Goal: Information Seeking & Learning: Learn about a topic

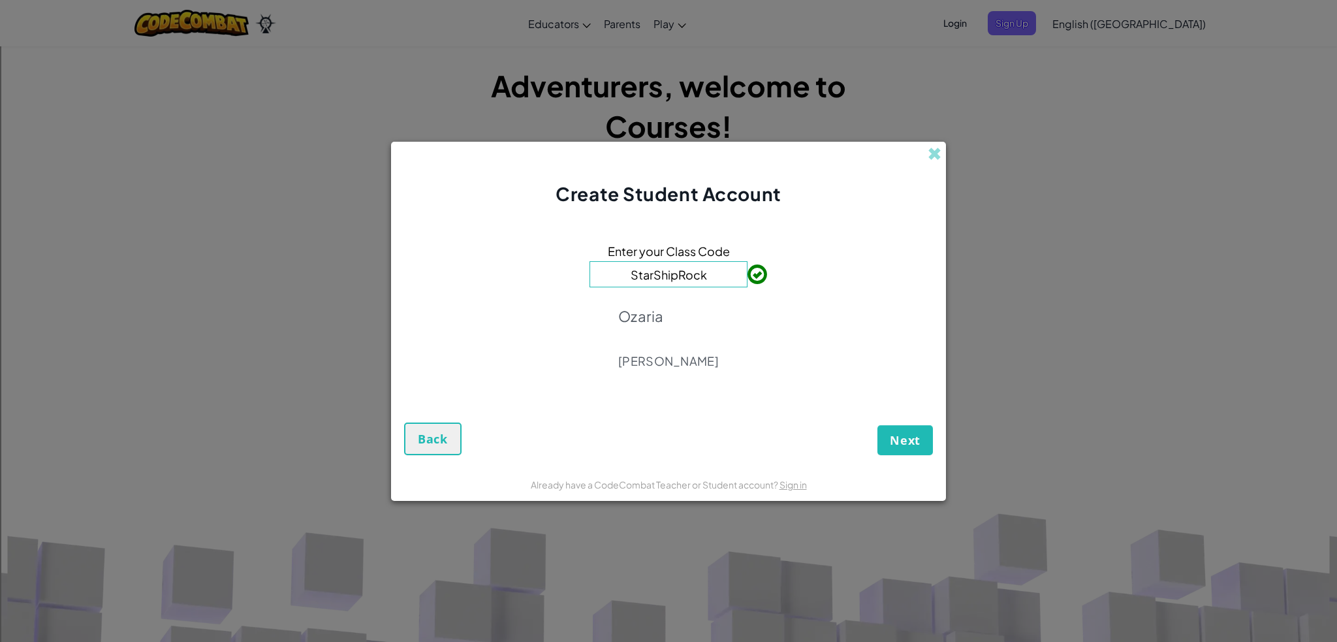
click at [712, 276] on input "StarShipRock" at bounding box center [668, 274] width 158 height 26
drag, startPoint x: 712, startPoint y: 276, endPoint x: 577, endPoint y: 271, distance: 135.2
click at [577, 271] on div "Enter your Class Code StarShipRock Ozaria Drew Gollias" at bounding box center [668, 310] width 529 height 180
paste input "DuckPlaneFear"
type input "DuckPlaneFear"
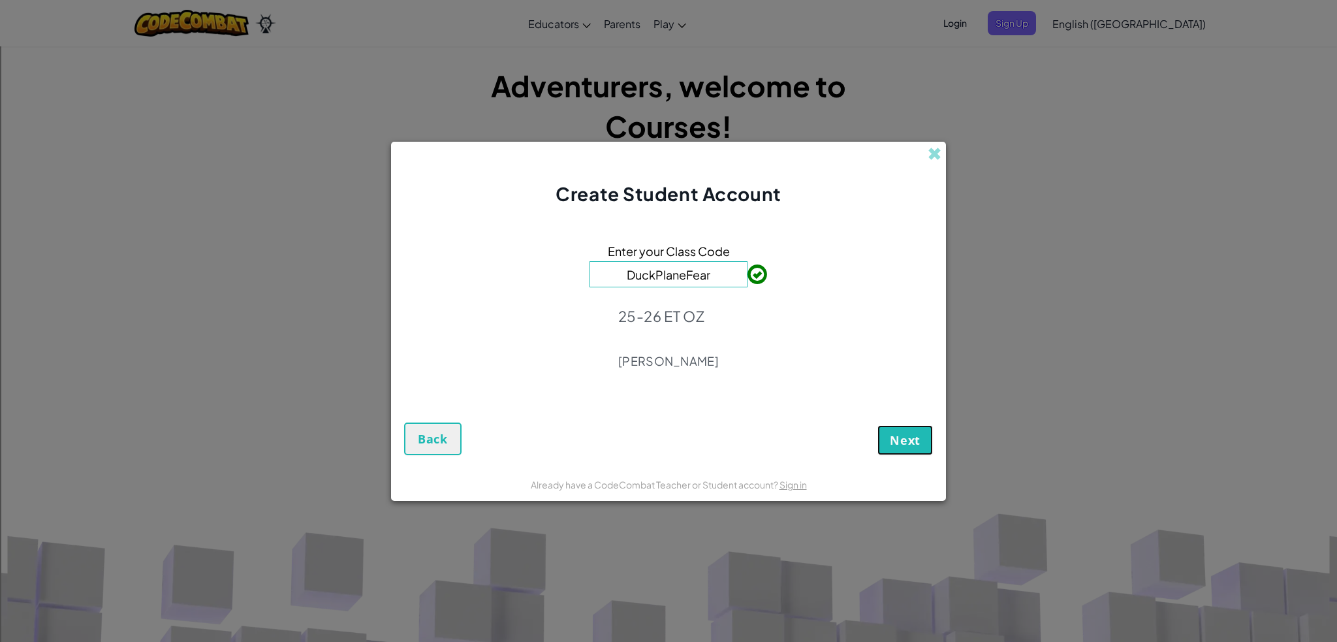
click at [903, 432] on span "Next" at bounding box center [904, 440] width 31 height 16
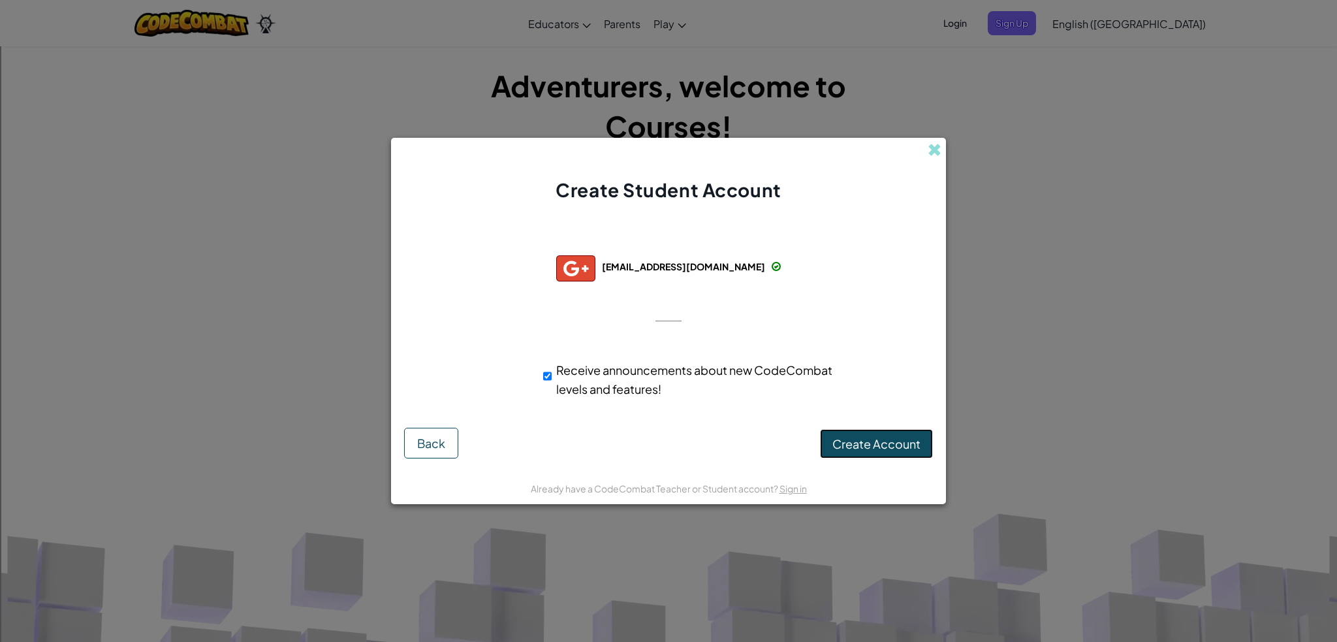
click at [850, 441] on span "Create Account" at bounding box center [876, 443] width 88 height 15
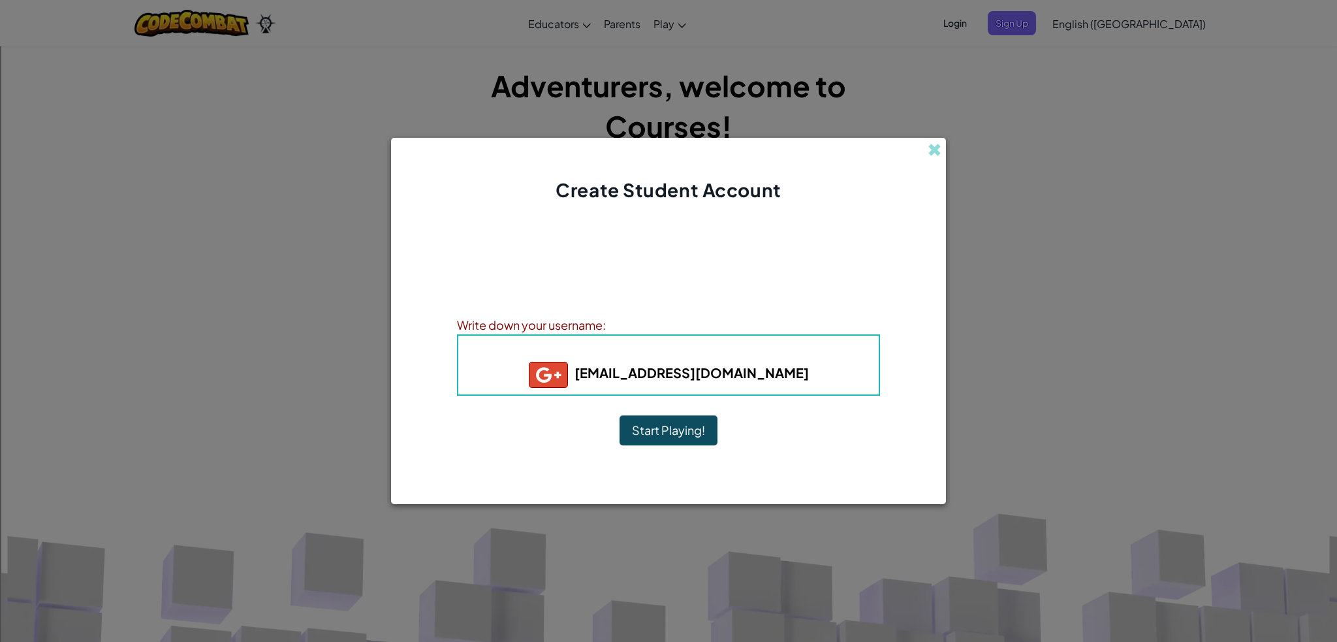
click at [699, 425] on button "Start Playing!" at bounding box center [668, 430] width 98 height 30
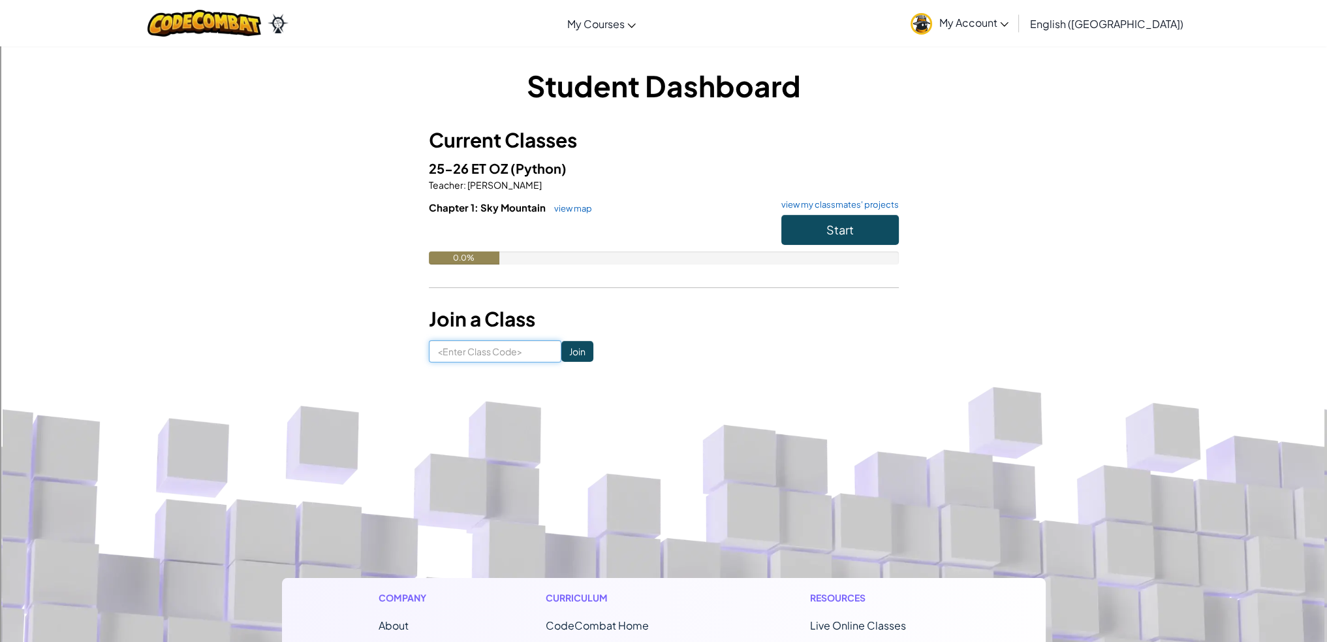
click at [511, 347] on input at bounding box center [495, 351] width 132 height 22
paste input "DuckPlaneFear"
type input "DuckPlaneFear"
click at [567, 352] on input "Join" at bounding box center [577, 351] width 32 height 21
click at [493, 354] on input at bounding box center [495, 351] width 132 height 22
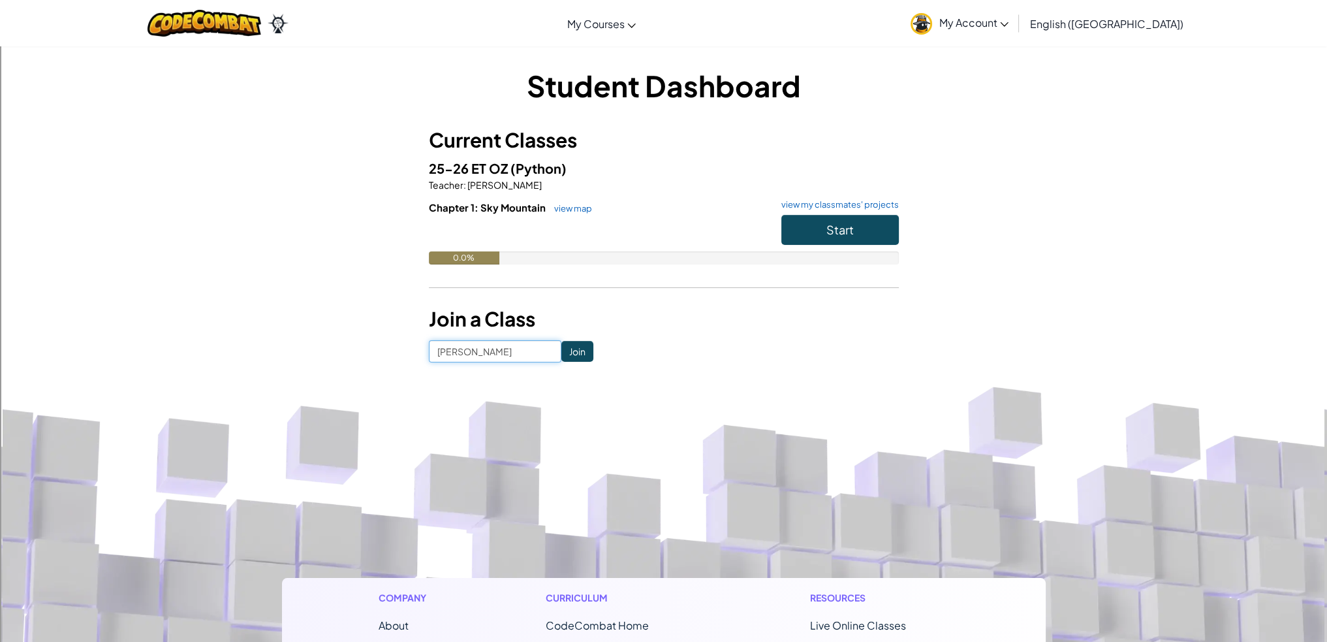
type input "[PERSON_NAME]"
click at [566, 341] on input "Join" at bounding box center [577, 351] width 32 height 21
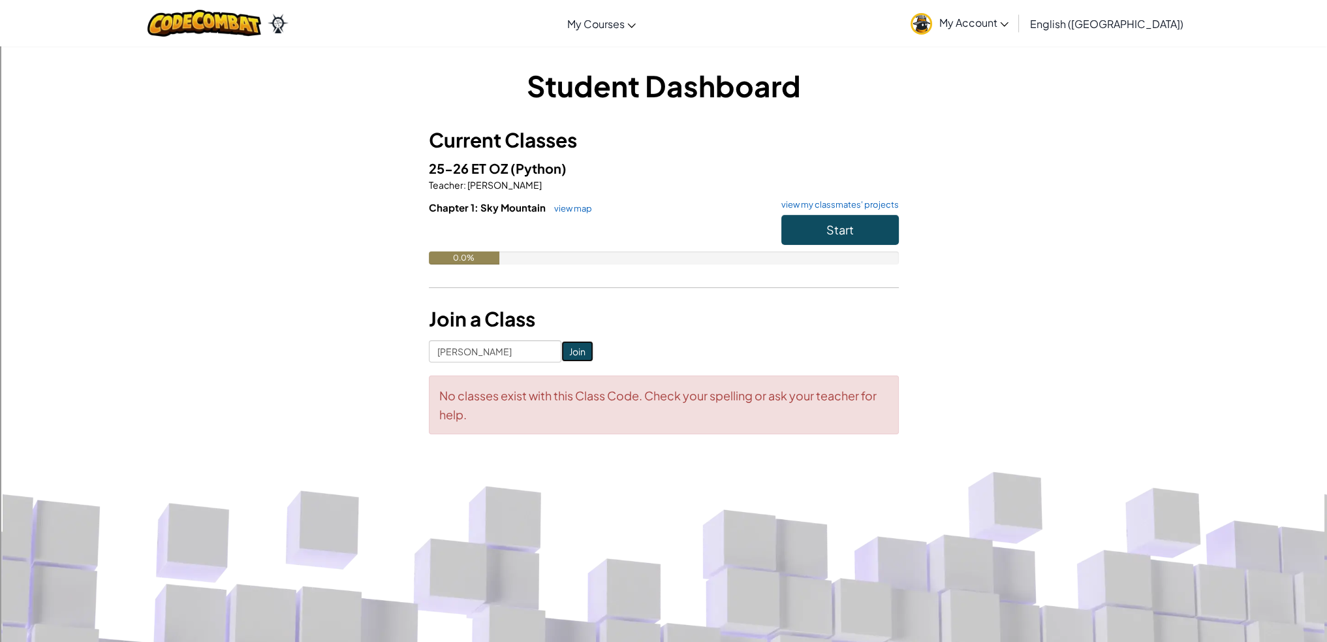
click at [566, 341] on input "Join" at bounding box center [577, 351] width 32 height 21
drag, startPoint x: 513, startPoint y: 348, endPoint x: 296, endPoint y: 337, distance: 217.6
click at [296, 337] on div "Student Dashboard Current Classes 25-26 ET OZ (Python) Teacher : [PERSON_NAME] …" at bounding box center [664, 256] width 764 height 382
paste input "DuckPlaneFear"
type input "DuckPlaneFear"
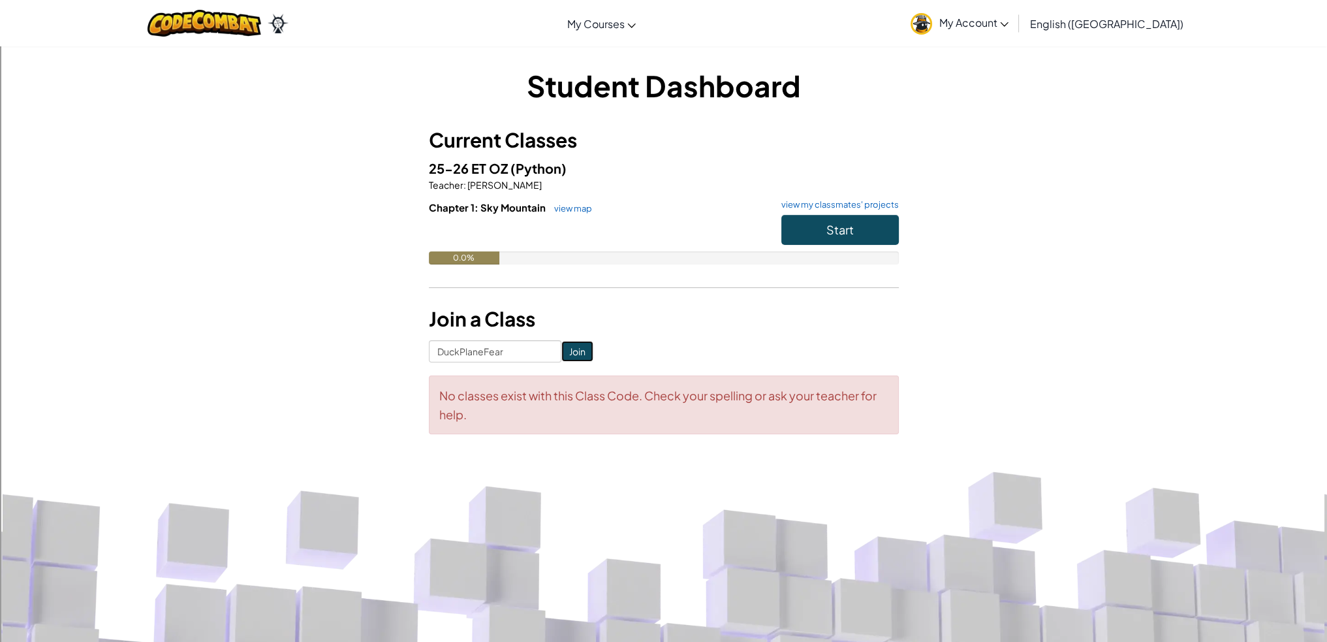
click at [562, 350] on input "Join" at bounding box center [577, 351] width 32 height 21
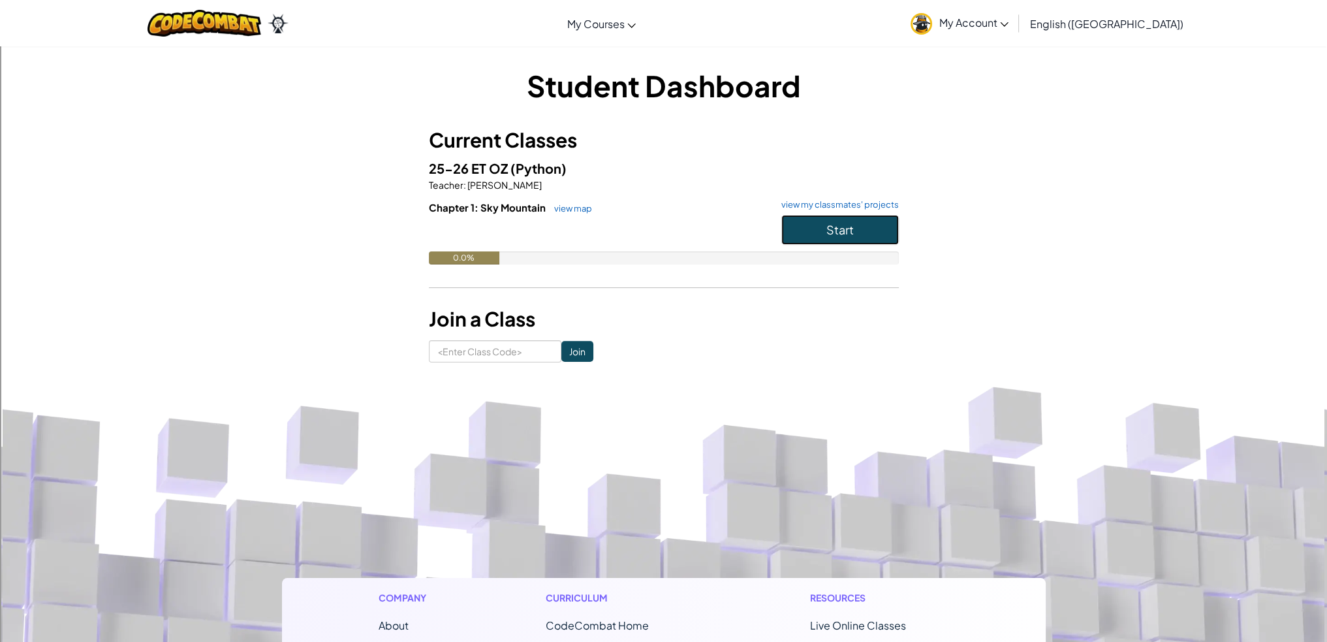
click at [812, 239] on button "Start" at bounding box center [839, 230] width 117 height 30
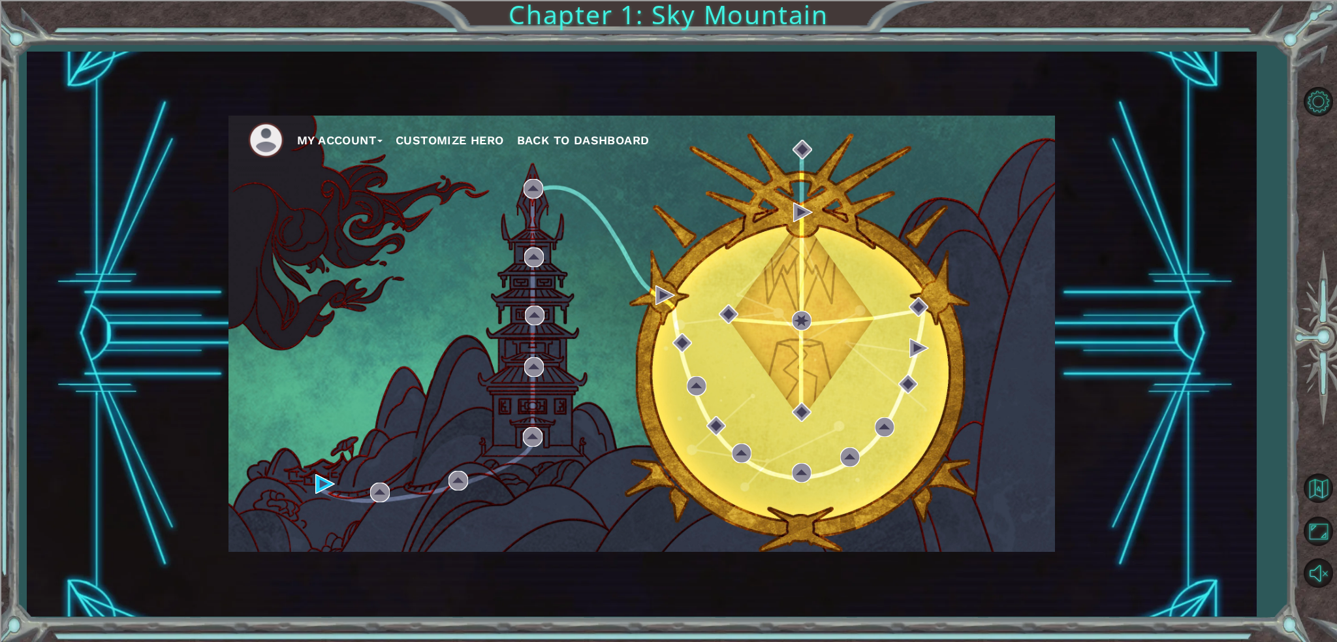
click at [449, 141] on button "Customize Hero" at bounding box center [449, 141] width 108 height 20
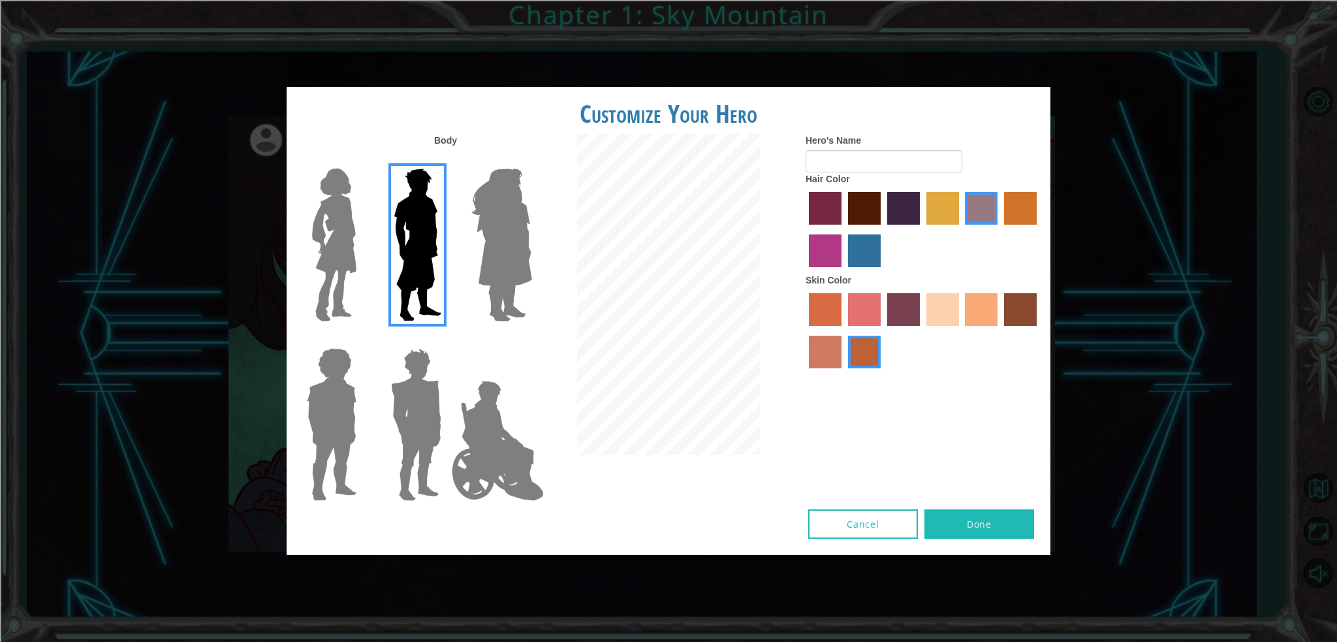
click at [868, 522] on button "Cancel" at bounding box center [863, 523] width 110 height 29
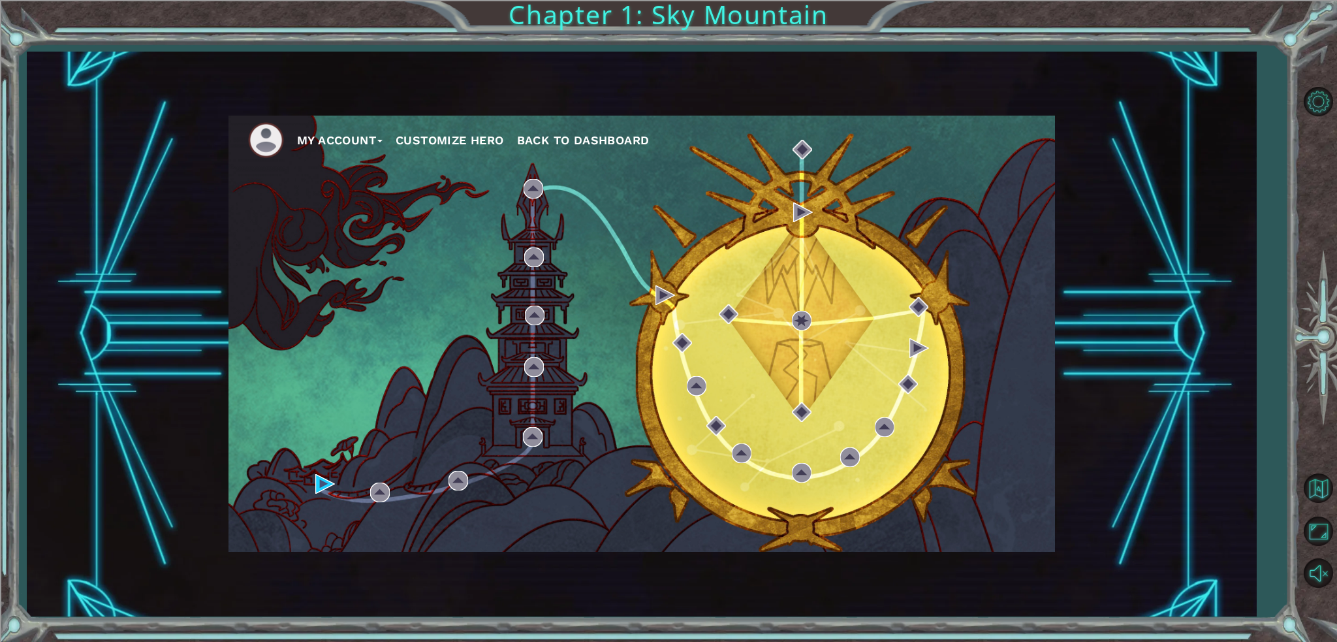
click at [356, 135] on button "My Account" at bounding box center [339, 141] width 85 height 20
click at [352, 245] on div "My Account Account Settings Logout Customize Hero Back to Dashboard" at bounding box center [641, 334] width 826 height 436
click at [454, 250] on div "My Account Account Settings Logout Customize Hero Back to Dashboard" at bounding box center [641, 334] width 826 height 436
click at [437, 176] on div "My Account Account Settings Logout Customize Hero Back to Dashboard" at bounding box center [641, 334] width 826 height 436
click at [375, 131] on button "My Account" at bounding box center [339, 141] width 85 height 20
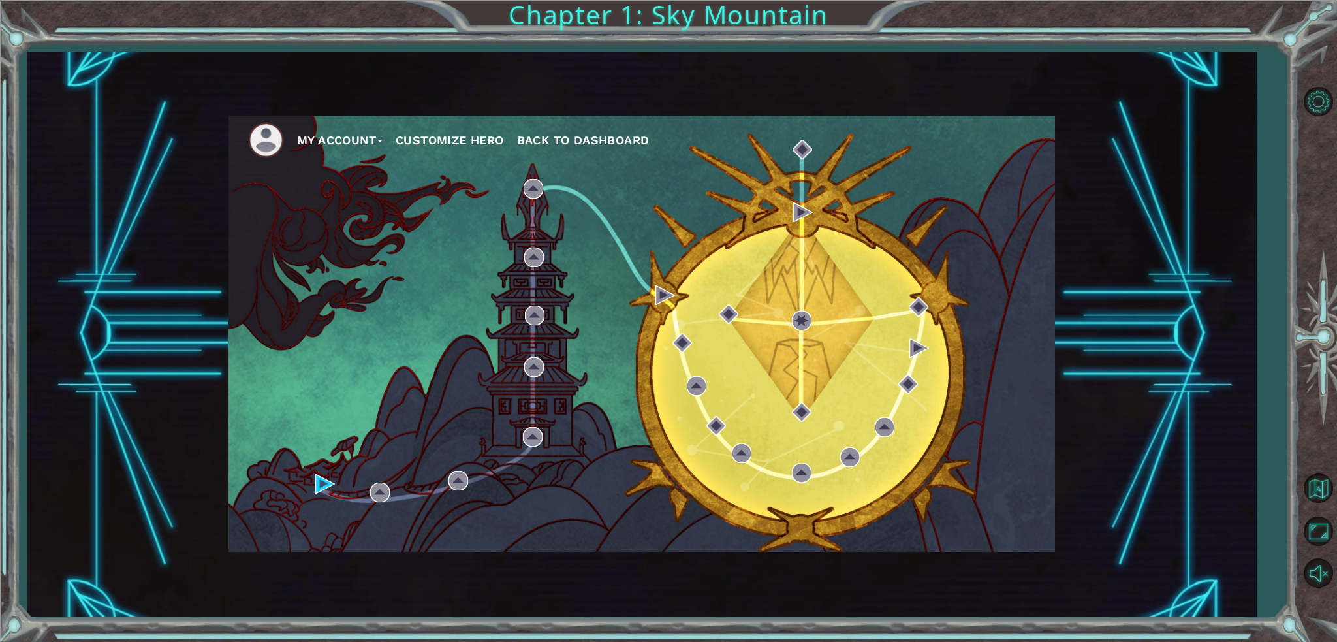
click at [414, 151] on ul "My Account Customize Hero Back to Dashboard" at bounding box center [651, 140] width 807 height 36
click at [433, 143] on button "Customize Hero" at bounding box center [449, 141] width 108 height 20
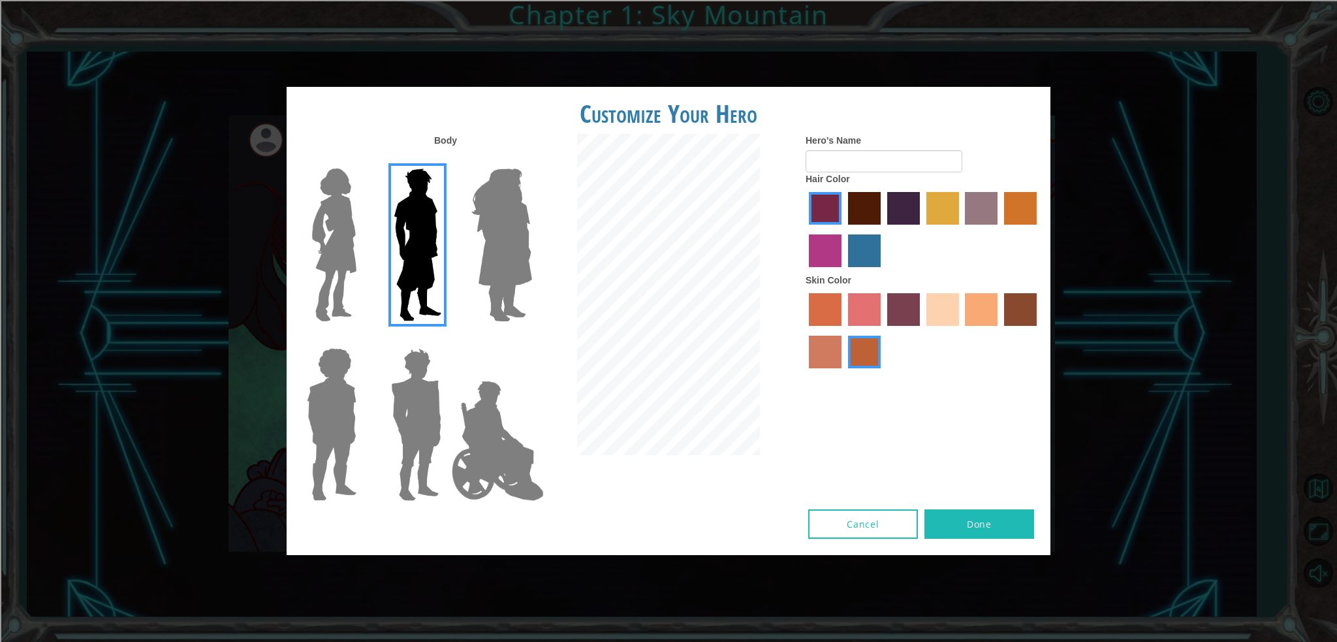
click at [831, 532] on button "Cancel" at bounding box center [863, 523] width 110 height 29
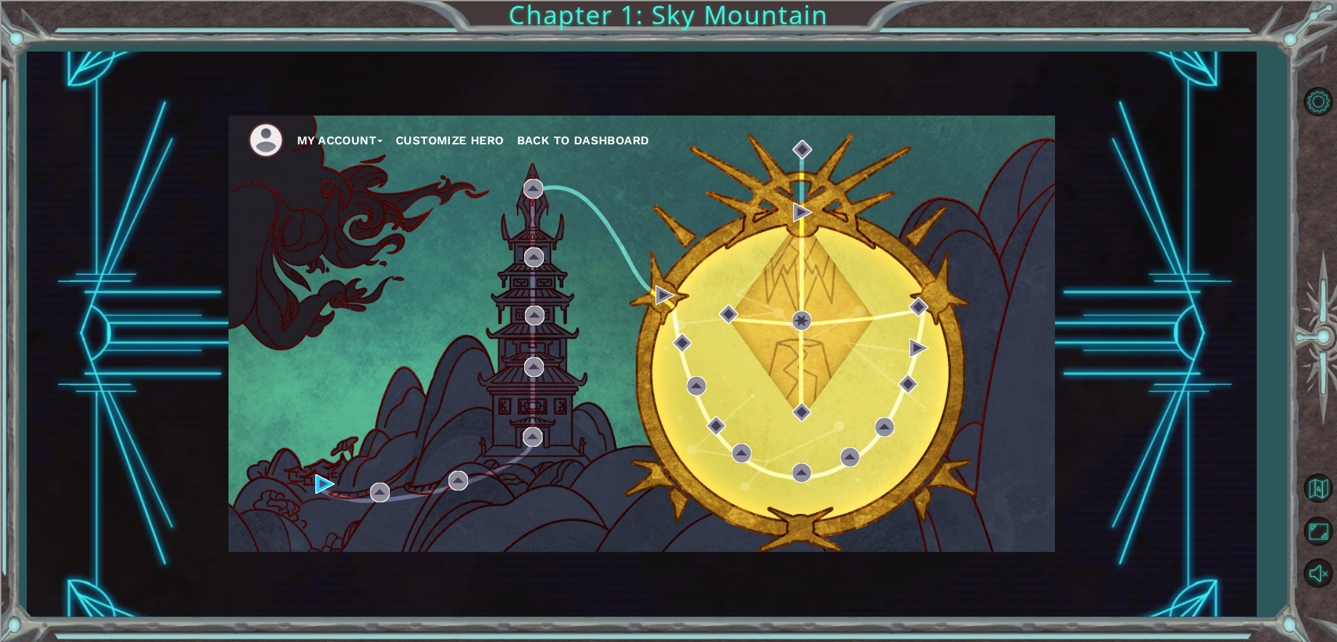
click at [360, 132] on button "My Account" at bounding box center [339, 141] width 85 height 20
click at [453, 155] on ul "My Account Account Settings Logout Customize Hero Back to Dashboard" at bounding box center [651, 140] width 807 height 36
click at [462, 134] on button "Customize Hero" at bounding box center [449, 141] width 108 height 20
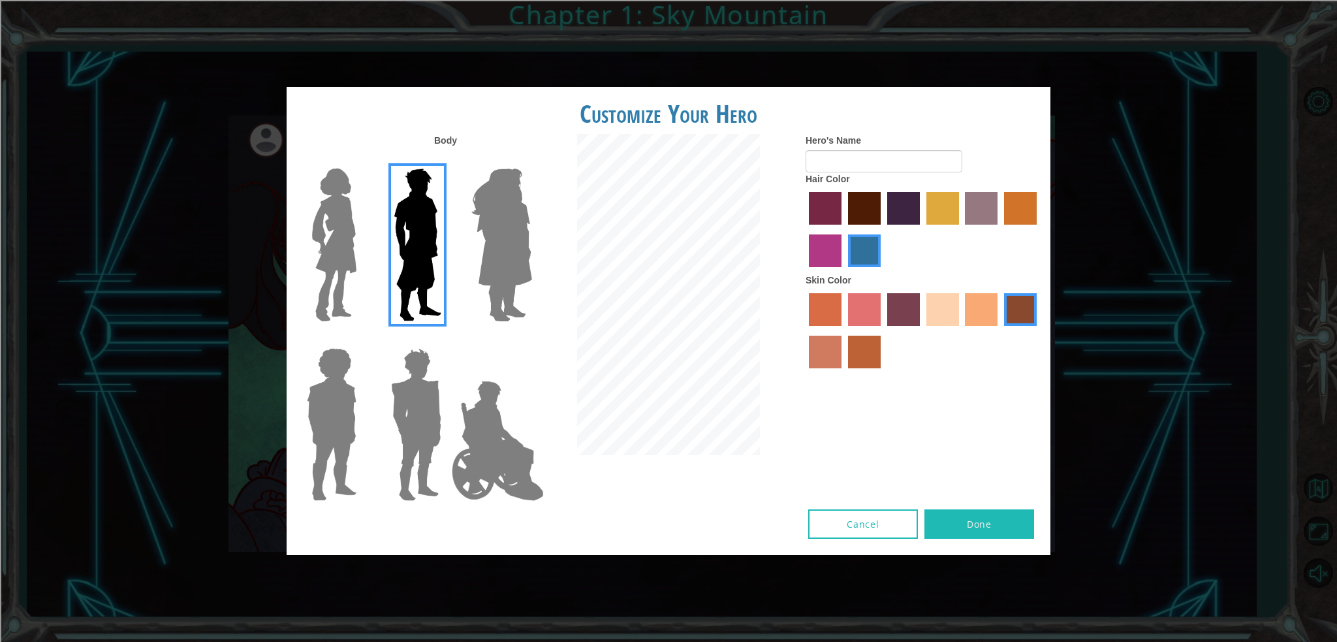
click at [828, 354] on label "burning sand skin color" at bounding box center [825, 351] width 33 height 33
click at [1038, 330] on input "burning sand skin color" at bounding box center [1038, 330] width 0 height 0
click at [861, 345] on label "smoke tree skin color" at bounding box center [864, 351] width 33 height 33
click at [843, 373] on input "smoke tree skin color" at bounding box center [843, 373] width 0 height 0
click at [895, 216] on label "hot purple hair color" at bounding box center [903, 208] width 33 height 33
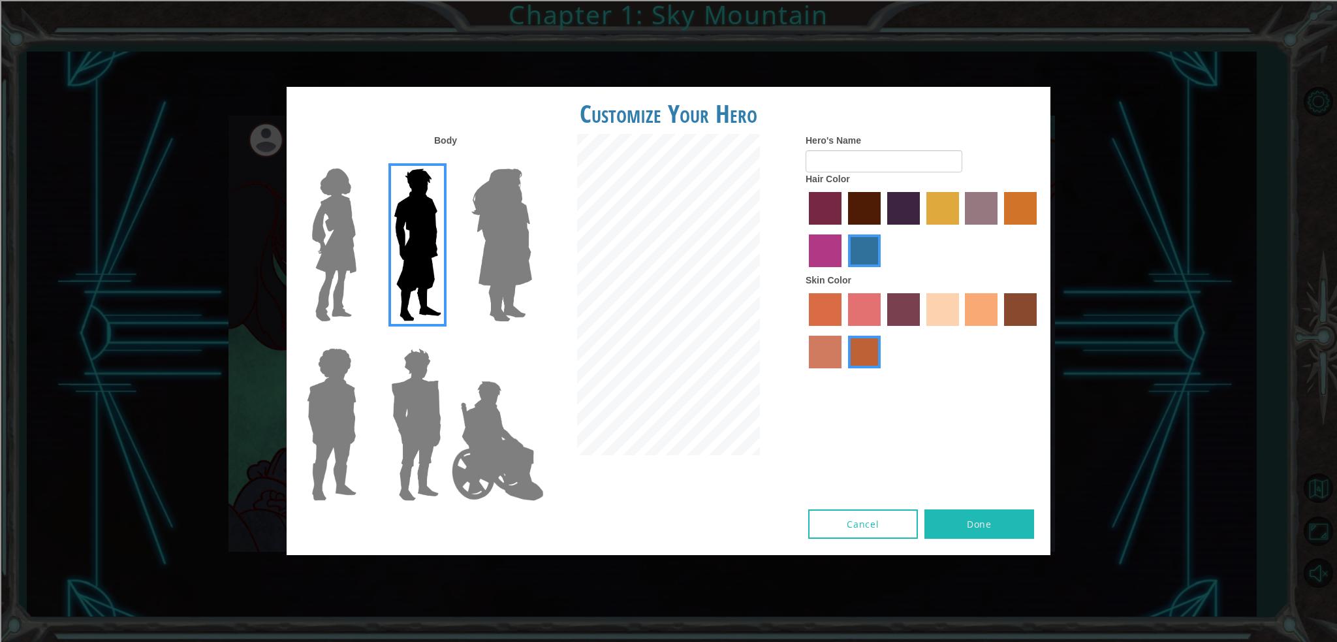
click at [882, 229] on input "hot purple hair color" at bounding box center [882, 229] width 0 height 0
click at [422, 422] on img at bounding box center [416, 424] width 61 height 163
click at [446, 339] on input "Hero Garnet" at bounding box center [446, 339] width 0 height 0
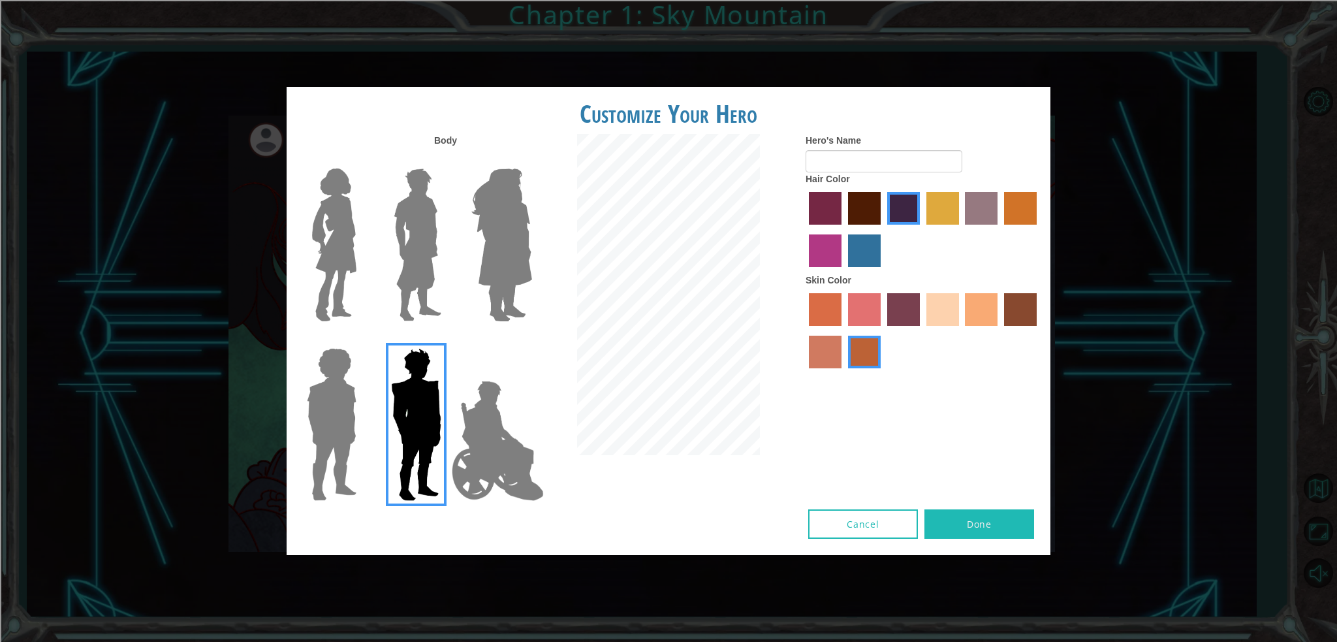
click at [423, 249] on img at bounding box center [417, 244] width 58 height 163
click at [446, 160] on input "Hero Lars" at bounding box center [446, 160] width 0 height 0
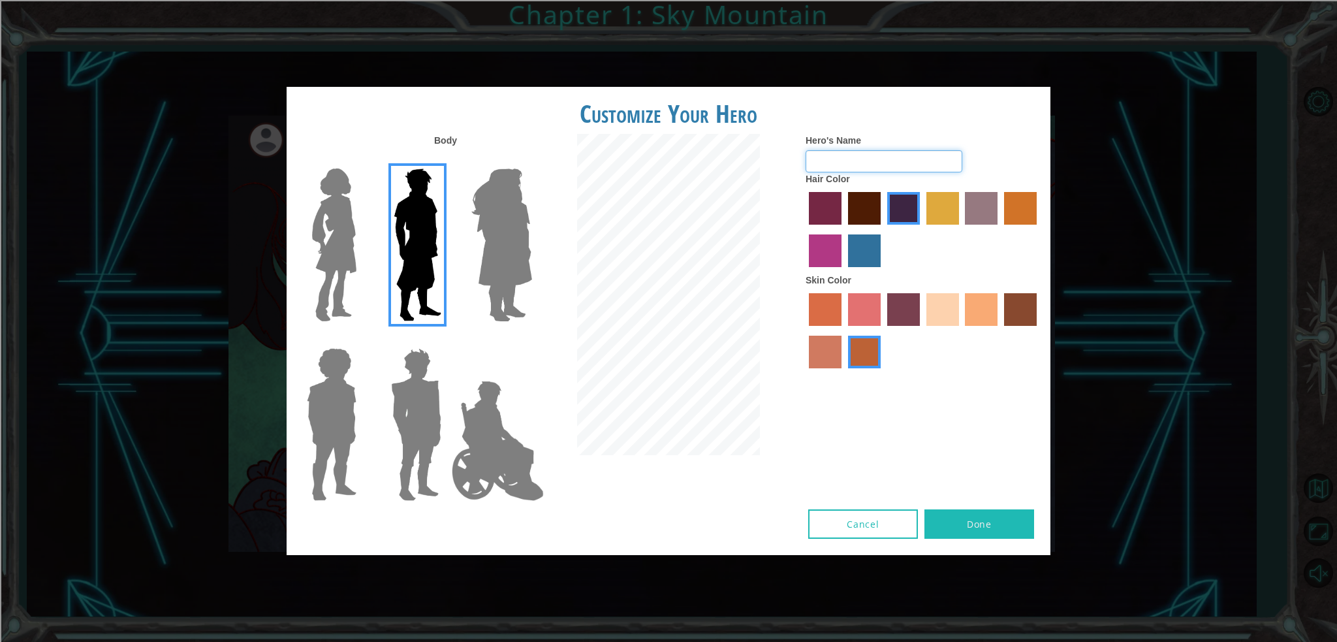
click at [831, 168] on input "Hero's Name" at bounding box center [883, 161] width 157 height 22
type input "Lehoneybun james"
click at [968, 516] on button "Done" at bounding box center [979, 523] width 110 height 29
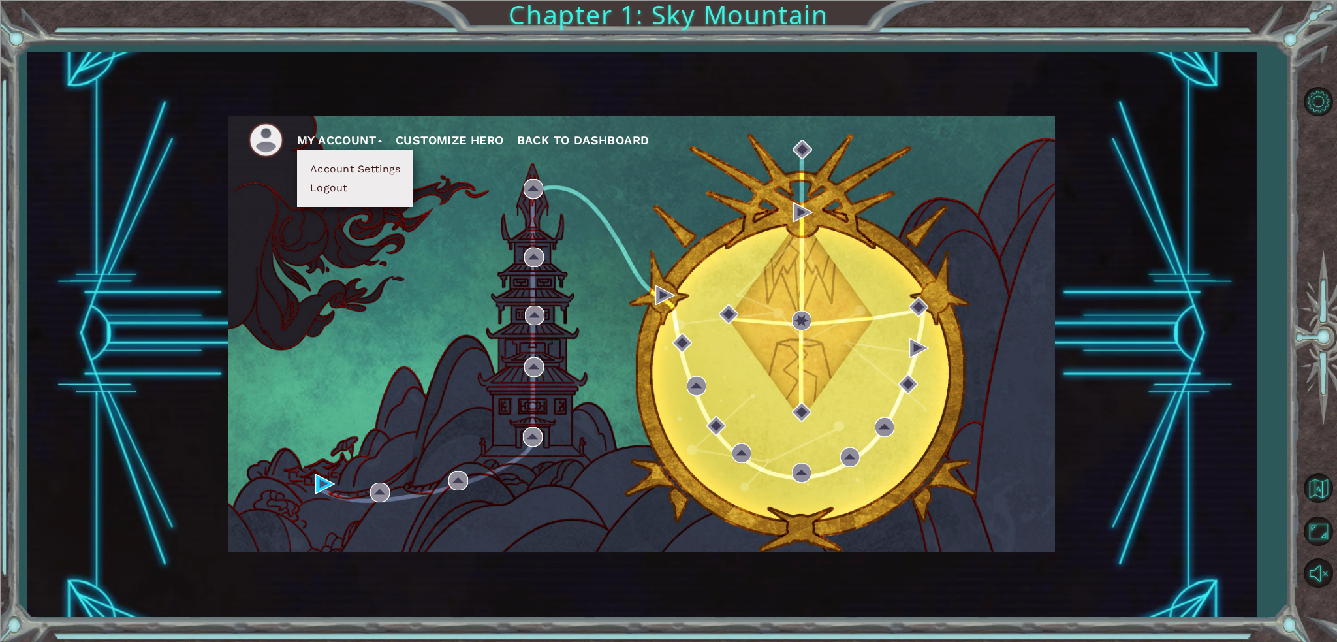
click at [448, 142] on button "Customize Hero" at bounding box center [449, 141] width 108 height 20
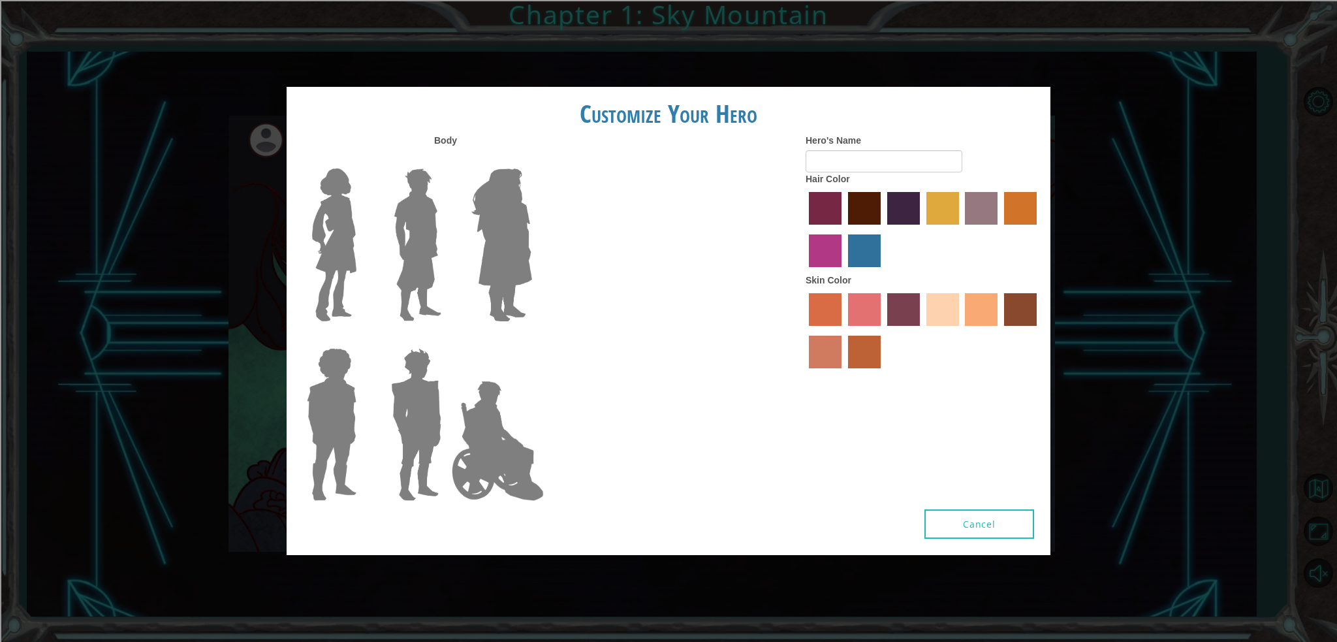
type input "Lehoneybun james"
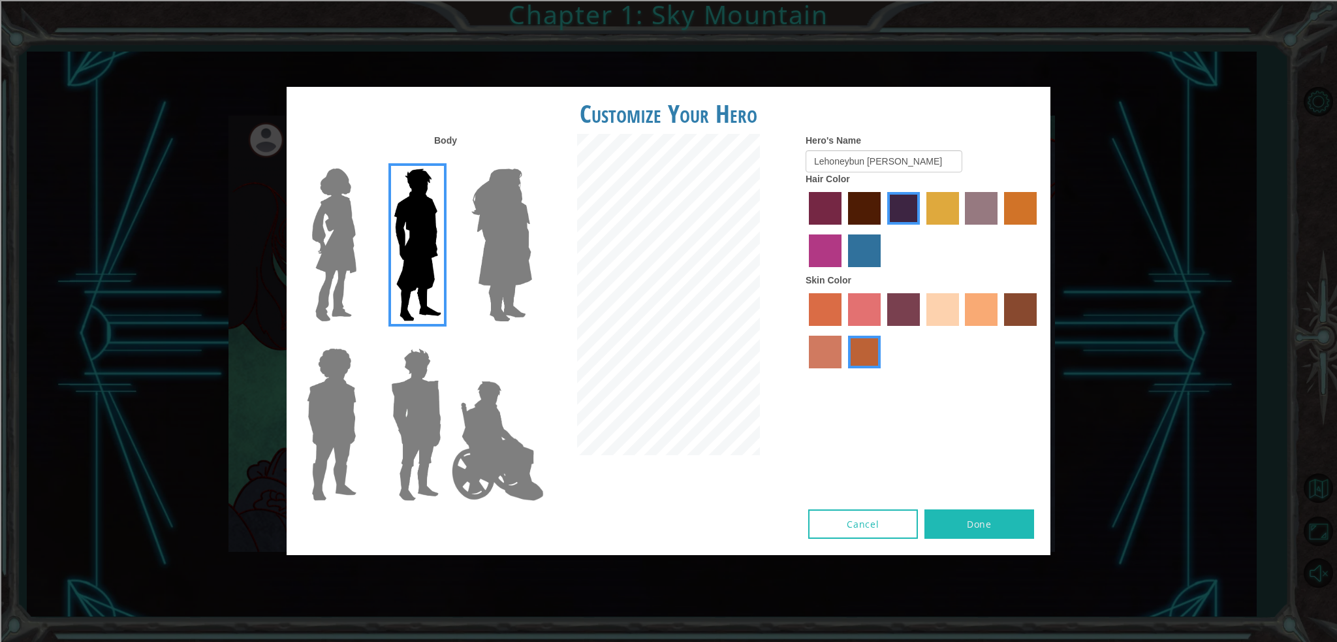
click at [1042, 310] on div "Hero's Name Lehoneybun james Hair Color Skin Color" at bounding box center [923, 254] width 255 height 241
click at [1025, 326] on div at bounding box center [922, 332] width 235 height 85
click at [813, 368] on label "burning sand skin color" at bounding box center [825, 351] width 33 height 33
click at [1038, 330] on input "burning sand skin color" at bounding box center [1038, 330] width 0 height 0
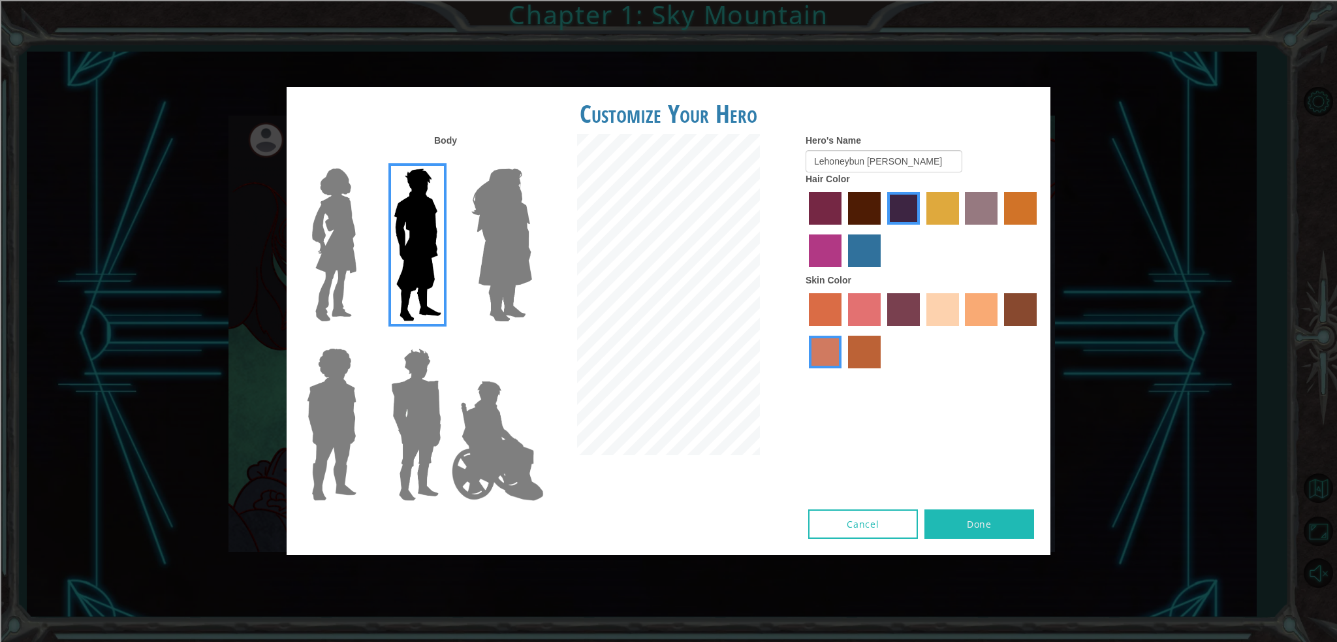
click at [914, 307] on label "tosca skin color" at bounding box center [903, 309] width 33 height 33
click at [882, 330] on input "tosca skin color" at bounding box center [882, 330] width 0 height 0
click at [995, 518] on button "Done" at bounding box center [979, 523] width 110 height 29
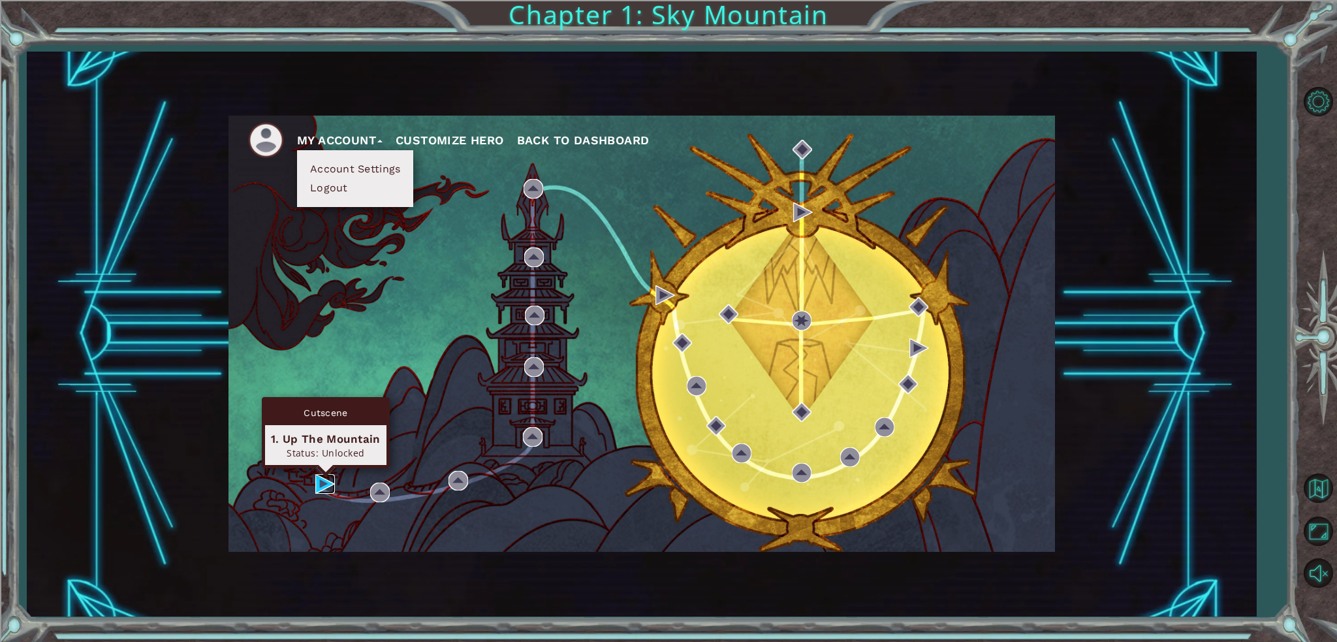
click at [322, 477] on img at bounding box center [325, 484] width 20 height 20
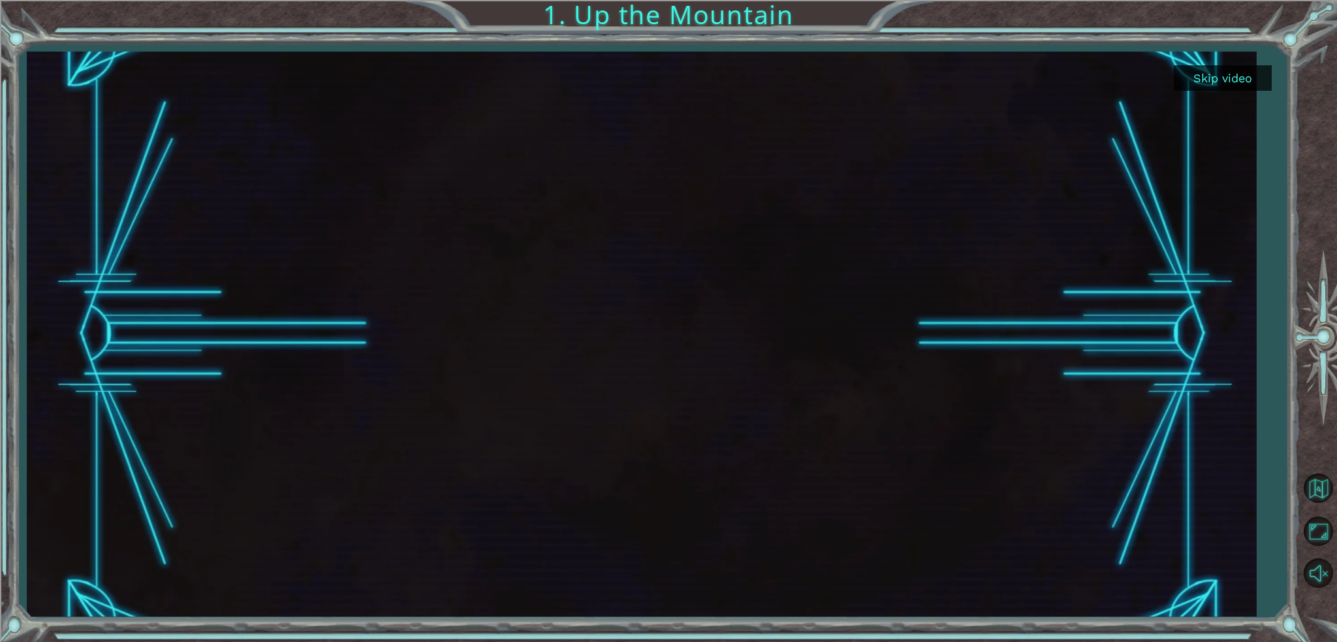
click at [1211, 65] on div at bounding box center [641, 334] width 1229 height 564
click at [1219, 80] on button "Skip video" at bounding box center [1222, 77] width 98 height 25
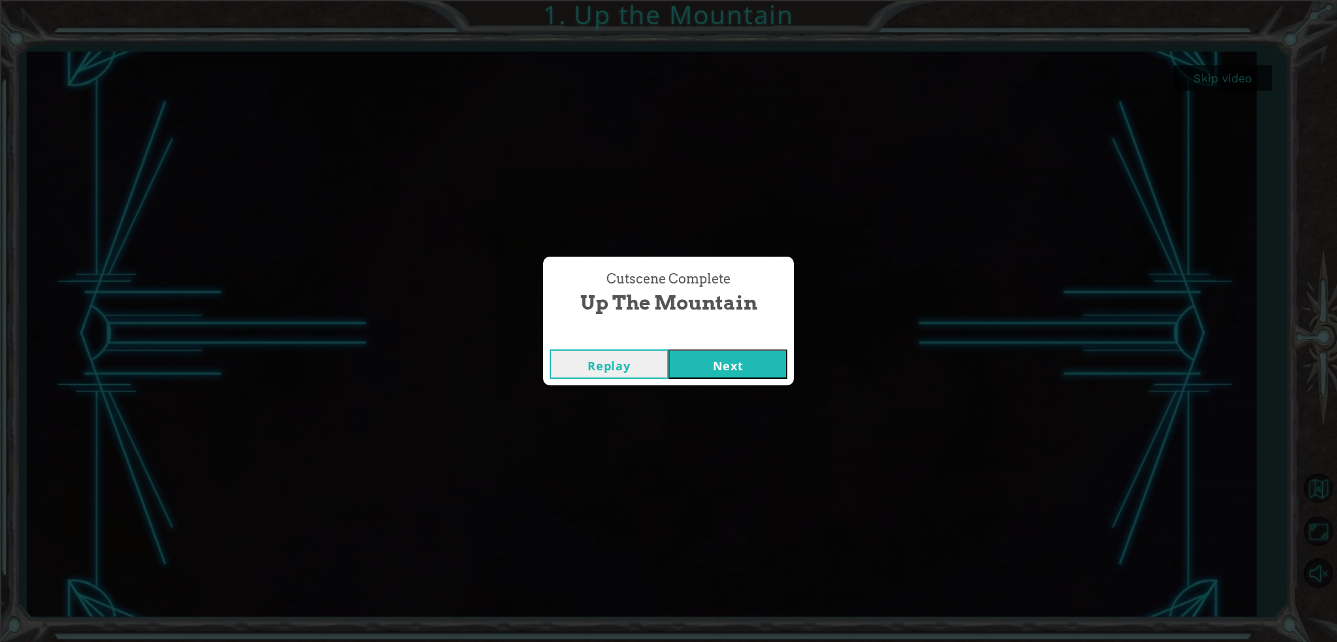
click at [744, 370] on button "Next" at bounding box center [727, 363] width 119 height 29
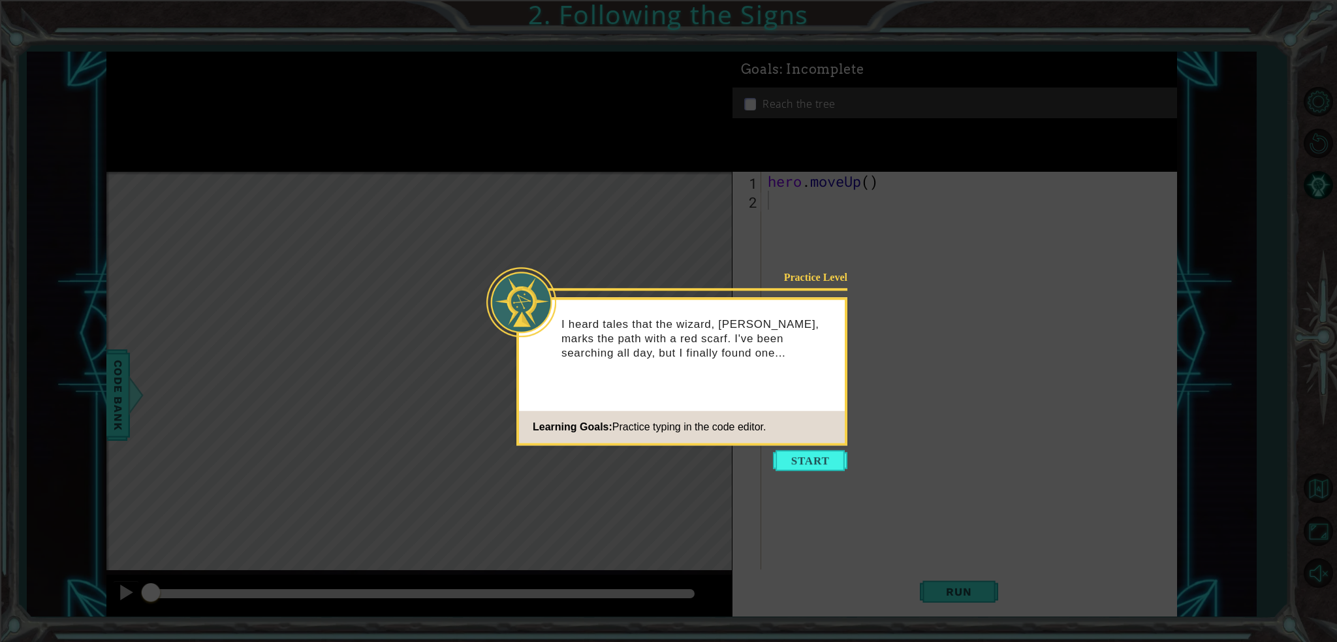
click at [781, 446] on icon at bounding box center [668, 321] width 1337 height 642
click at [805, 459] on button "Start" at bounding box center [810, 460] width 74 height 21
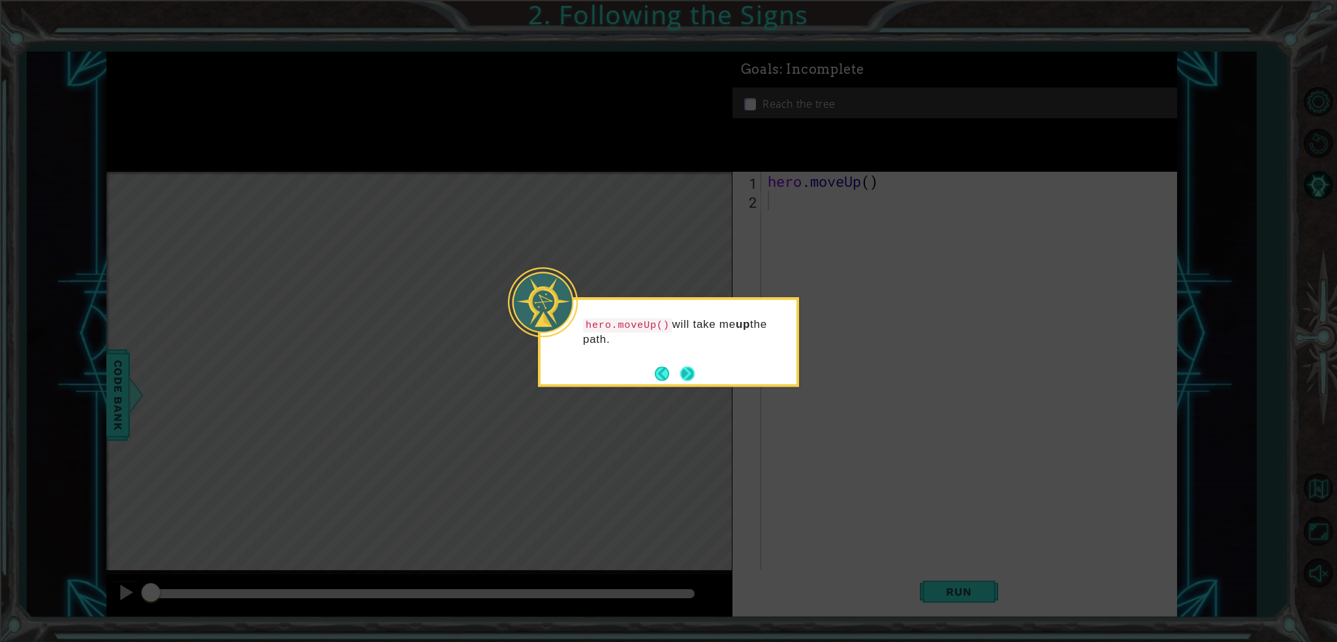
click at [692, 373] on button "Next" at bounding box center [687, 373] width 16 height 16
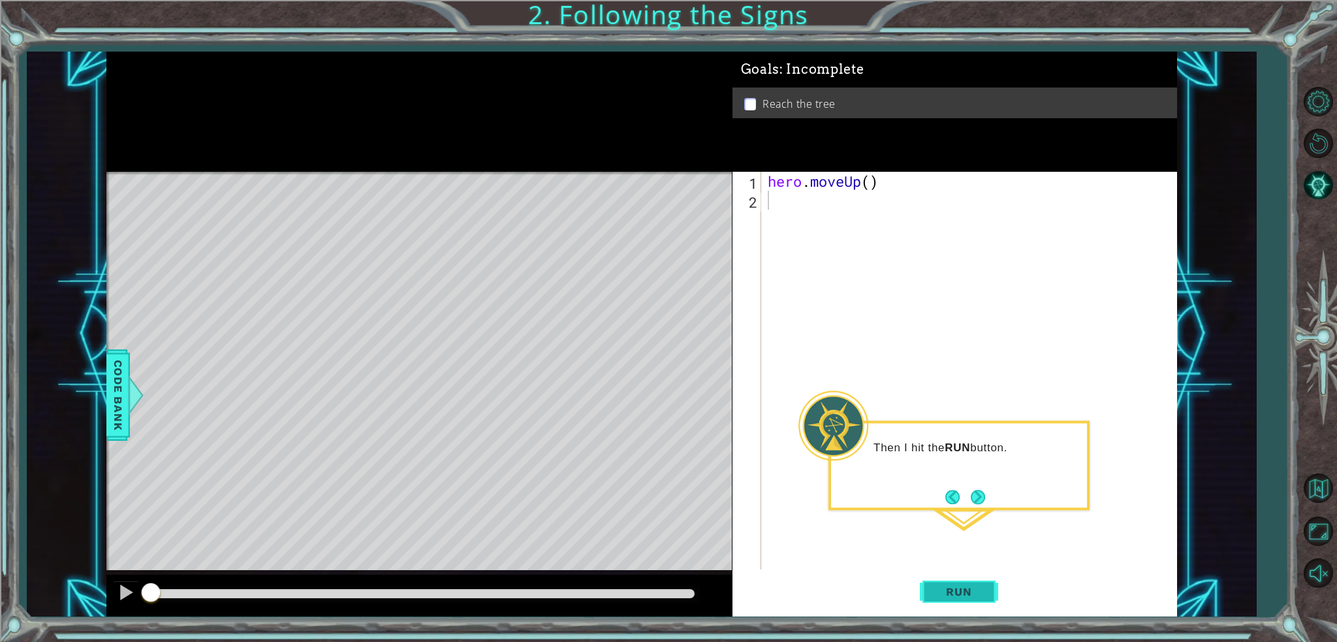
click at [982, 585] on span "Run" at bounding box center [959, 591] width 52 height 13
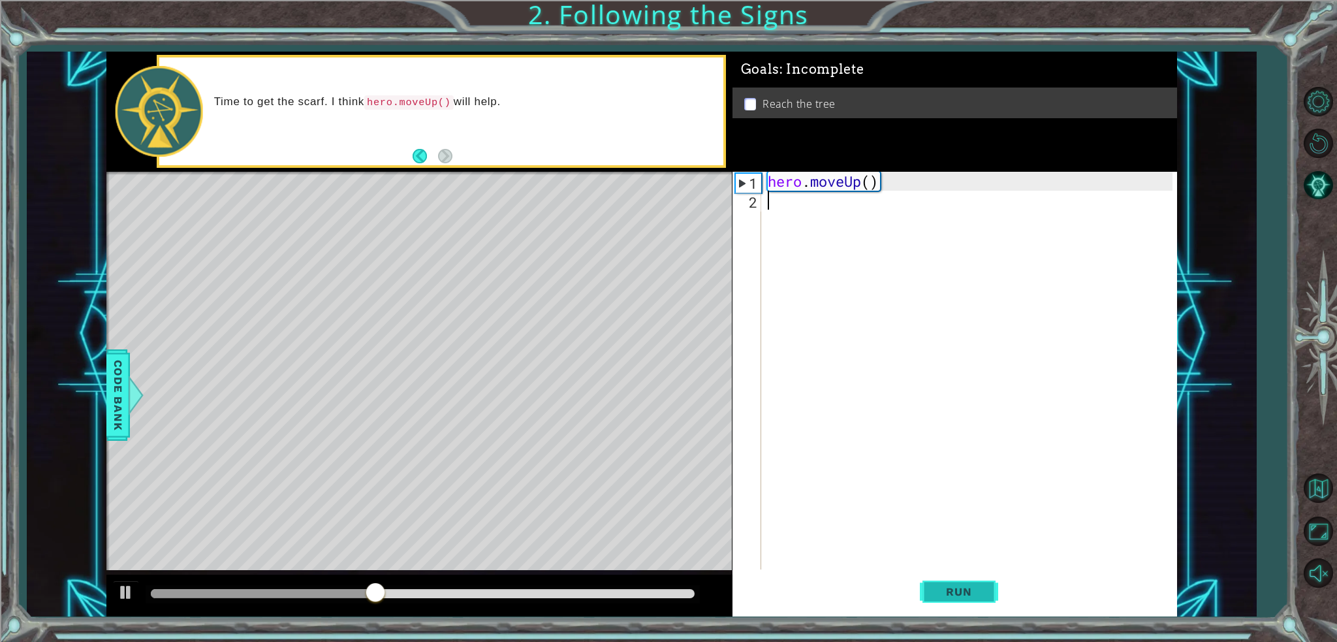
click at [963, 594] on span "Run" at bounding box center [959, 591] width 52 height 13
type textarea "Her"
click at [940, 590] on span "Run" at bounding box center [959, 591] width 52 height 13
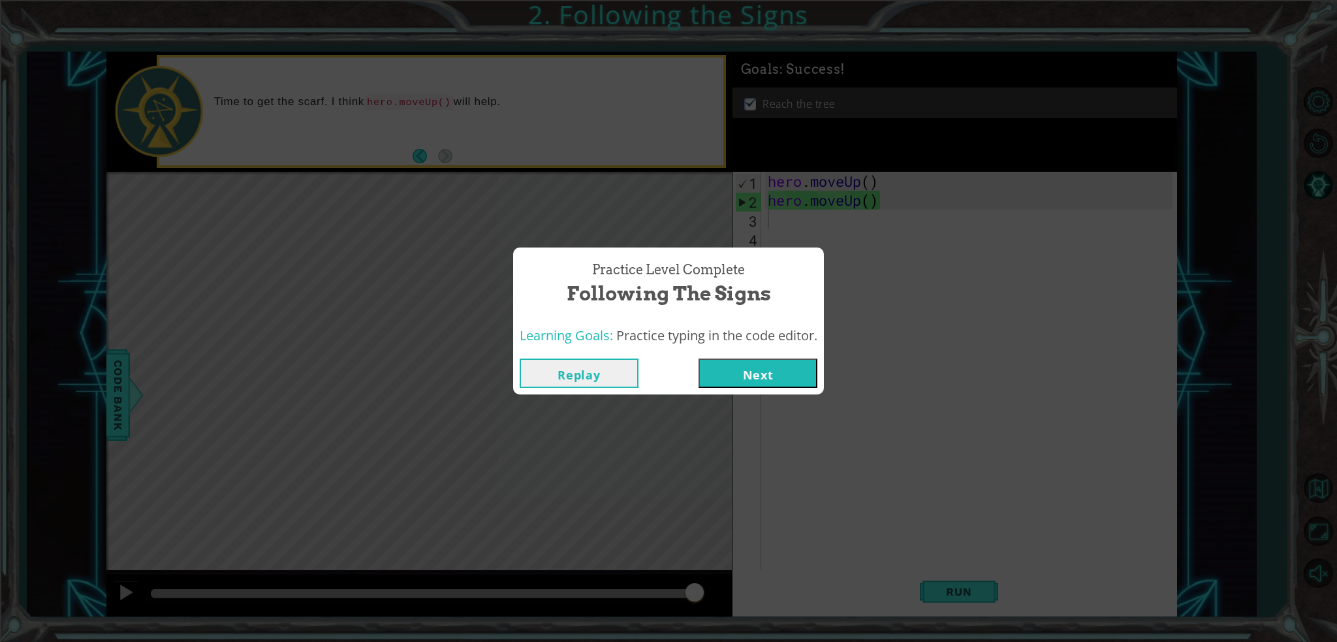
click at [768, 380] on button "Next" at bounding box center [757, 372] width 119 height 29
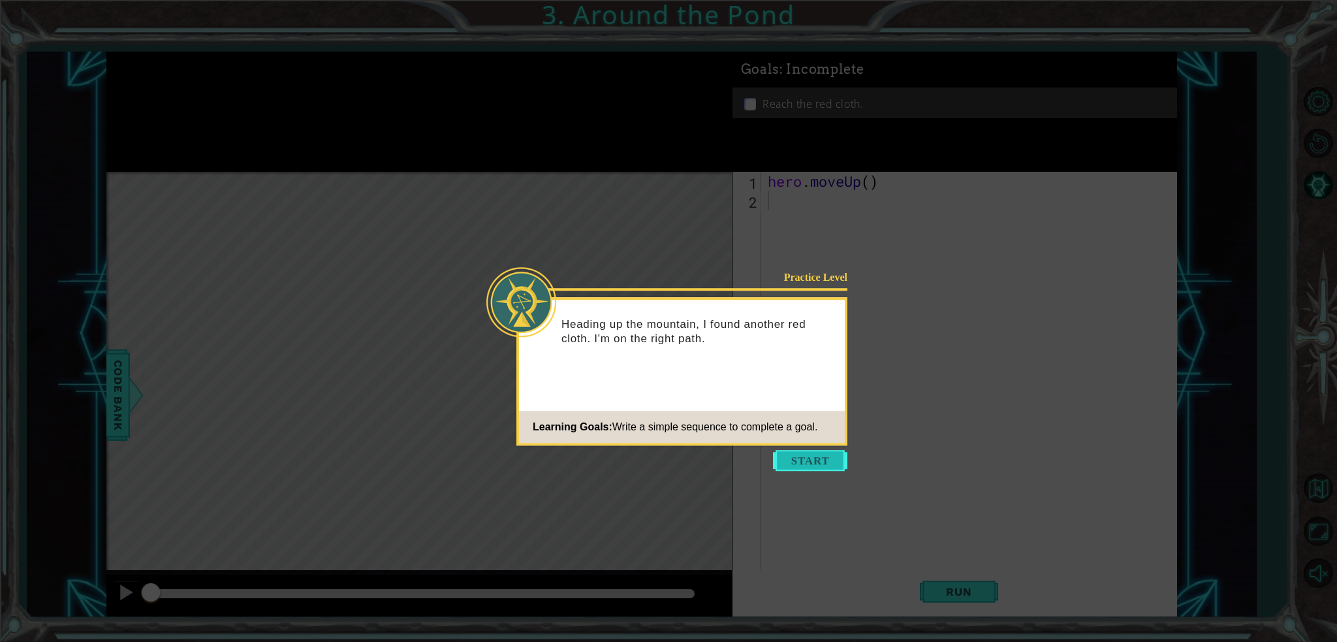
click at [805, 461] on button "Start" at bounding box center [810, 460] width 74 height 21
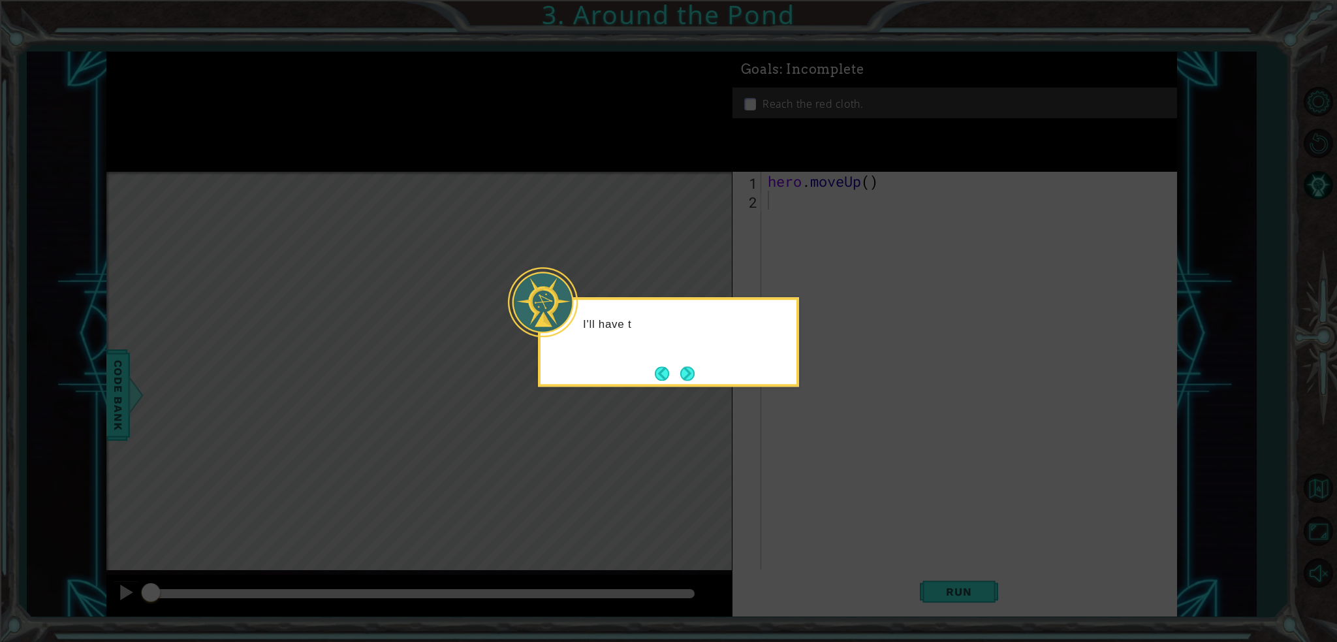
click at [780, 433] on icon at bounding box center [668, 321] width 1337 height 642
click at [681, 359] on div "I'll have to go around the pon" at bounding box center [668, 341] width 261 height 89
click at [687, 367] on button "Next" at bounding box center [687, 373] width 19 height 19
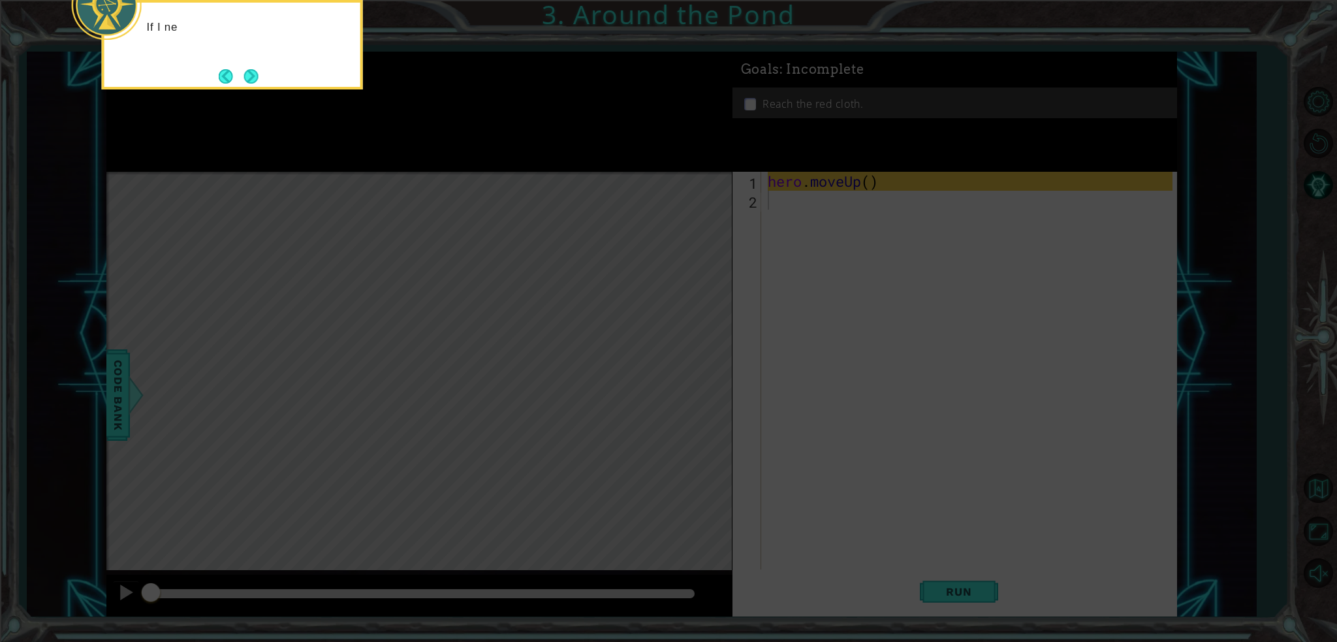
click at [687, 367] on icon at bounding box center [668, 95] width 1337 height 1091
click at [243, 70] on button "Next" at bounding box center [251, 77] width 20 height 20
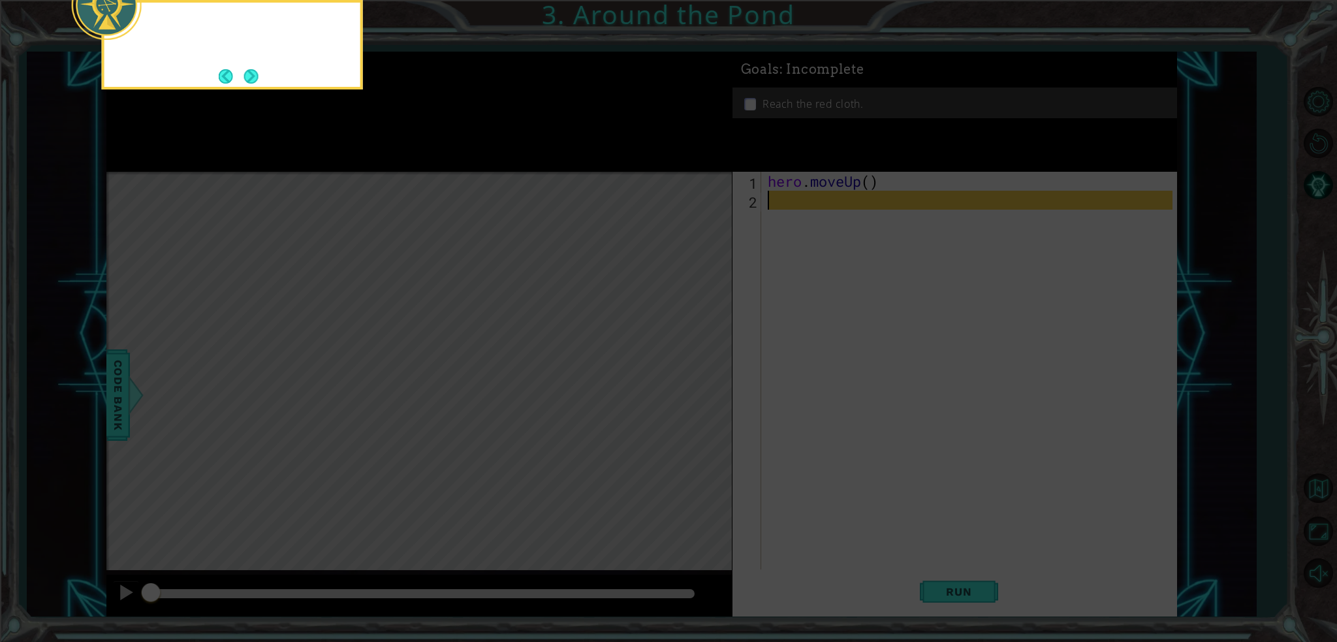
click at [243, 70] on button "Next" at bounding box center [251, 77] width 20 height 20
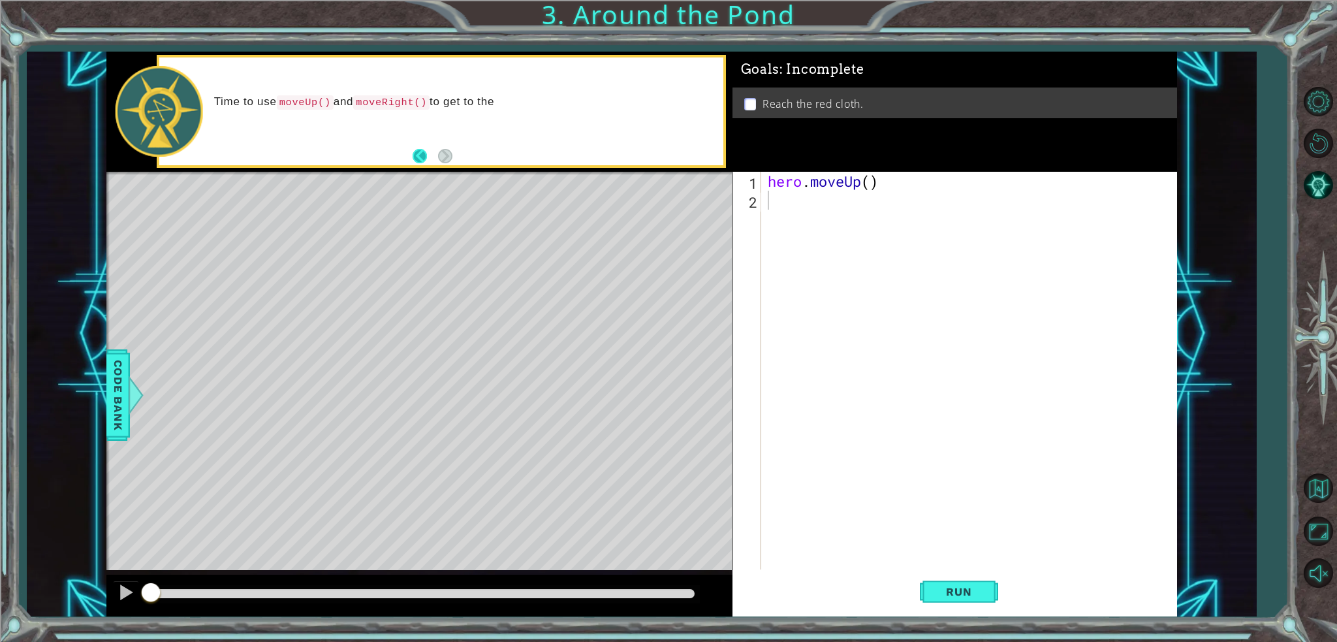
click at [424, 152] on button "Back" at bounding box center [424, 156] width 25 height 14
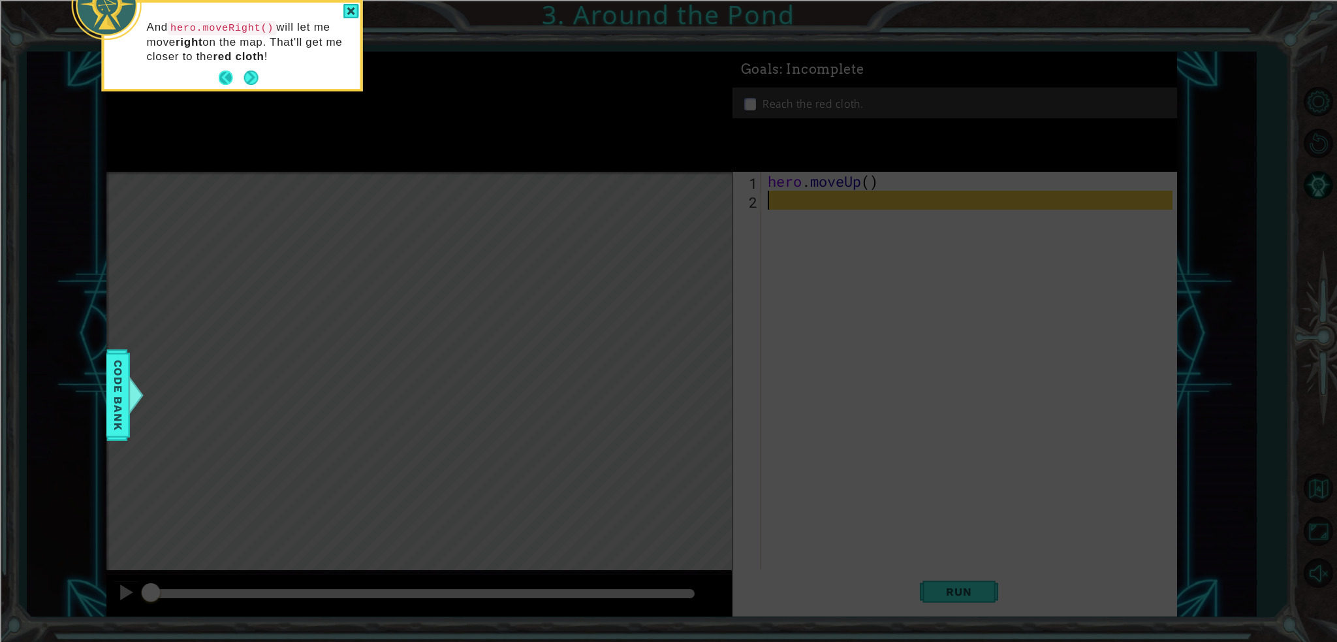
click at [238, 75] on footer at bounding box center [239, 78] width 40 height 20
click at [238, 75] on button "Back" at bounding box center [231, 77] width 25 height 14
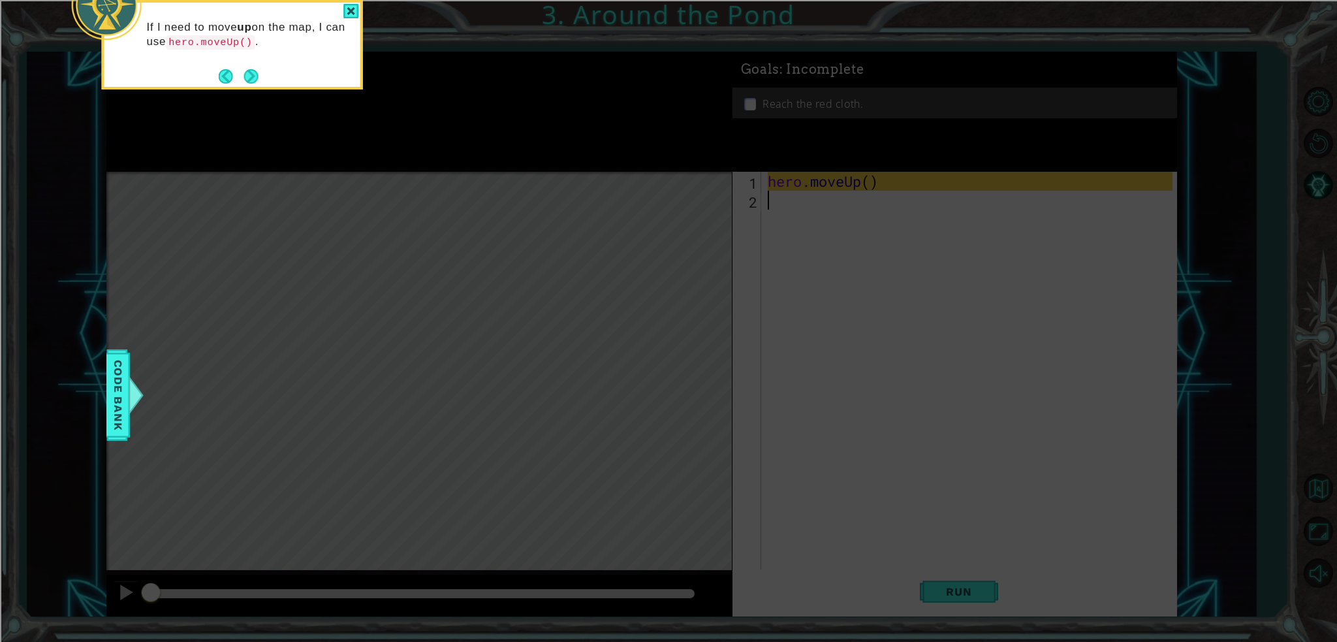
click at [239, 75] on button "Back" at bounding box center [231, 76] width 25 height 14
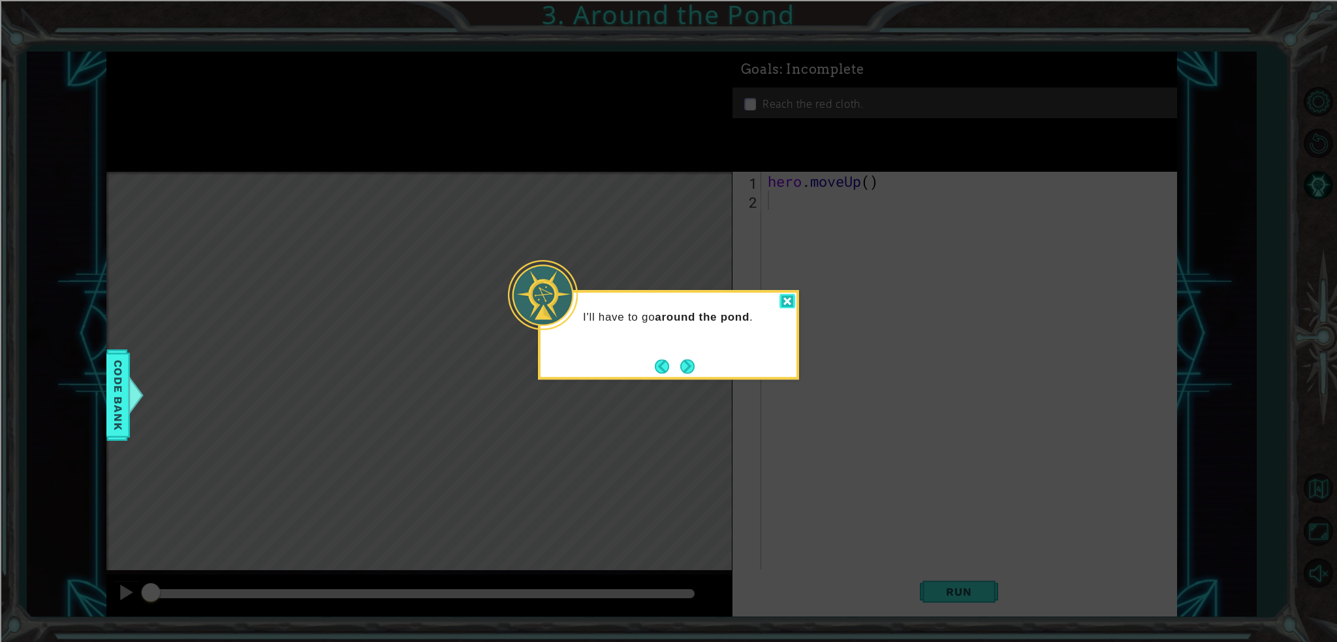
click at [784, 299] on div at bounding box center [787, 301] width 16 height 15
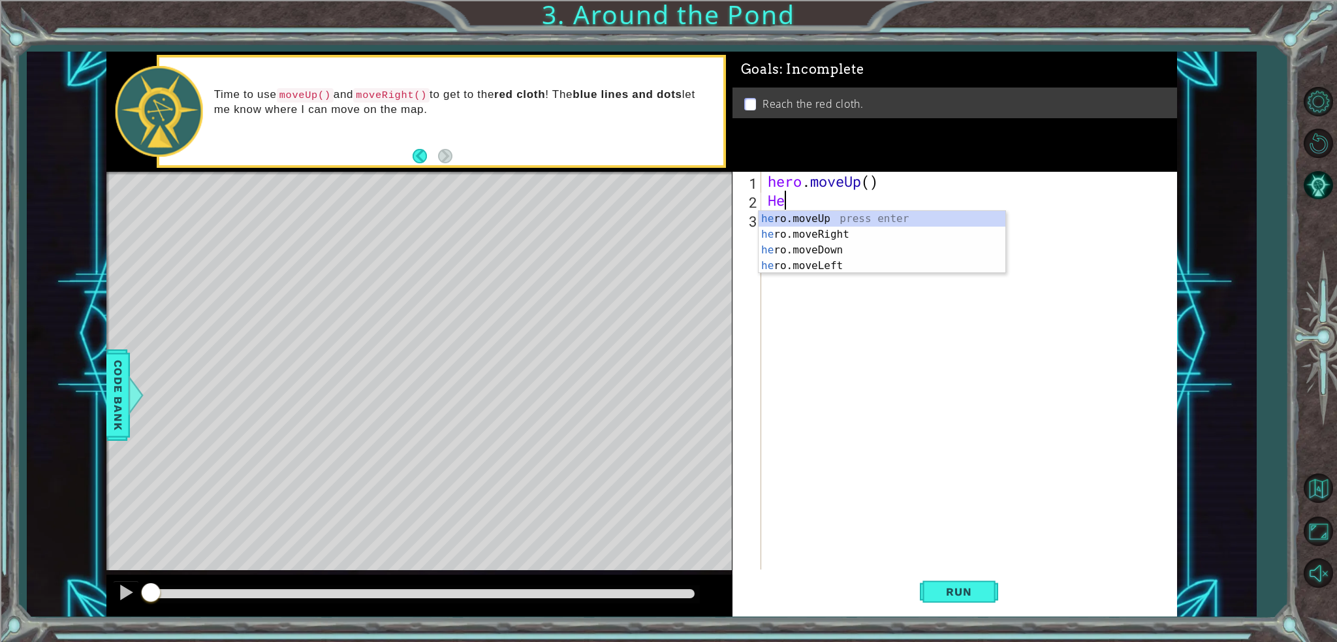
type textarea "Her"
click at [807, 219] on div "her o.moveUp press enter her o.moveRight press enter her o.moveDown press enter…" at bounding box center [881, 258] width 247 height 94
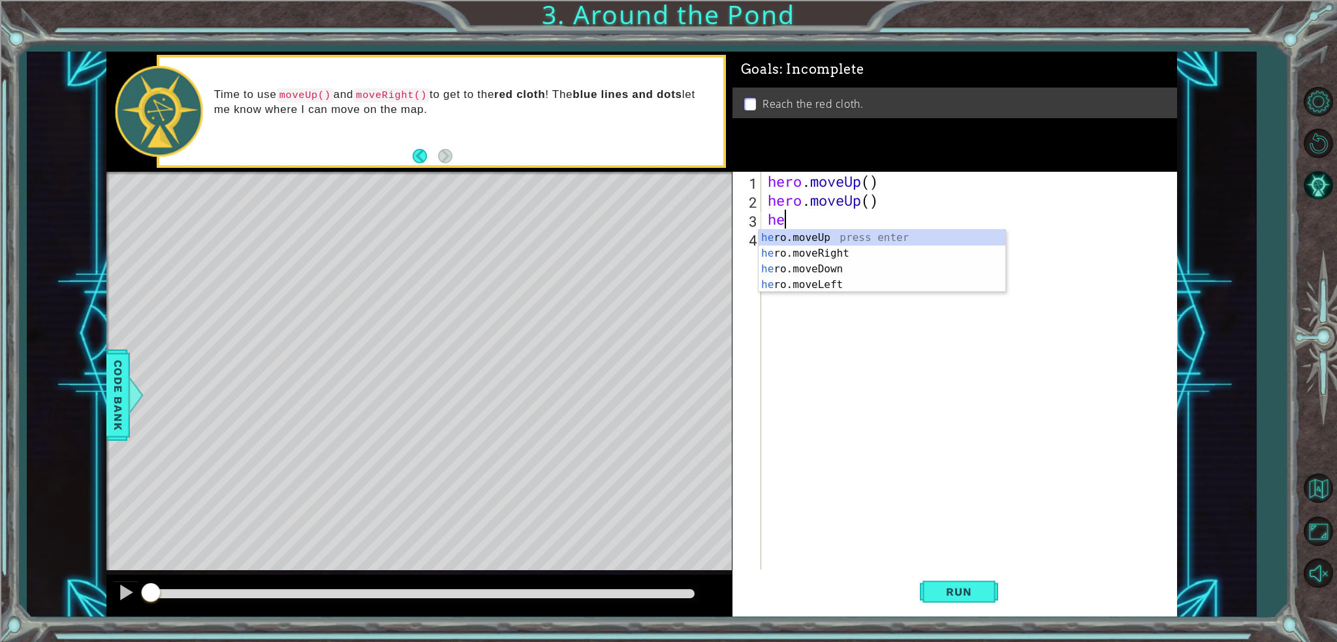
type textarea "her"
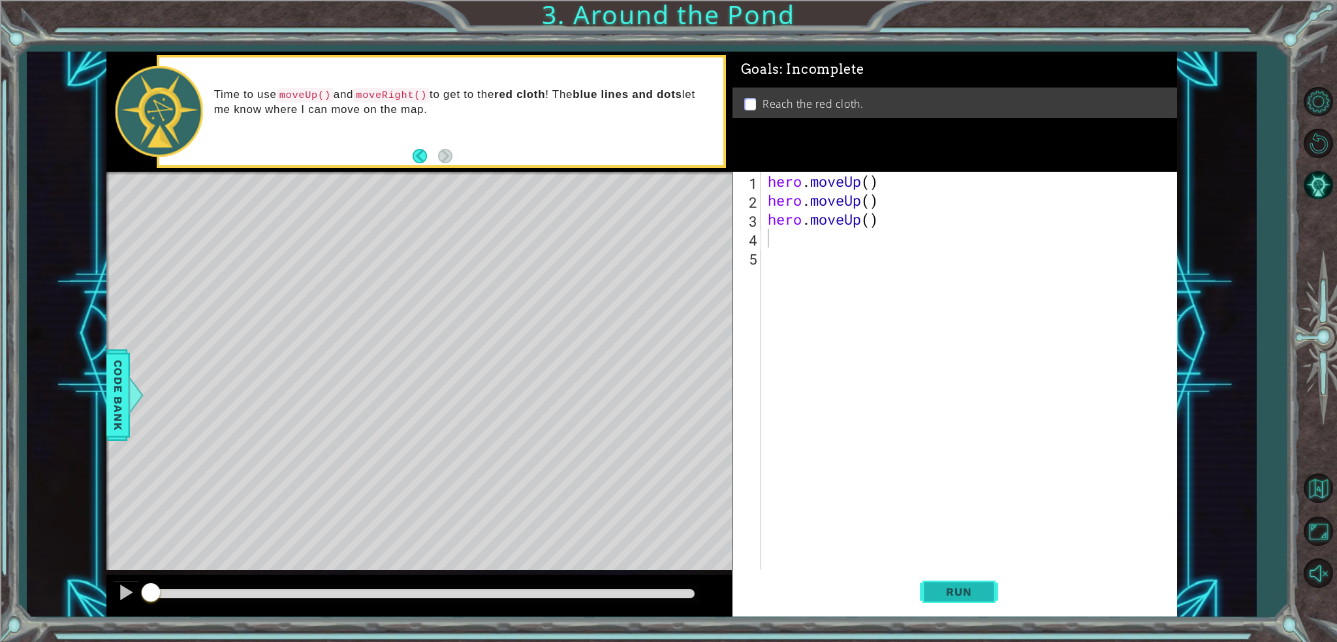
click at [940, 589] on span "Run" at bounding box center [959, 591] width 52 height 13
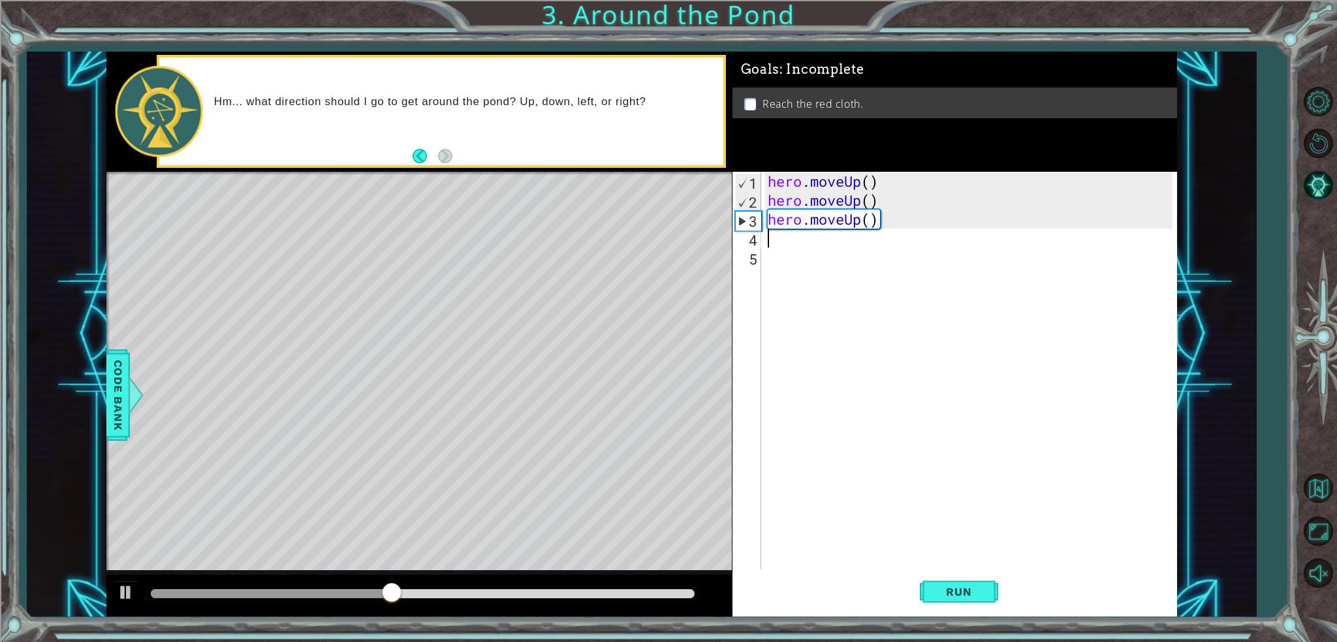
click at [867, 219] on div "hero . moveUp ( ) hero . moveUp ( ) hero . moveUp ( )" at bounding box center [972, 389] width 414 height 435
click at [864, 223] on div "hero . moveUp ( ) hero . moveUp ( ) hero . moveUp ( )" at bounding box center [972, 389] width 414 height 435
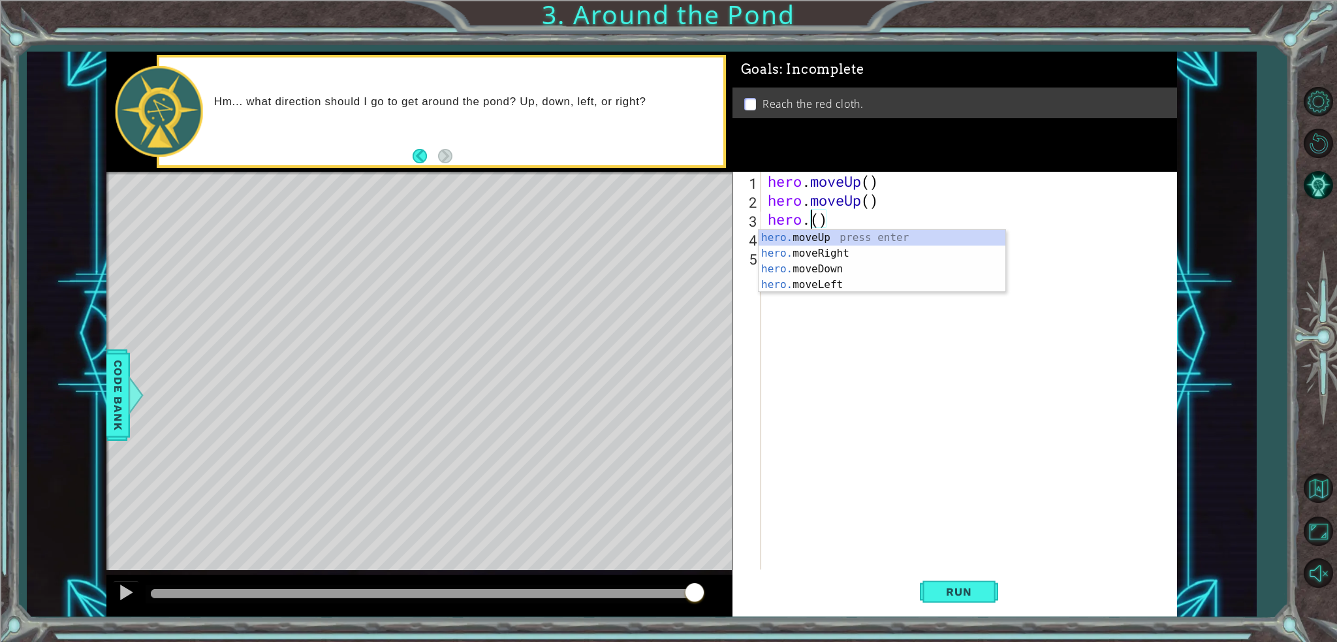
scroll to position [0, 2]
click at [818, 239] on div "hero. move R ight press enter" at bounding box center [881, 253] width 247 height 47
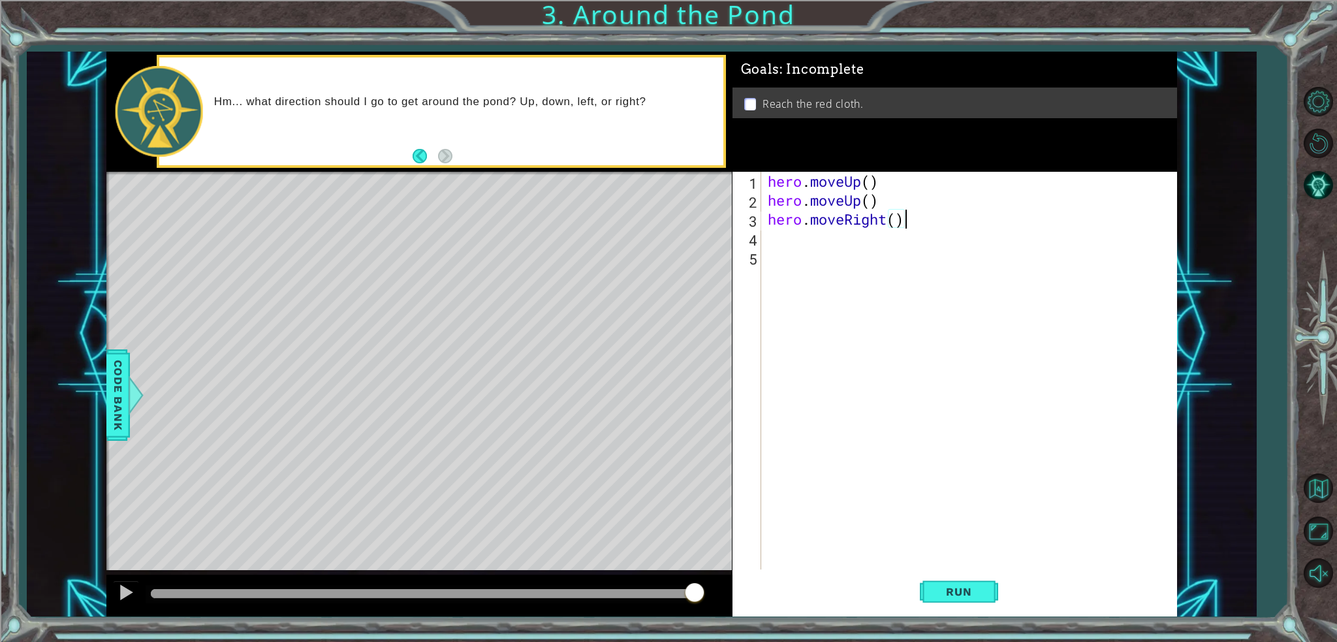
click at [872, 179] on div "hero . moveUp ( ) hero . moveUp ( ) hero . moveRight ( )" at bounding box center [972, 389] width 414 height 435
click at [867, 205] on div "hero . moveUp ( ) hero . moveUp ( ) hero . moveRight ( )" at bounding box center [972, 389] width 414 height 435
click at [880, 186] on div "hero . moveUp ( ) hero . moveUp ( 2 ) hero . moveRight ( )" at bounding box center [972, 389] width 414 height 435
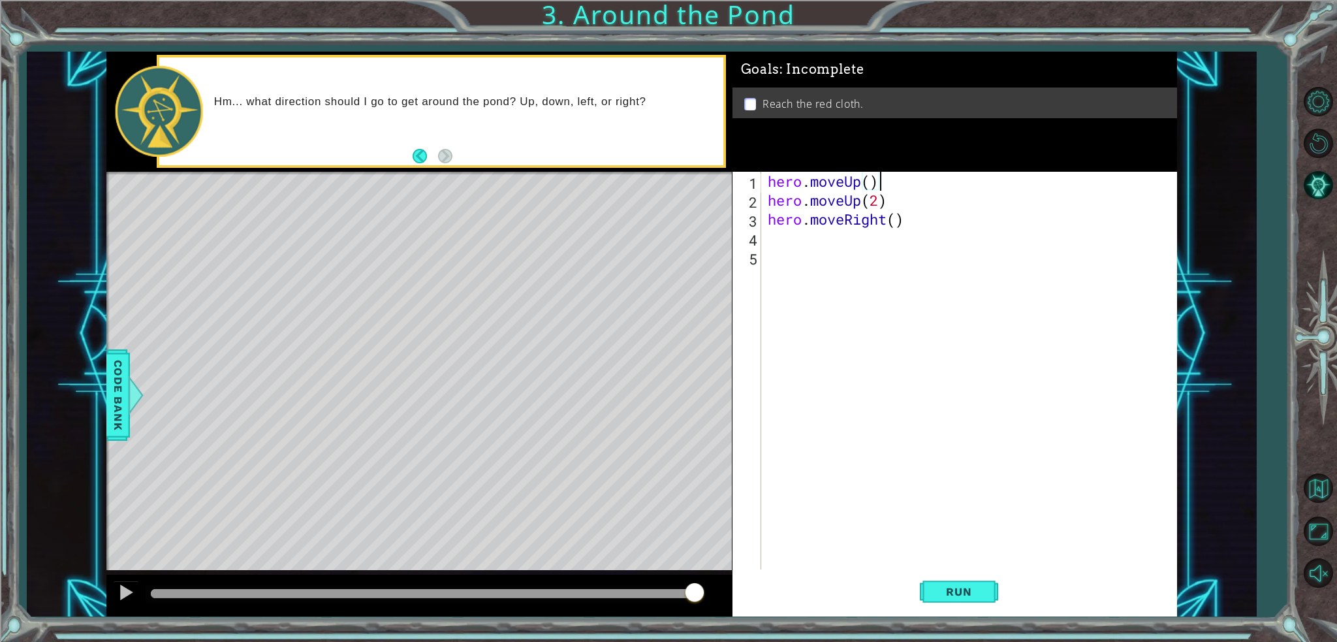
click at [876, 210] on div "hero . moveUp ( ) hero . moveUp ( 2 ) hero . moveRight ( )" at bounding box center [972, 389] width 414 height 435
click at [877, 202] on div "hero . moveUp ( ) hero . moveUp ( 2 ) hero . moveRight ( )" at bounding box center [972, 389] width 414 height 435
click at [867, 187] on div "hero . moveUp ( ) hero . moveUp ( ) hero . moveRight ( )" at bounding box center [972, 389] width 414 height 435
click at [968, 588] on span "Run" at bounding box center [959, 591] width 52 height 13
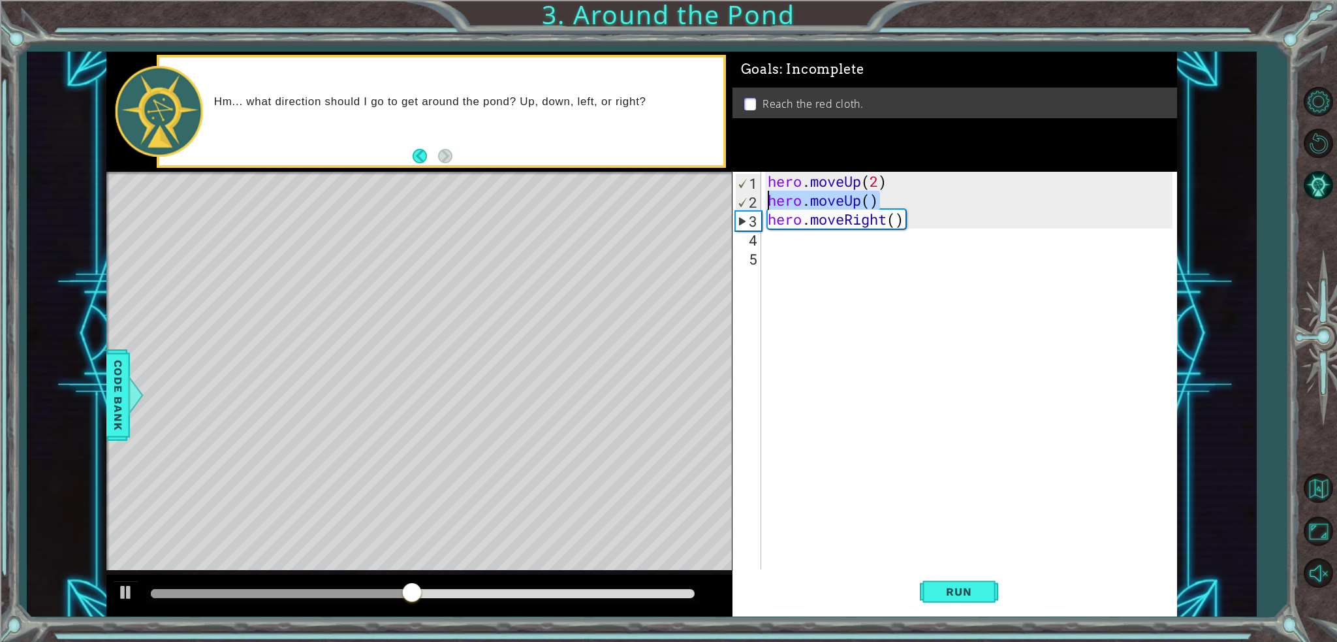
drag, startPoint x: 884, startPoint y: 199, endPoint x: 741, endPoint y: 192, distance: 143.1
click at [741, 192] on div "hero.moveUp(2) 1 2 3 4 5 hero . moveUp ( 2 ) hero . moveUp ( ) hero . moveRight…" at bounding box center [952, 370] width 440 height 397
type textarea "hero.moveUp()"
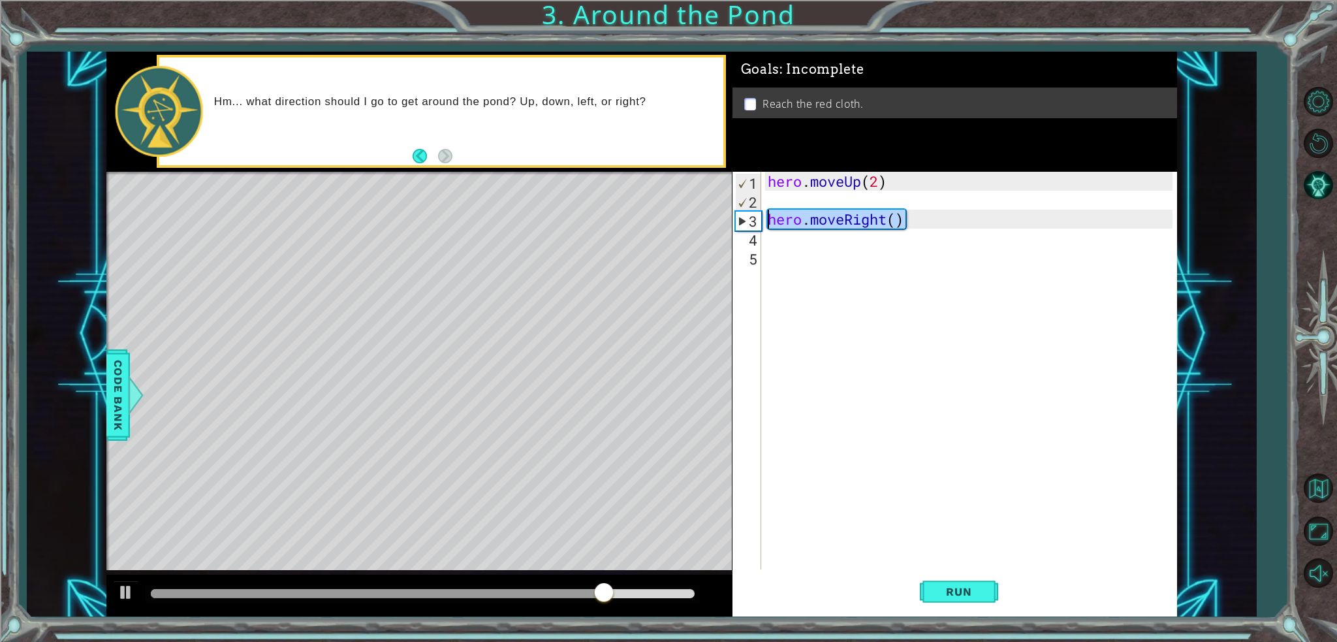
drag, startPoint x: 903, startPoint y: 223, endPoint x: 739, endPoint y: 209, distance: 165.0
click at [739, 209] on div "1 2 3 4 5 hero . moveUp ( 2 ) hero . moveRight ( ) הההההההההההההההההההההההההההה…" at bounding box center [952, 370] width 440 height 397
type textarea "hero.moveRight()"
click at [782, 205] on div "hero . moveUp ( 2 )" at bounding box center [972, 389] width 414 height 435
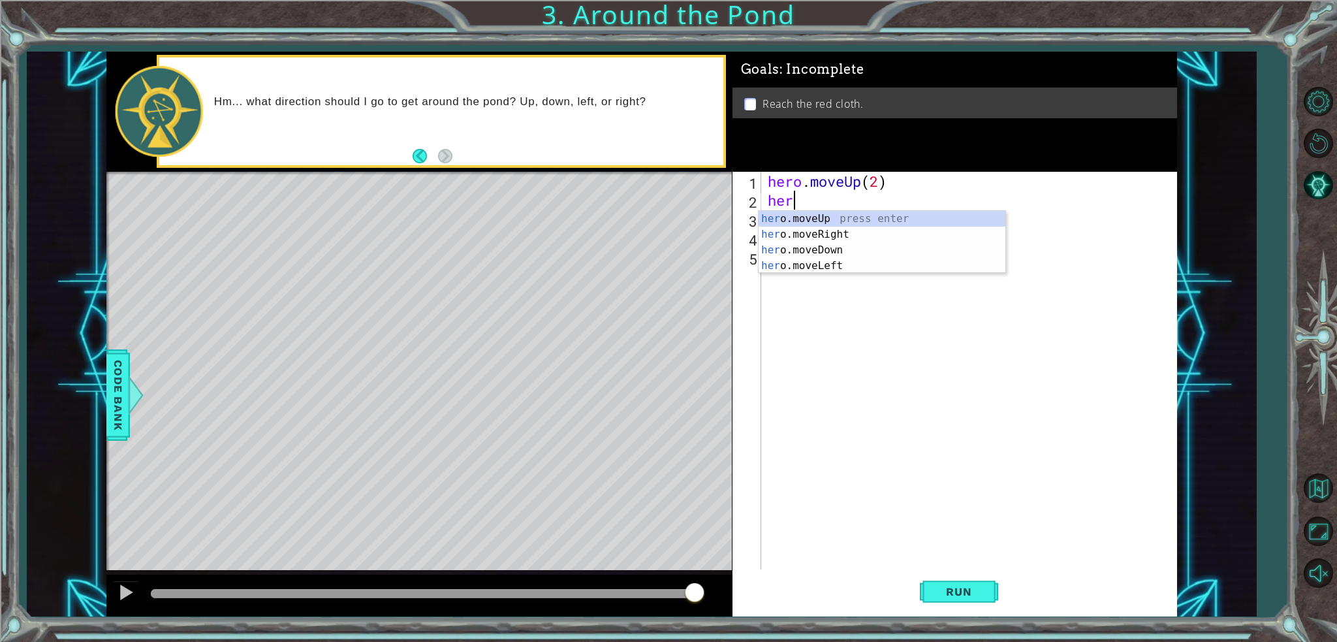
type textarea "hero"
click at [806, 238] on div "hero .moveUp press enter hero .moveRight press enter hero .moveDown press enter…" at bounding box center [881, 258] width 247 height 94
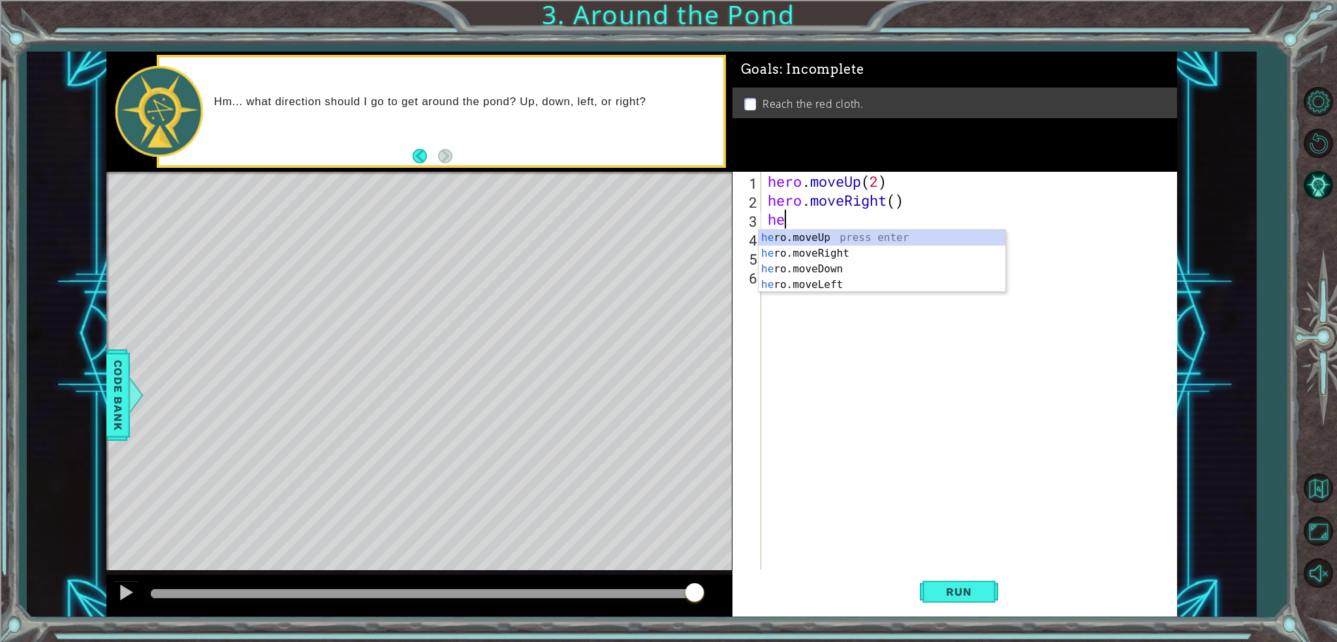
type textarea "her"
click at [807, 230] on div "her o.moveUp press enter her o.moveRight press enter her o.moveDown press enter…" at bounding box center [881, 277] width 247 height 94
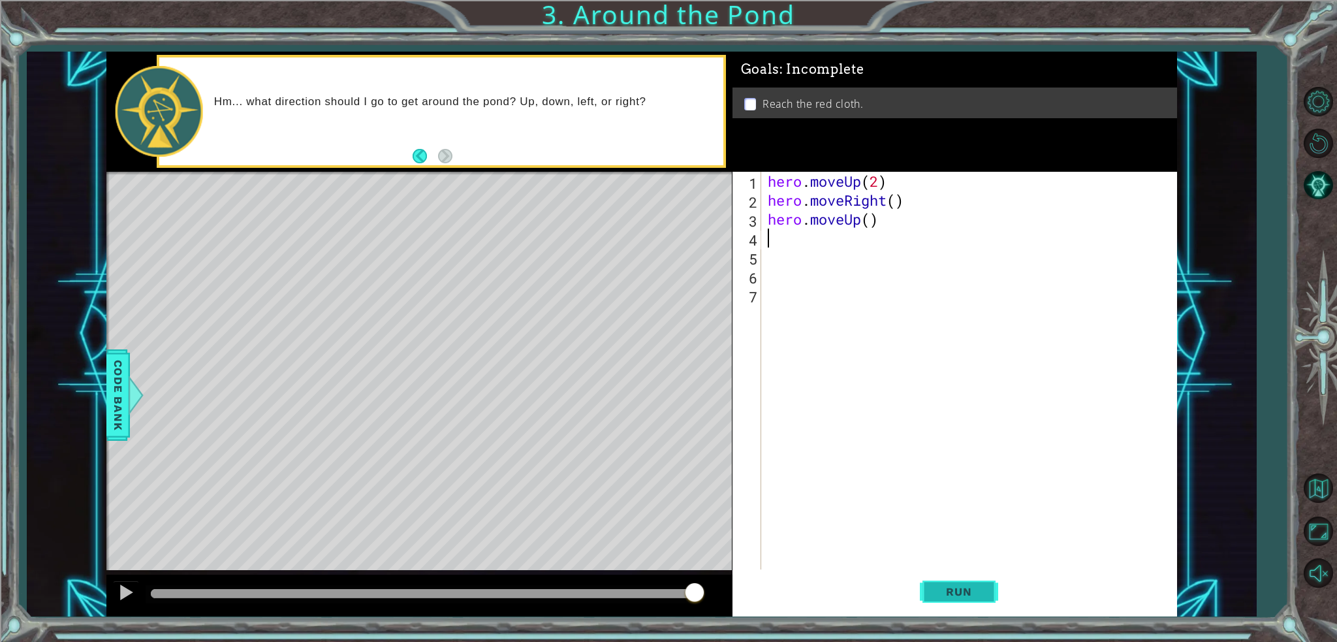
click at [965, 583] on button "Run" at bounding box center [959, 591] width 78 height 44
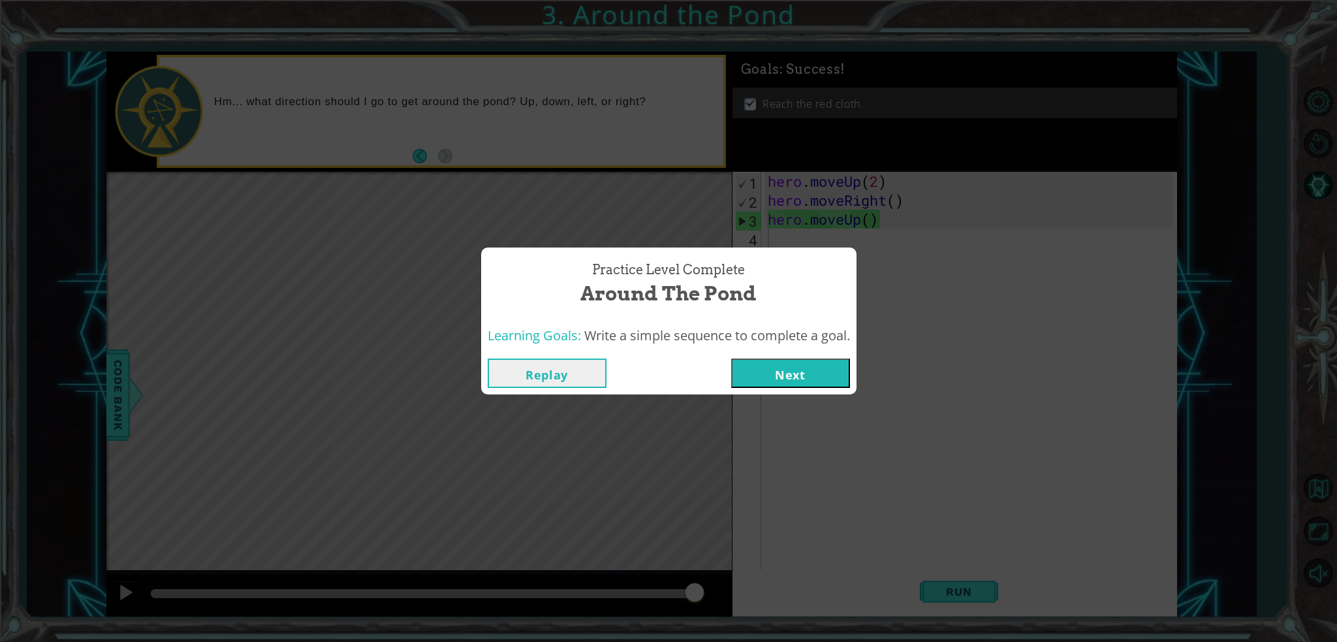
click at [771, 377] on button "Next" at bounding box center [790, 372] width 119 height 29
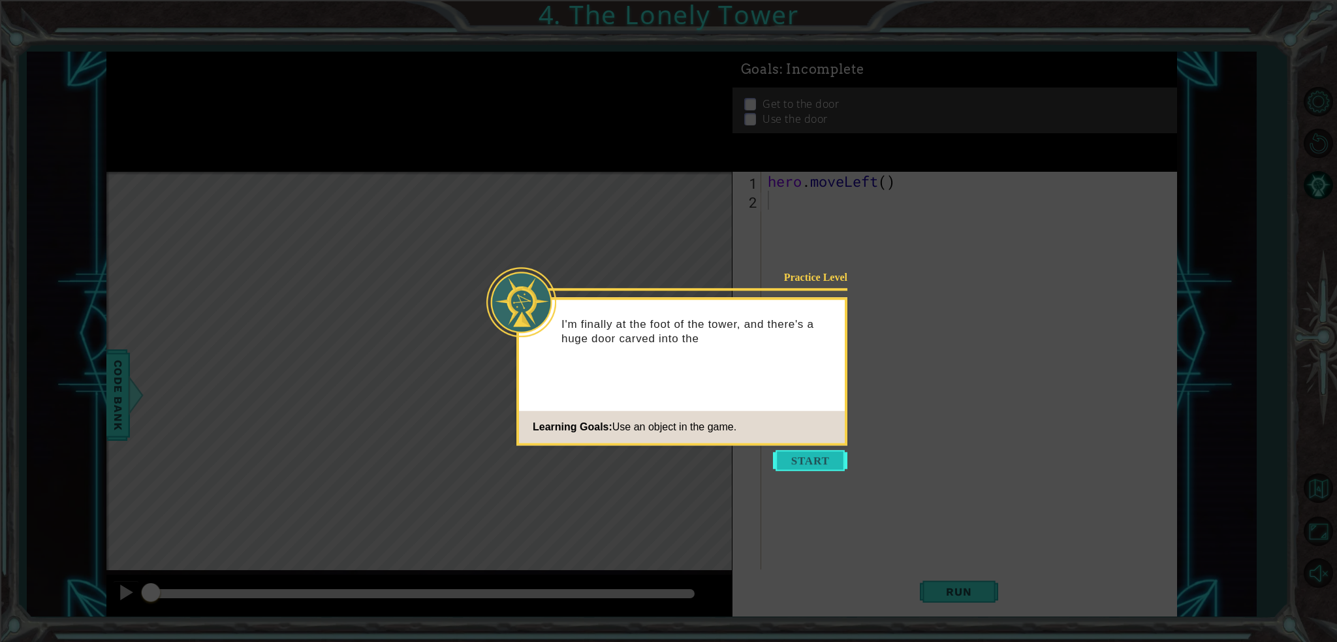
click at [809, 450] on button "Start" at bounding box center [810, 460] width 74 height 21
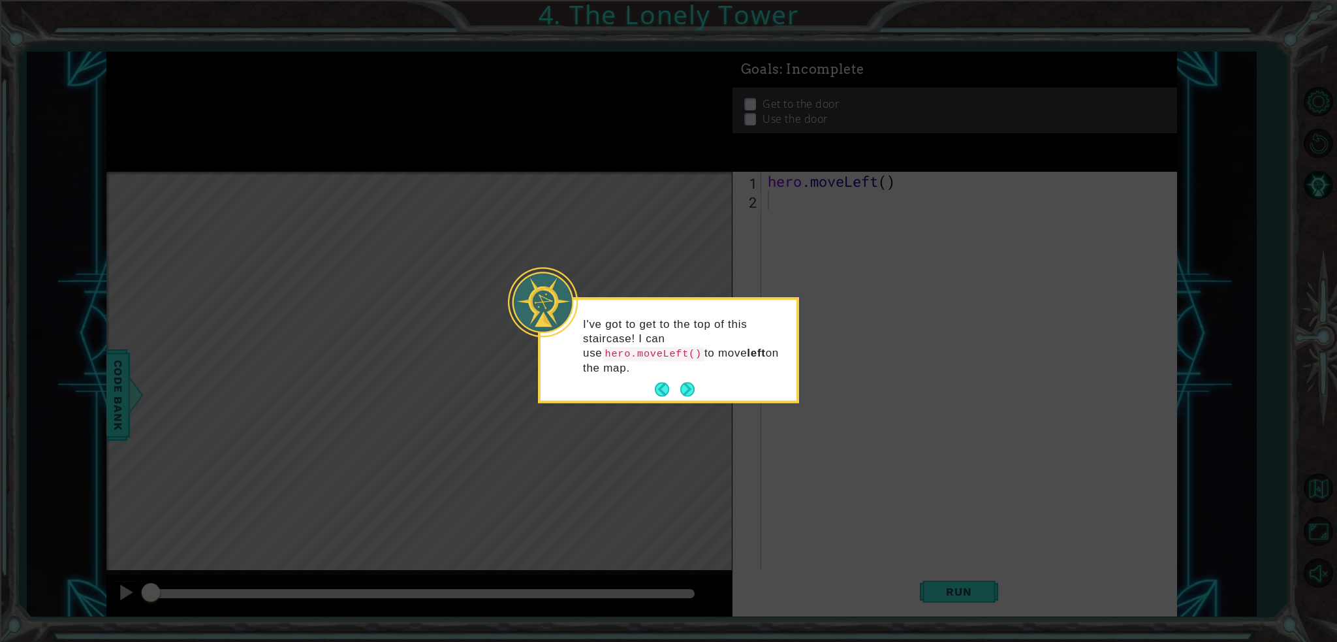
click at [698, 369] on div "I've got to get to the top of this staircase! I can use hero.moveLeft() to move…" at bounding box center [668, 352] width 256 height 95
click at [683, 380] on button "Next" at bounding box center [687, 389] width 21 height 21
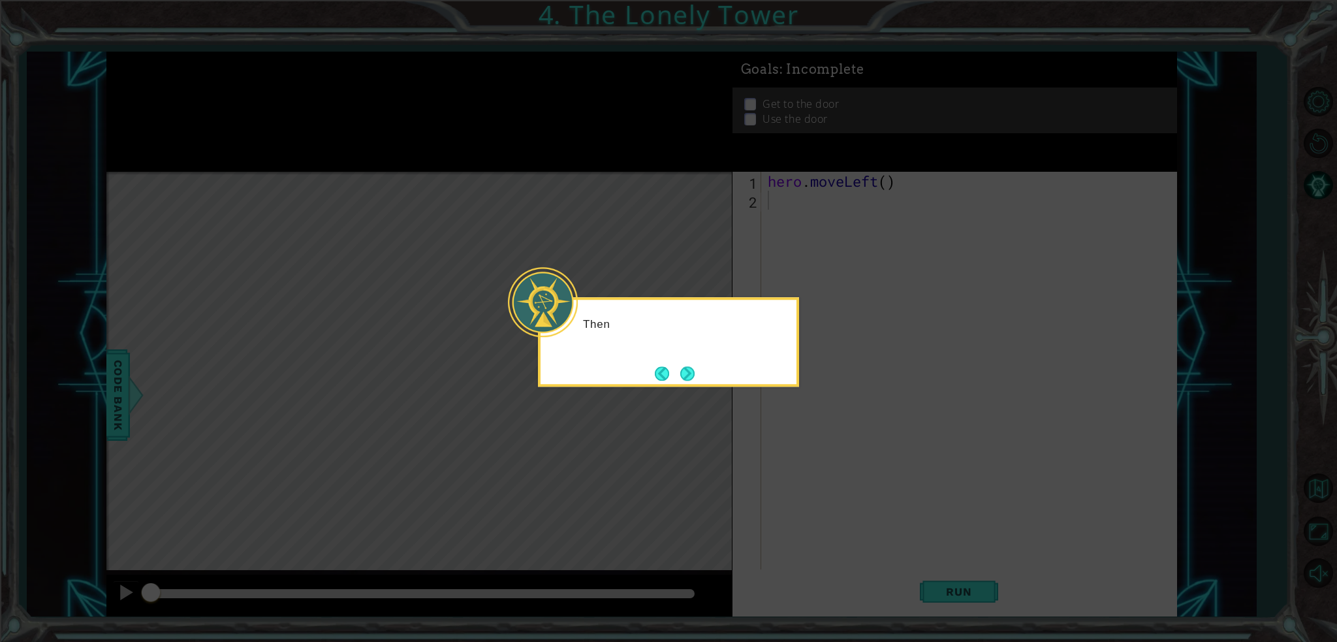
click at [683, 380] on button "Next" at bounding box center [687, 374] width 24 height 24
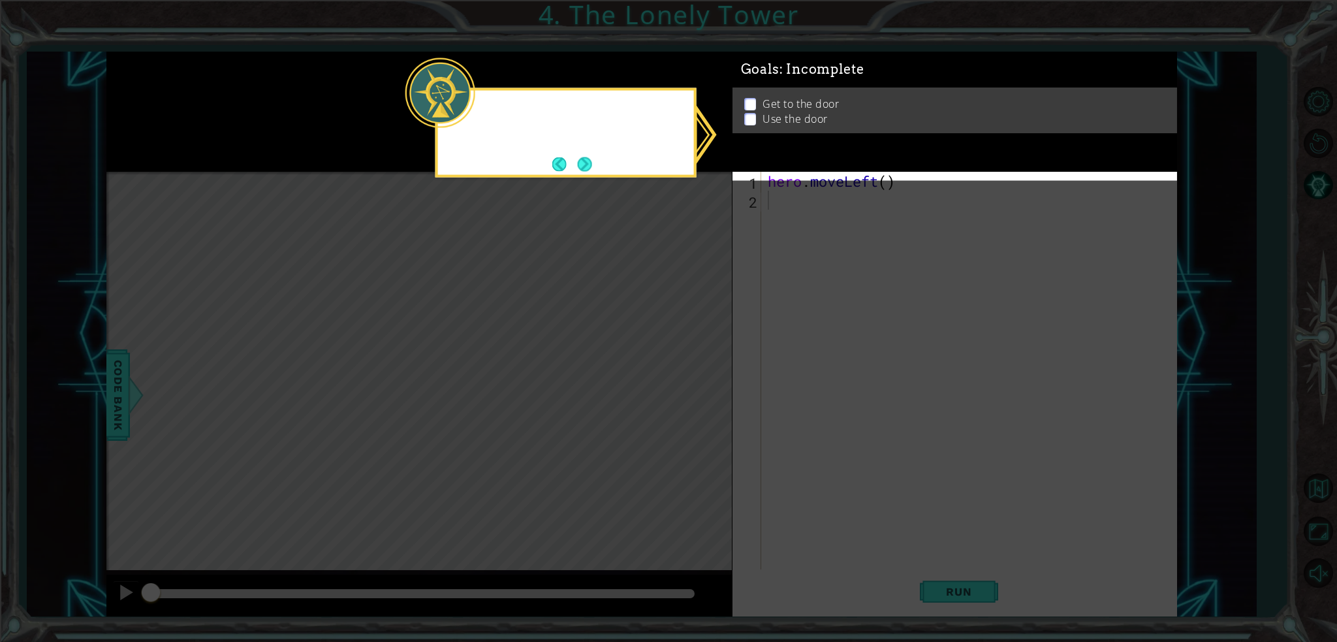
click at [683, 380] on icon at bounding box center [668, 321] width 1337 height 642
click at [750, 87] on div "Goals : Incomplete" at bounding box center [954, 70] width 444 height 36
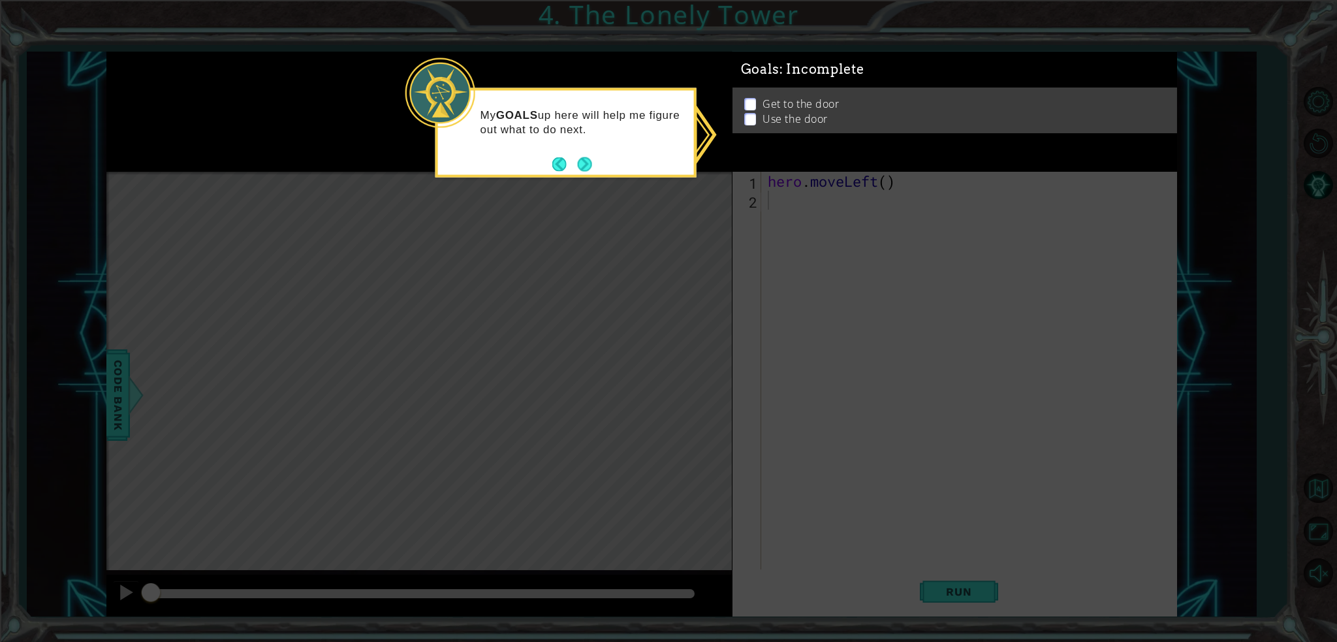
click at [603, 143] on div "My GOALS up here will help me figure out what to do next." at bounding box center [566, 128] width 256 height 66
click at [573, 174] on div "My GOALS up here will help me figure out what to do next." at bounding box center [565, 132] width 261 height 89
drag, startPoint x: 730, startPoint y: 117, endPoint x: 775, endPoint y: 116, distance: 45.0
click at [736, 117] on body "1 ההההההההההההההההההההההההההההההההההההההההההההההההההההההההההההההההההההההההההההה…" at bounding box center [668, 321] width 1337 height 642
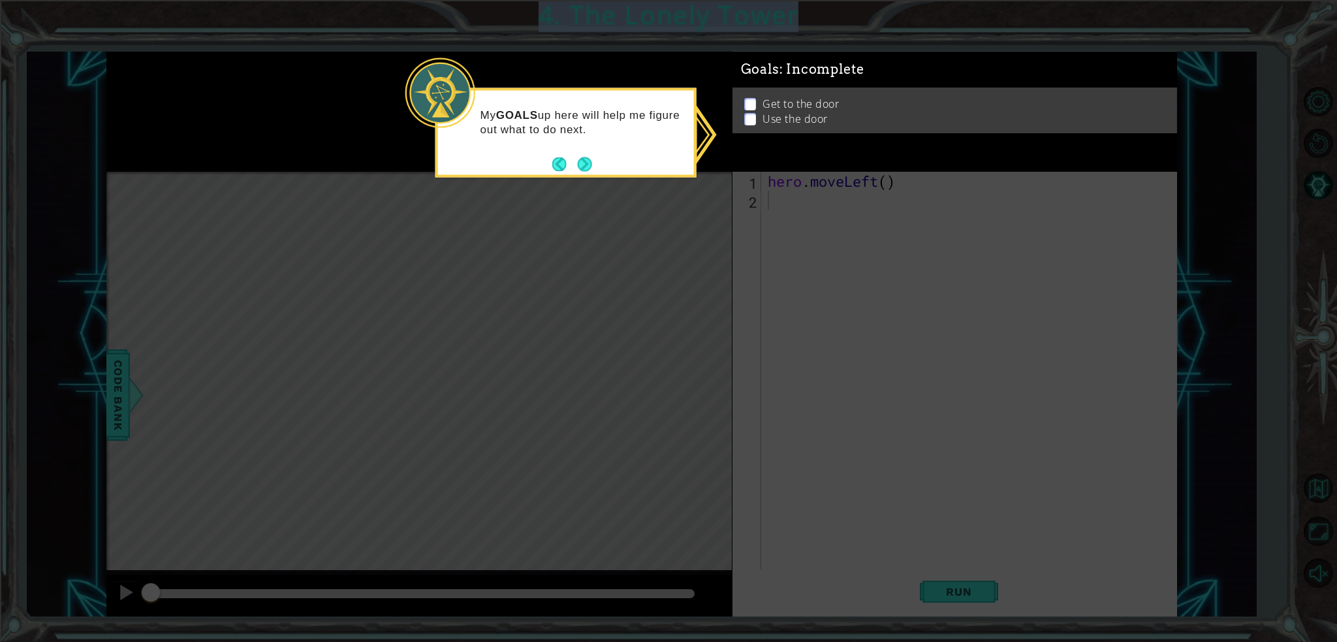
drag, startPoint x: 775, startPoint y: 117, endPoint x: 749, endPoint y: 120, distance: 27.0
click at [775, 117] on p "Use the door" at bounding box center [794, 118] width 65 height 14
click at [749, 120] on p at bounding box center [750, 114] width 12 height 12
click at [576, 163] on button "Next" at bounding box center [584, 164] width 24 height 24
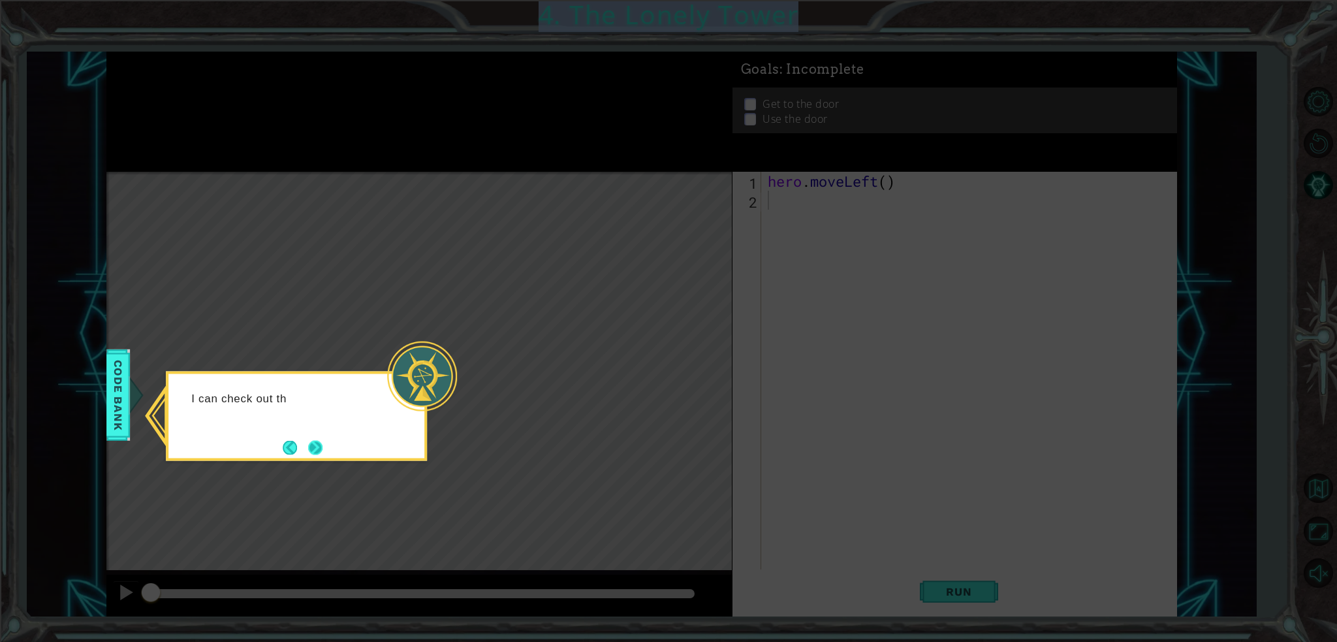
click at [316, 440] on button "Next" at bounding box center [315, 447] width 18 height 18
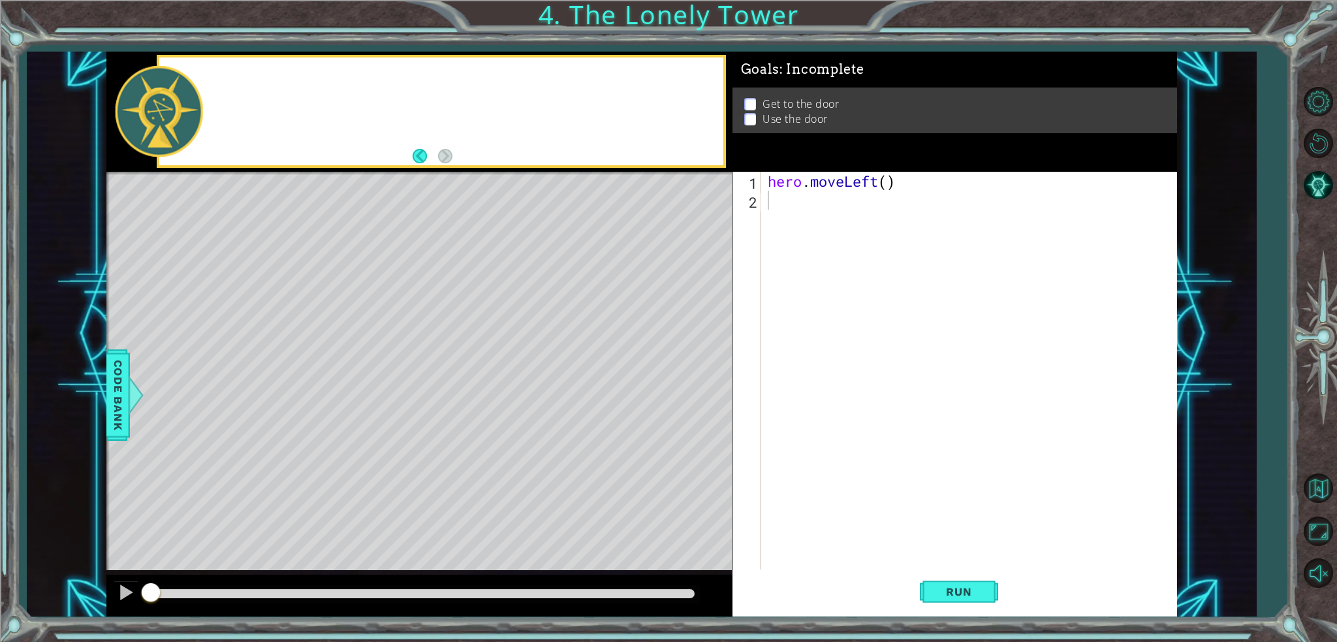
click at [316, 440] on div "Level Map" at bounding box center [407, 364] width 603 height 384
click at [769, 217] on div "hero . moveLeft ( )" at bounding box center [972, 389] width 414 height 435
click at [938, 591] on span "Run" at bounding box center [959, 591] width 52 height 13
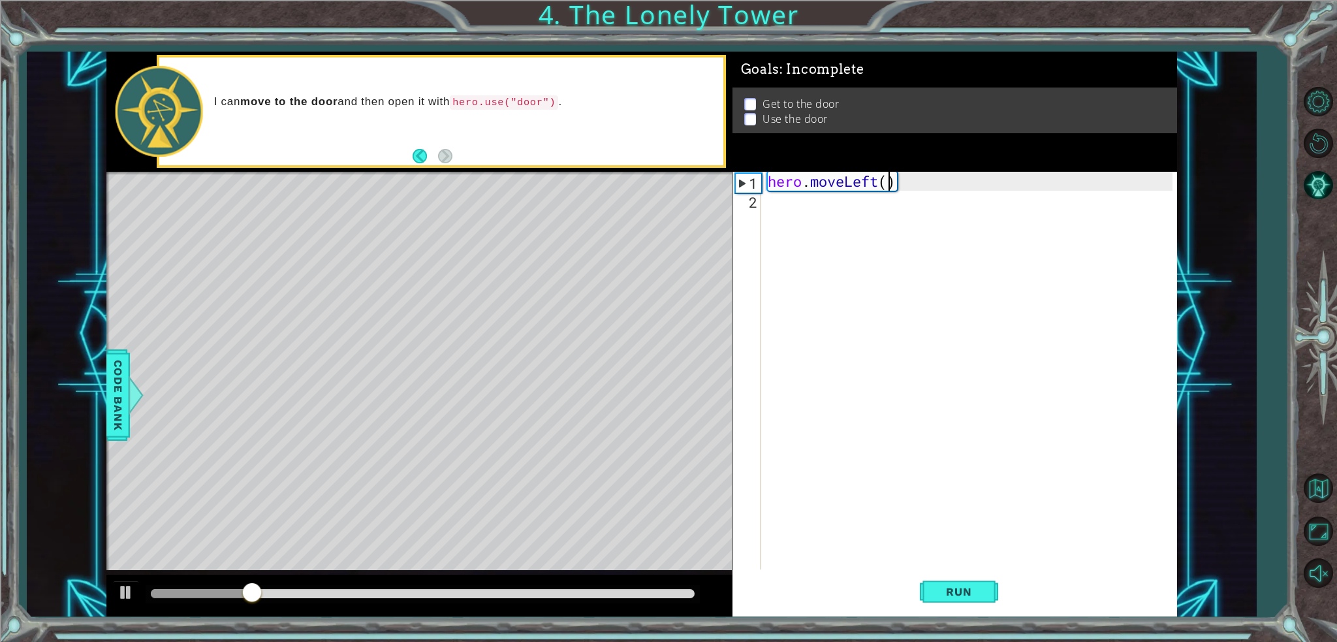
click at [887, 182] on div "hero . moveLeft ( )" at bounding box center [972, 389] width 414 height 435
type textarea "hero.moveLeft(2)"
click at [799, 204] on div "hero . moveLeft ( 2 )" at bounding box center [972, 389] width 414 height 435
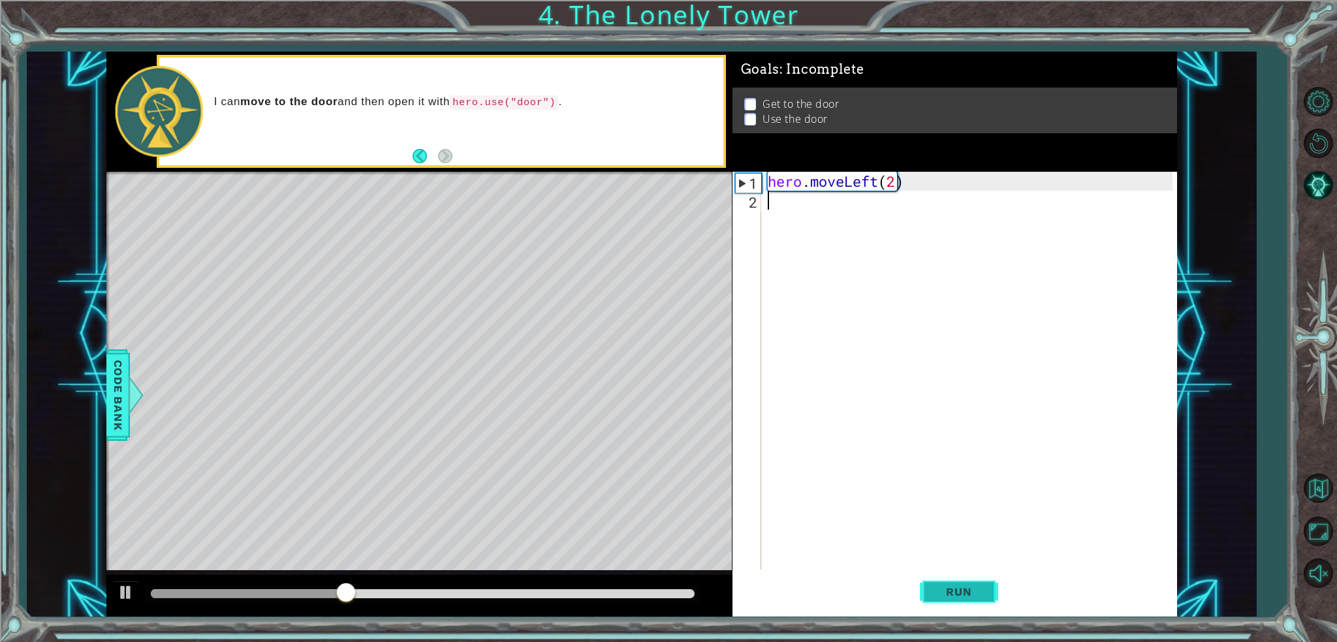
click at [942, 589] on span "Run" at bounding box center [959, 591] width 52 height 13
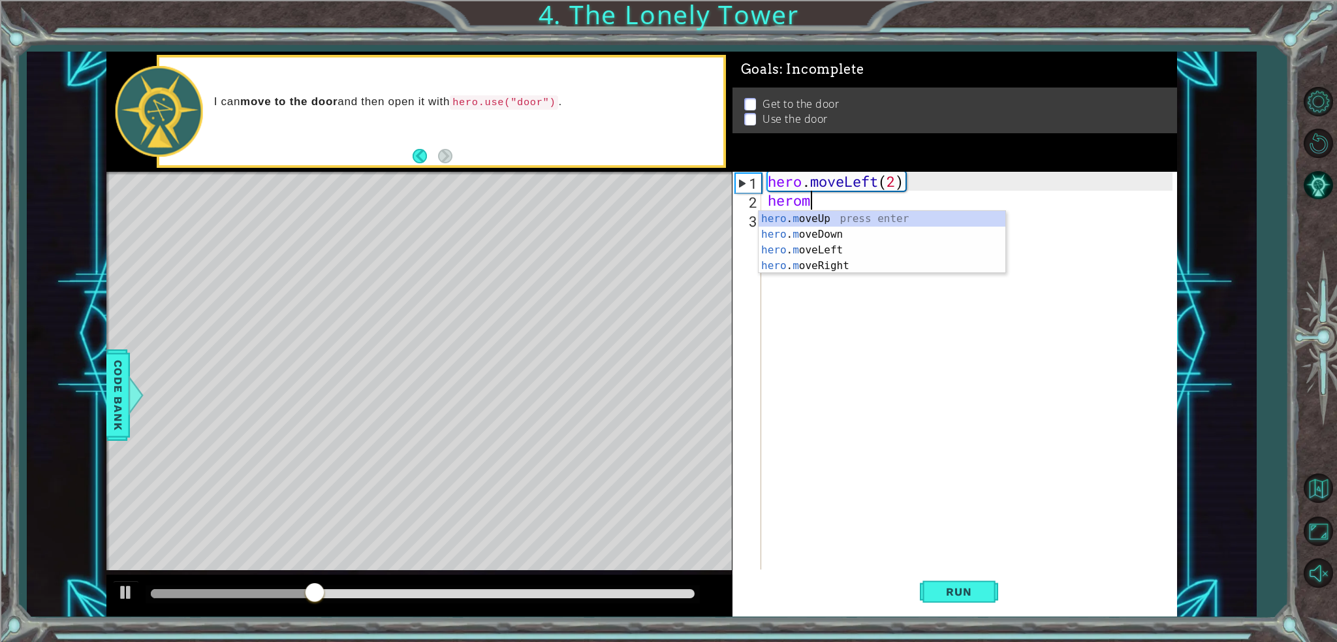
type textarea "heromo"
click at [833, 260] on div "hero . mo veUp press enter hero . mo veDown press enter hero . mo veLeft press …" at bounding box center [881, 258] width 247 height 94
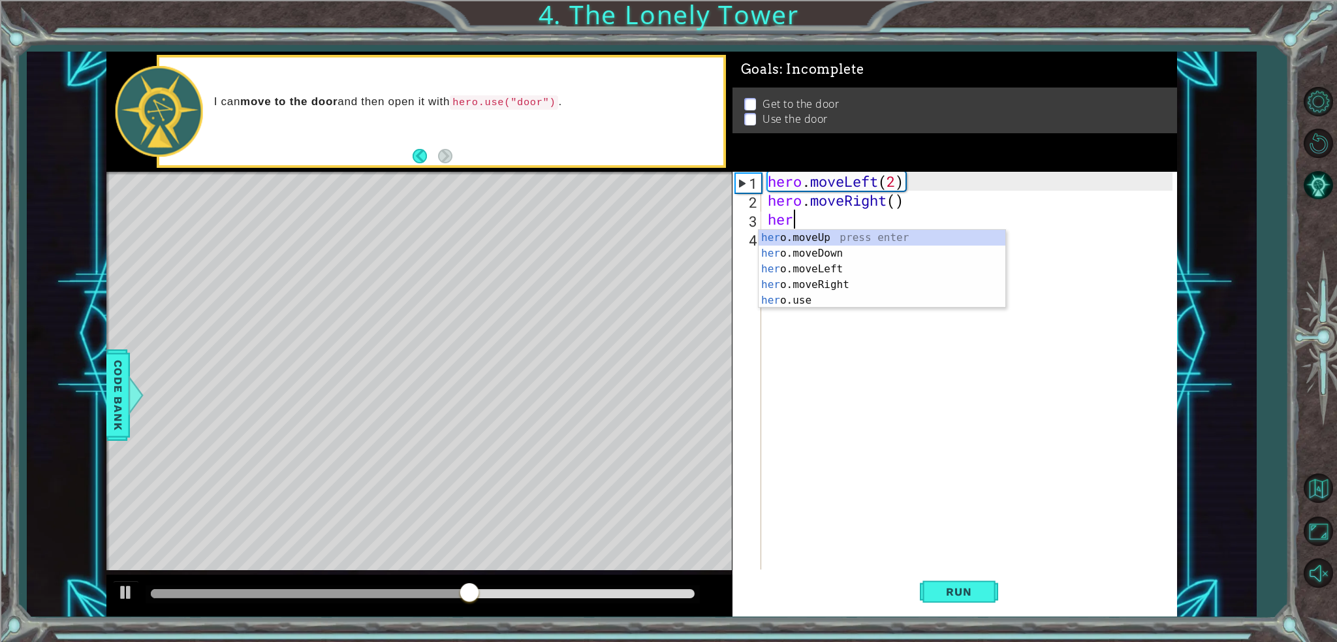
scroll to position [0, 0]
type textarea "hero"
click at [795, 237] on div "hero .moveUp press enter hero .moveDown press enter hero .moveLeft press enter …" at bounding box center [881, 285] width 247 height 110
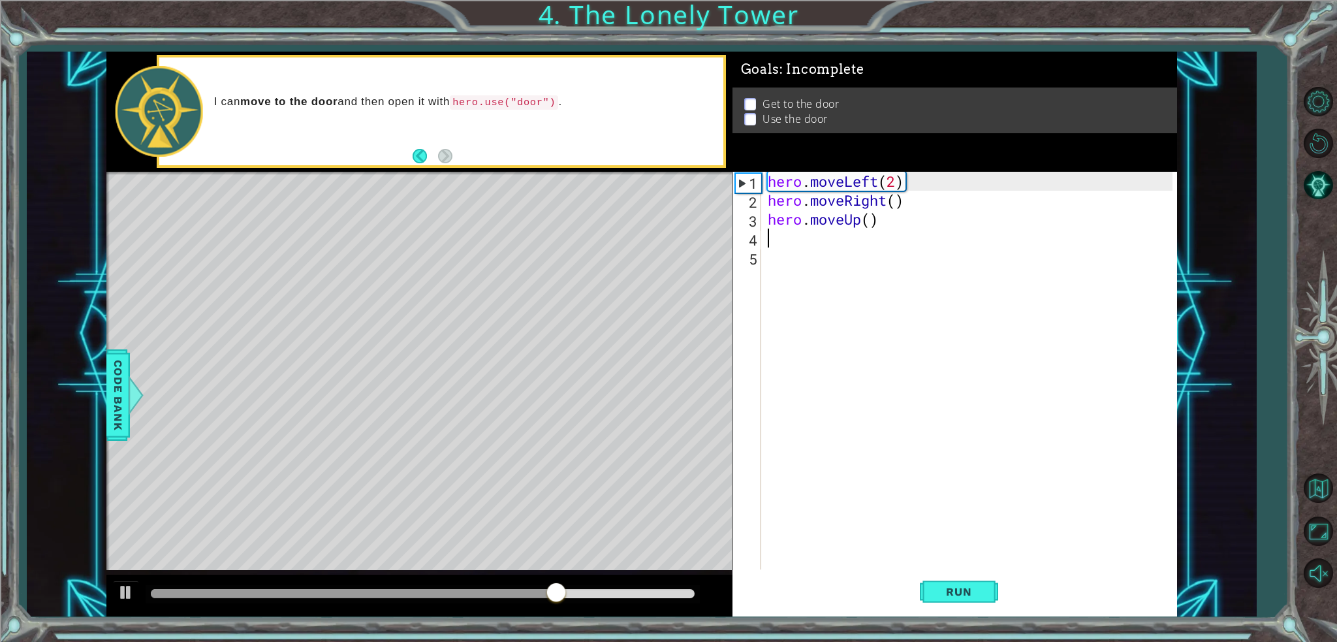
click at [872, 219] on div "hero . moveLeft ( 2 ) hero . moveRight ( ) hero . moveUp ( )" at bounding box center [972, 389] width 414 height 435
click at [968, 594] on span "Run" at bounding box center [959, 591] width 52 height 13
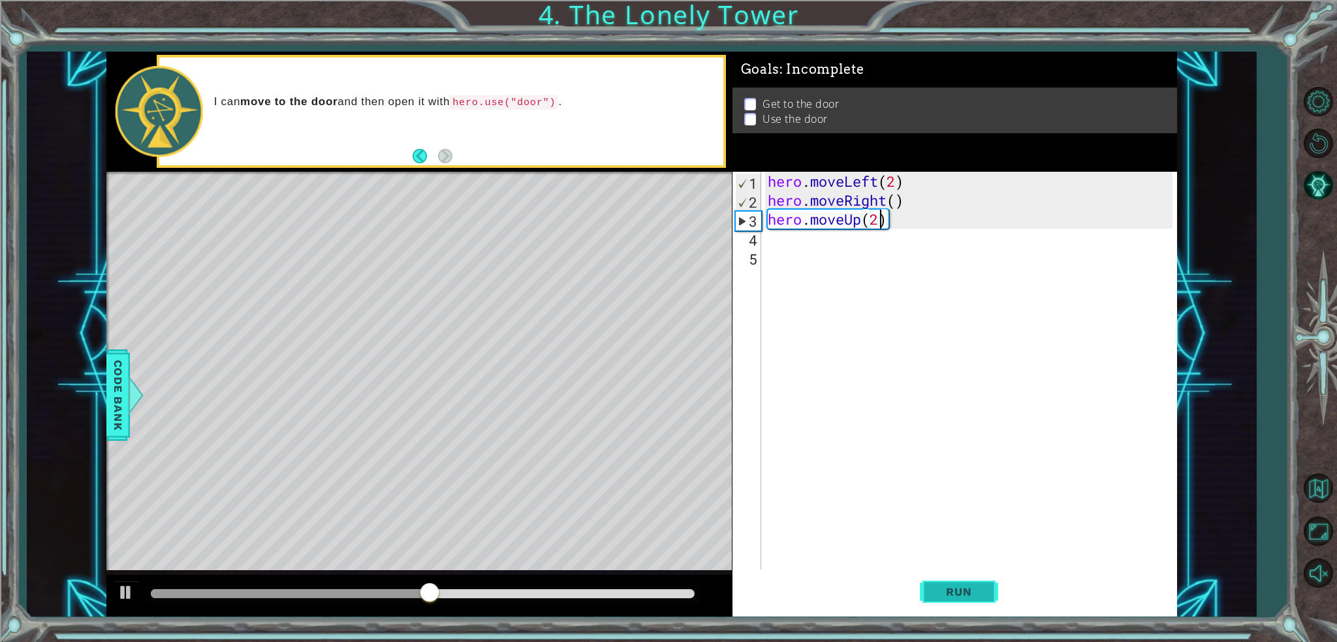
click at [950, 581] on button "Run" at bounding box center [959, 591] width 78 height 44
click at [874, 204] on div "hero . moveLeft ( 2 ) hero . moveRight ( ) hero . moveUp ( 2 )" at bounding box center [972, 389] width 414 height 435
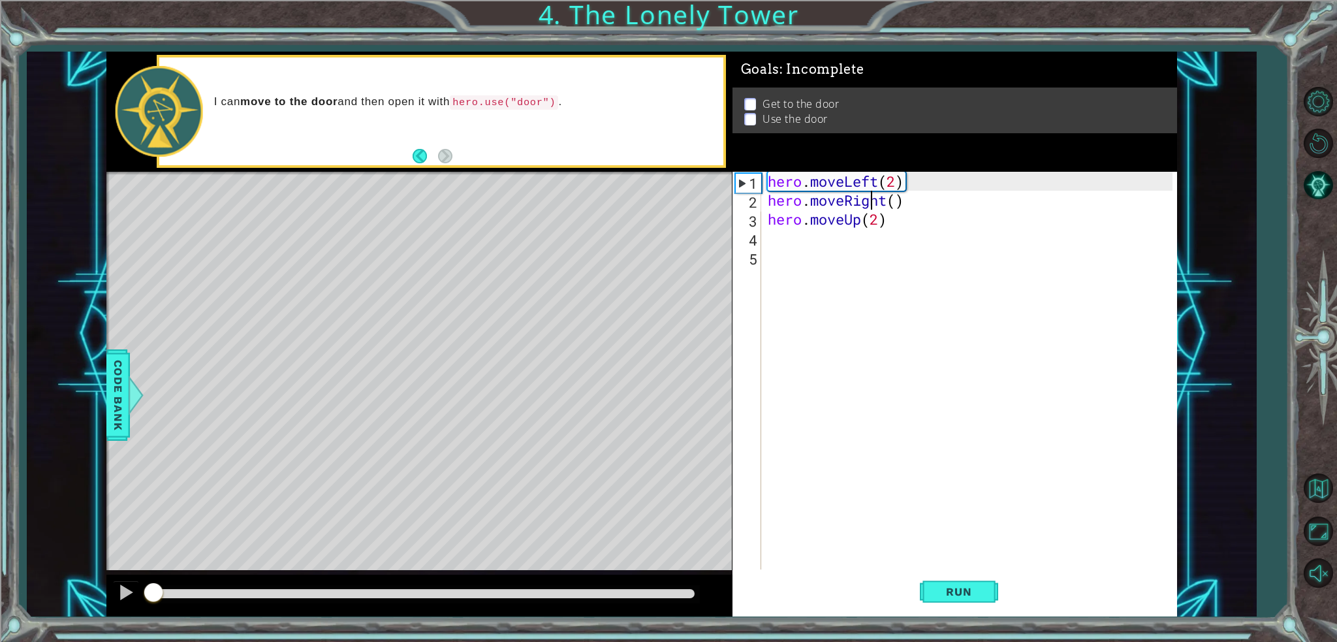
drag, startPoint x: 502, startPoint y: 591, endPoint x: 76, endPoint y: 595, distance: 426.2
click at [76, 595] on div "1 ההההההההההההההההההההההההההההההההההההההההההההההההההההההההההההההההההההההההההההה…" at bounding box center [641, 334] width 1229 height 564
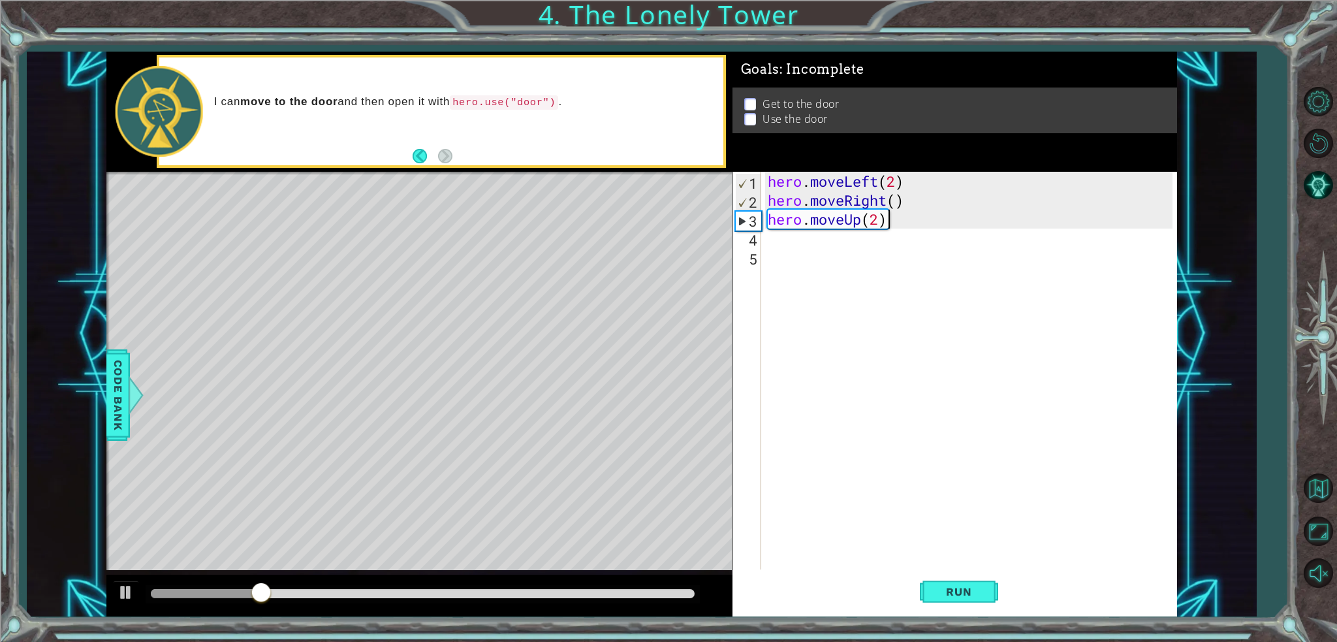
click at [886, 210] on div "hero . moveLeft ( 2 ) hero . moveRight ( ) hero . moveUp ( 2 )" at bounding box center [972, 389] width 414 height 435
click at [887, 200] on div "hero . moveLeft ( 2 ) hero . moveRight ( ) hero . moveUp ( 2 )" at bounding box center [972, 389] width 414 height 435
click at [867, 205] on div "hero . moveLeft ( 2 ) hero . moveup ( ) hero . moveUp ( 2 )" at bounding box center [972, 389] width 414 height 435
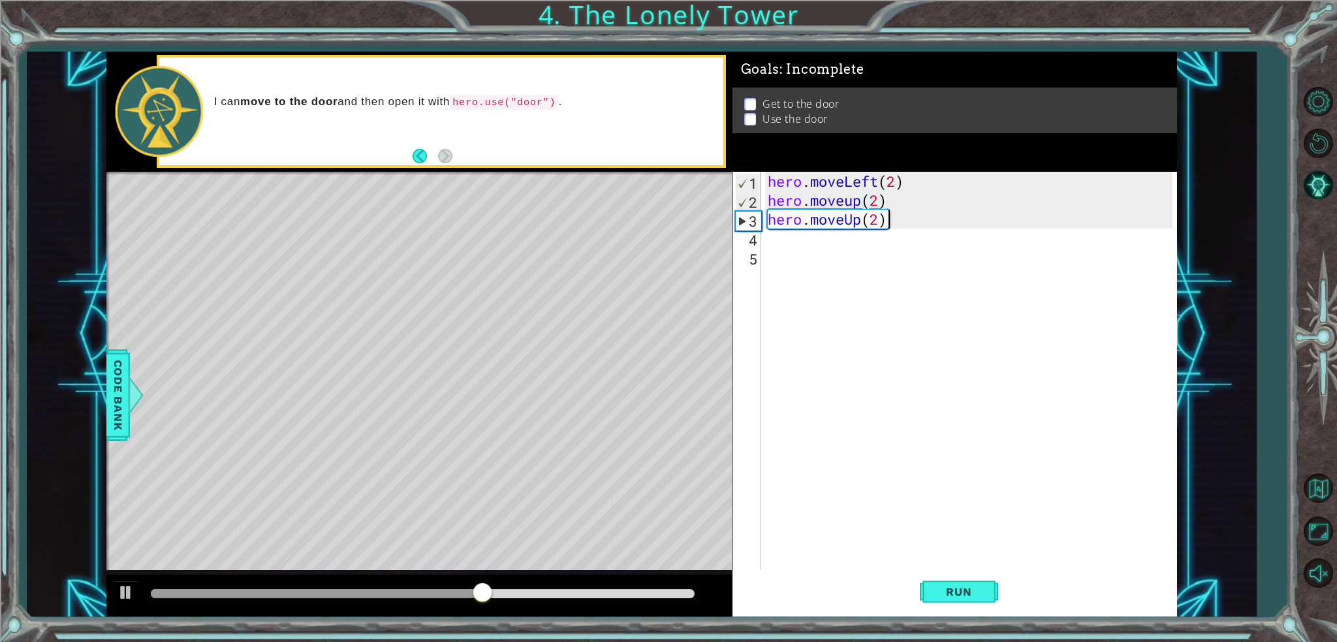
click at [901, 217] on div "hero . moveLeft ( 2 ) hero . moveup ( 2 ) hero . moveUp ( 2 )" at bounding box center [972, 389] width 414 height 435
drag, startPoint x: 886, startPoint y: 224, endPoint x: 783, endPoint y: 213, distance: 103.7
click at [783, 213] on div "hero . moveLeft ( 2 ) hero . moveup ( 2 ) hero . moveUp ( 2 )" at bounding box center [972, 389] width 414 height 435
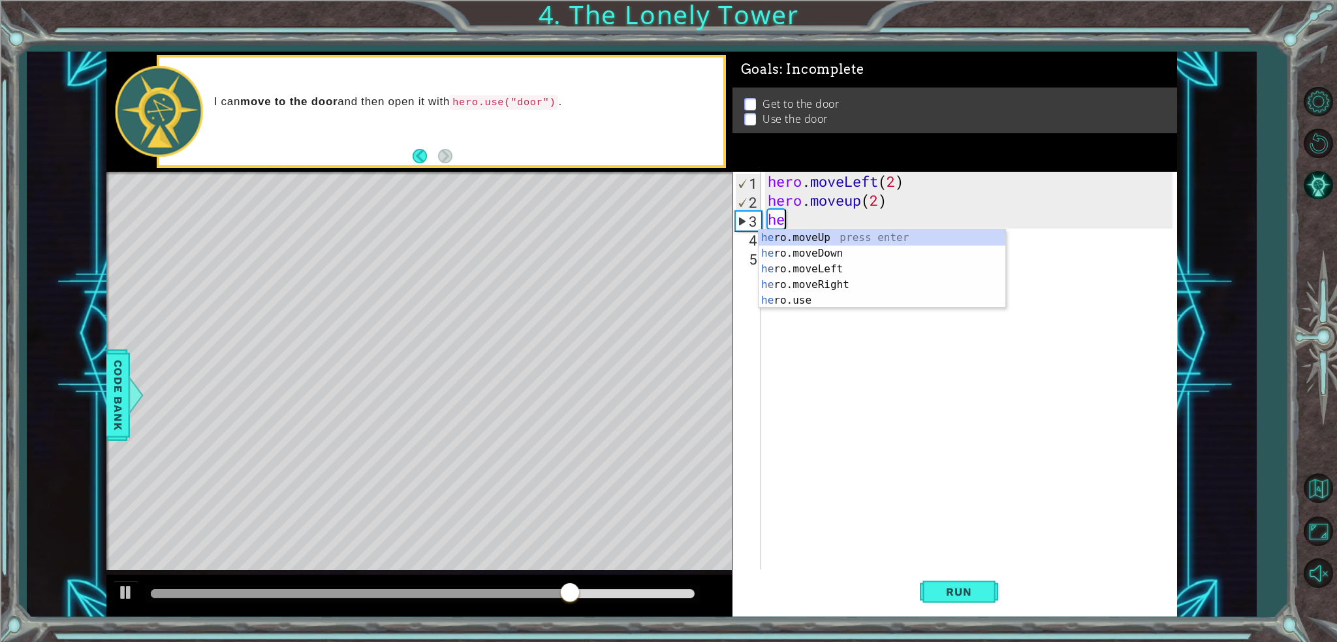
type textarea "h"
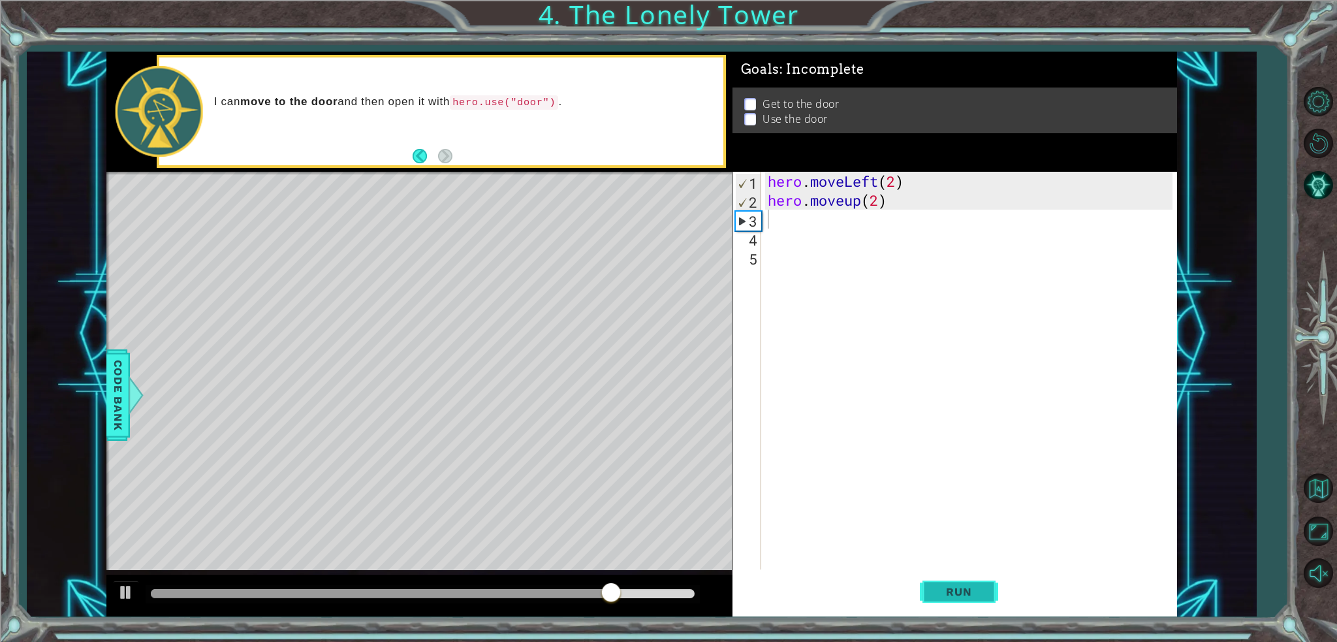
click at [974, 591] on span "Run" at bounding box center [959, 591] width 52 height 13
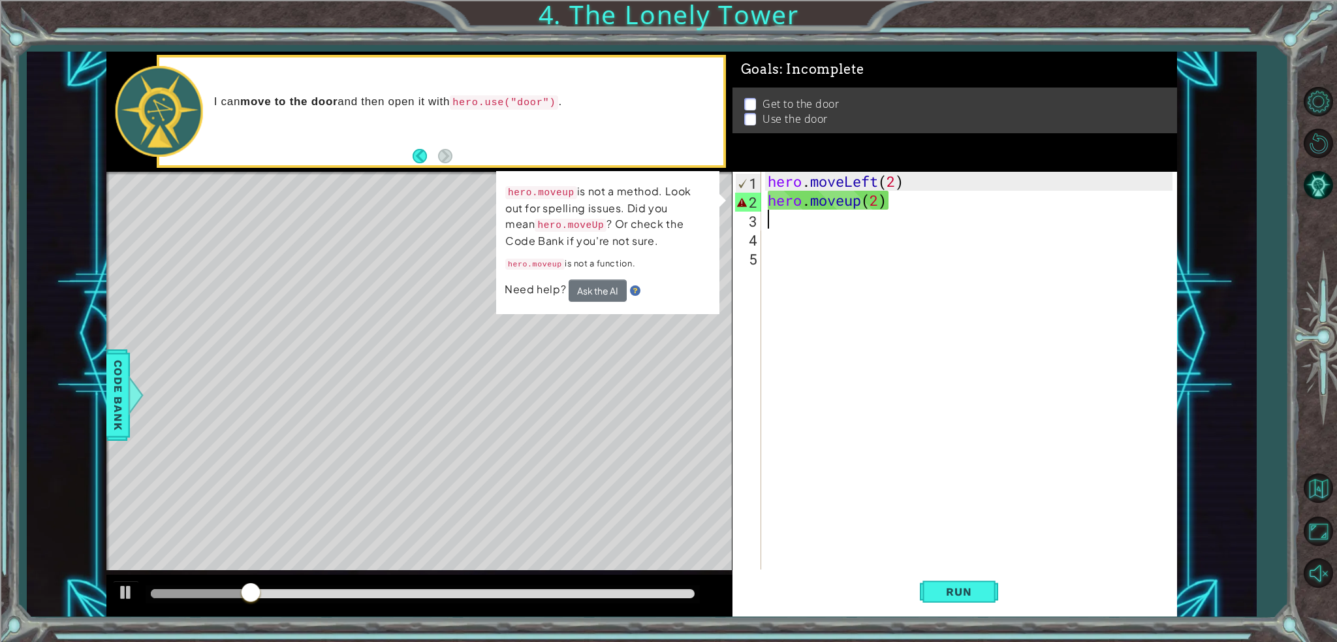
click at [848, 203] on div "hero . moveLeft ( 2 ) hero . moveup ( 2 )" at bounding box center [972, 389] width 414 height 435
click at [557, 313] on div "Level Map" at bounding box center [407, 364] width 603 height 384
click at [534, 227] on code "hero.moveUp" at bounding box center [570, 225] width 72 height 13
click at [890, 204] on div "hero . moveLeft ( 2 ) hero . moveup ( 2 )" at bounding box center [972, 389] width 414 height 435
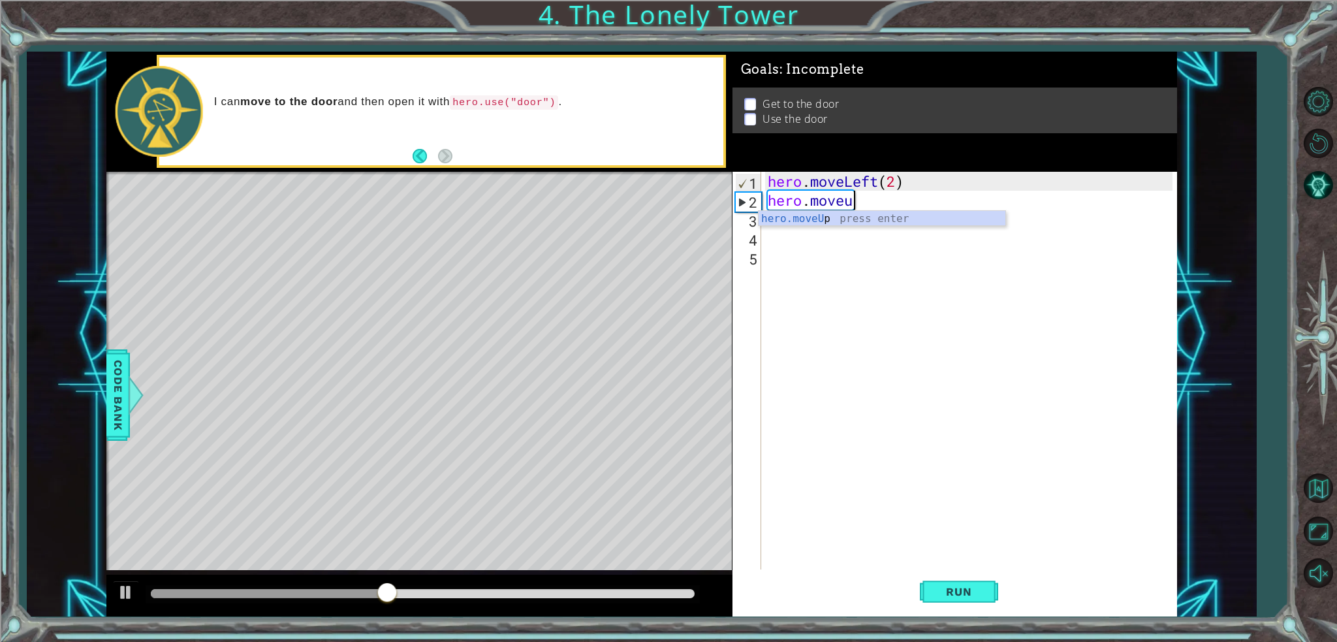
type textarea "hero.move"
click at [871, 204] on div "hero . moveLeft ( 2 ) hero . moveUp ( )" at bounding box center [972, 389] width 414 height 435
type textarea "hero.moveUp(2)"
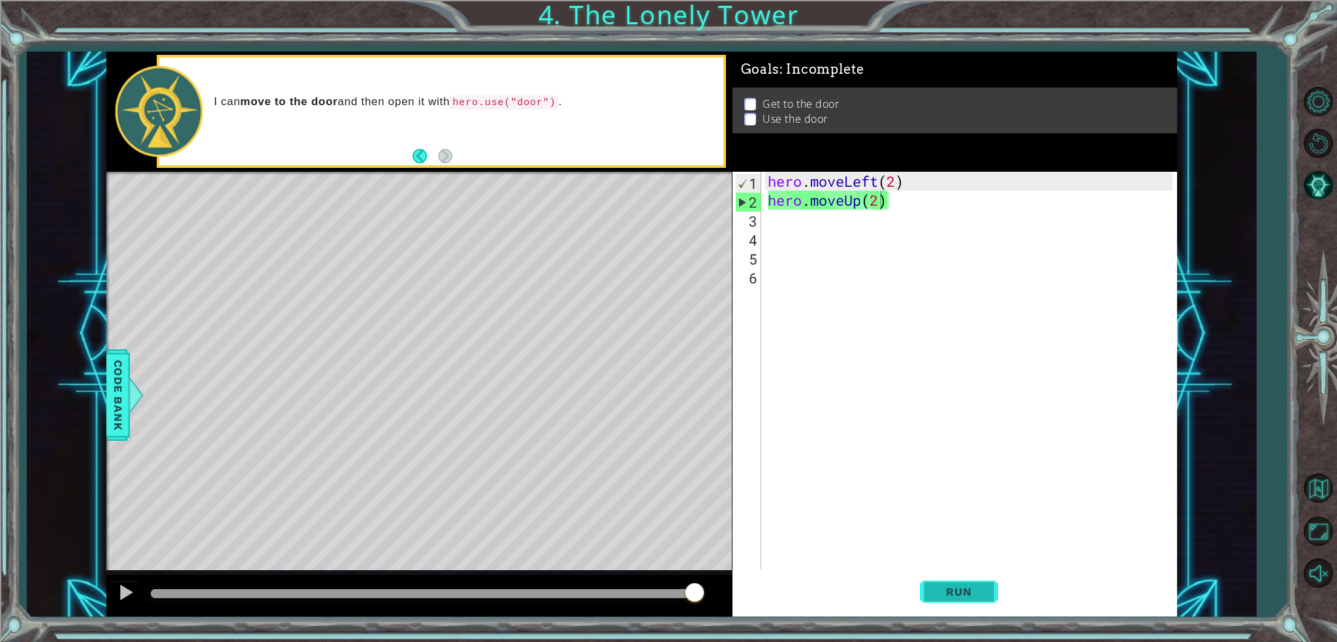
click at [985, 585] on button "Run" at bounding box center [959, 591] width 78 height 44
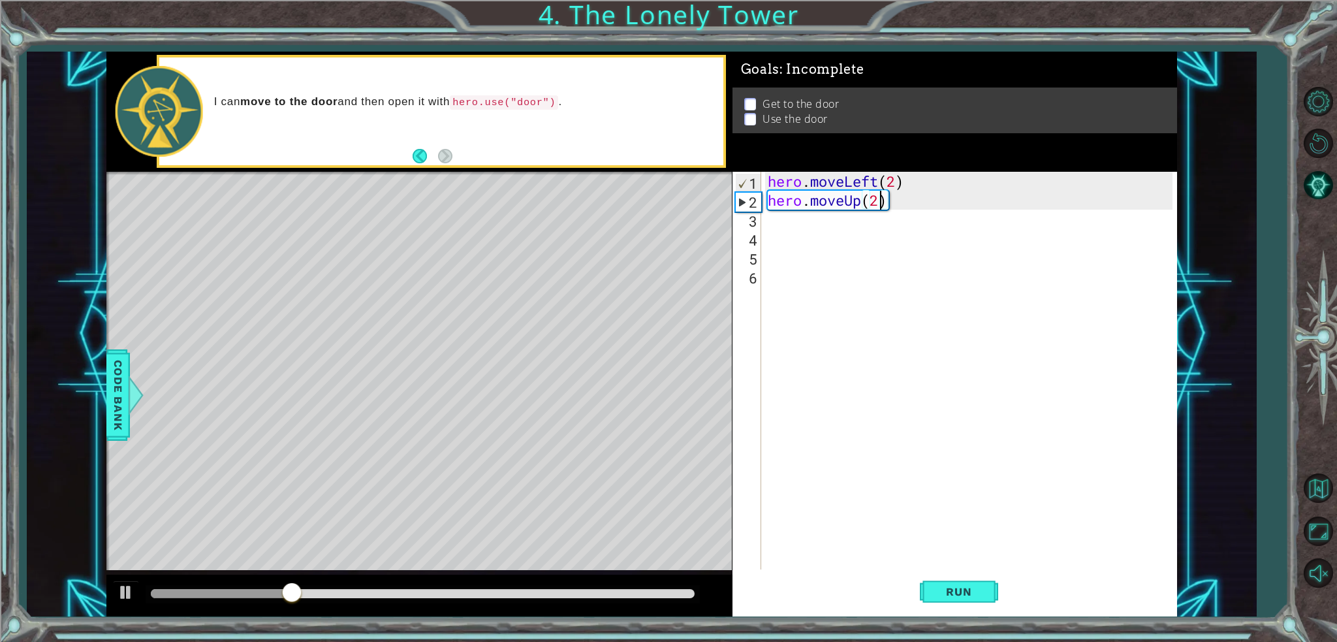
click at [799, 233] on div "hero . moveLeft ( 2 ) hero . moveUp ( 2 )" at bounding box center [972, 389] width 414 height 435
click at [792, 217] on div "hero . moveLeft ( 2 ) hero . moveUp ( 2 )" at bounding box center [972, 389] width 414 height 435
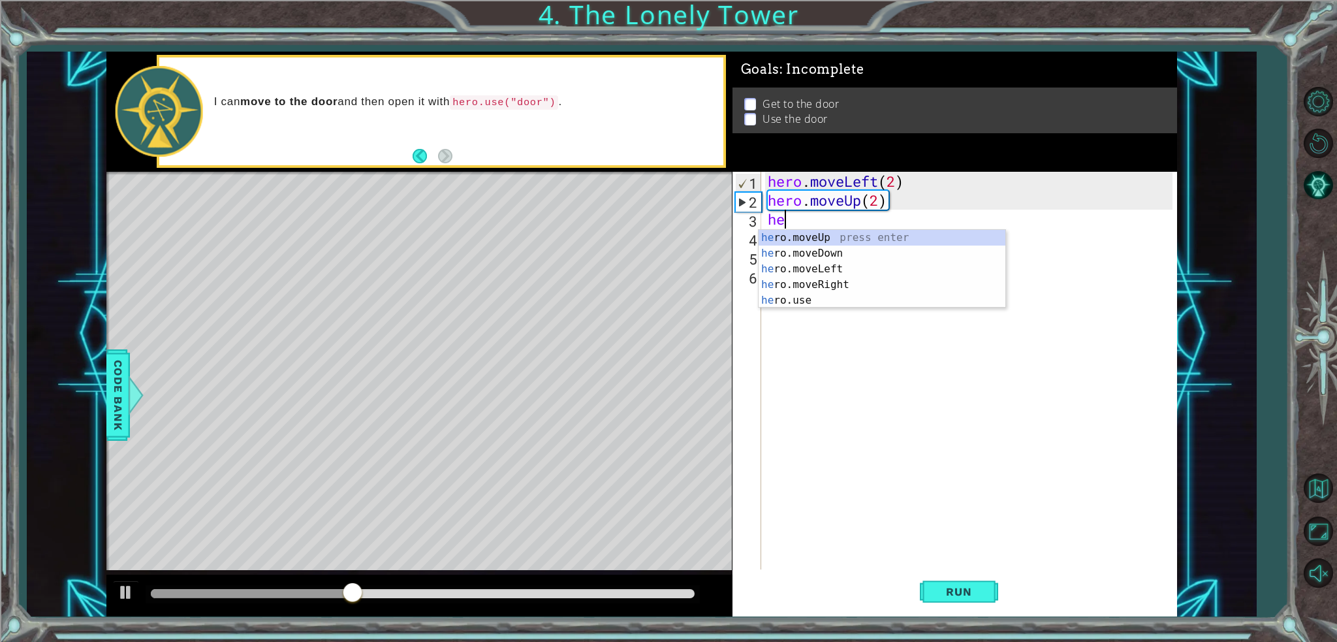
type textarea "her"
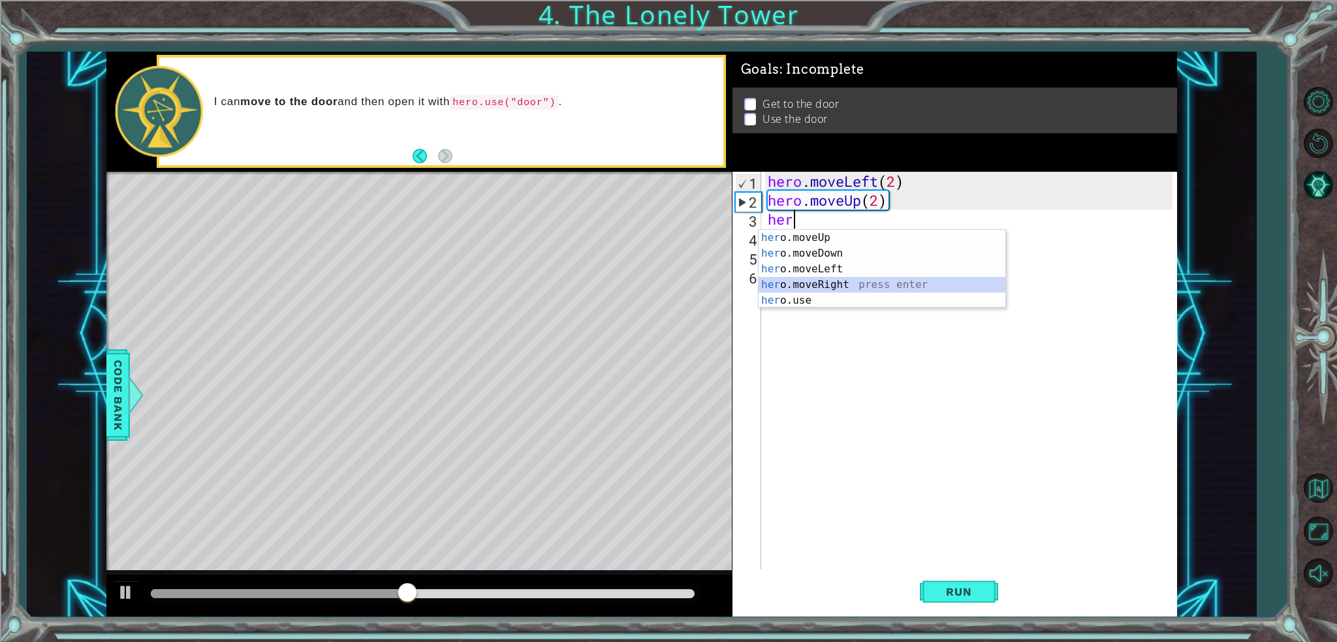
click at [820, 283] on div "her o.moveUp press enter her o.moveDown press enter her o.moveLeft press enter …" at bounding box center [881, 285] width 247 height 110
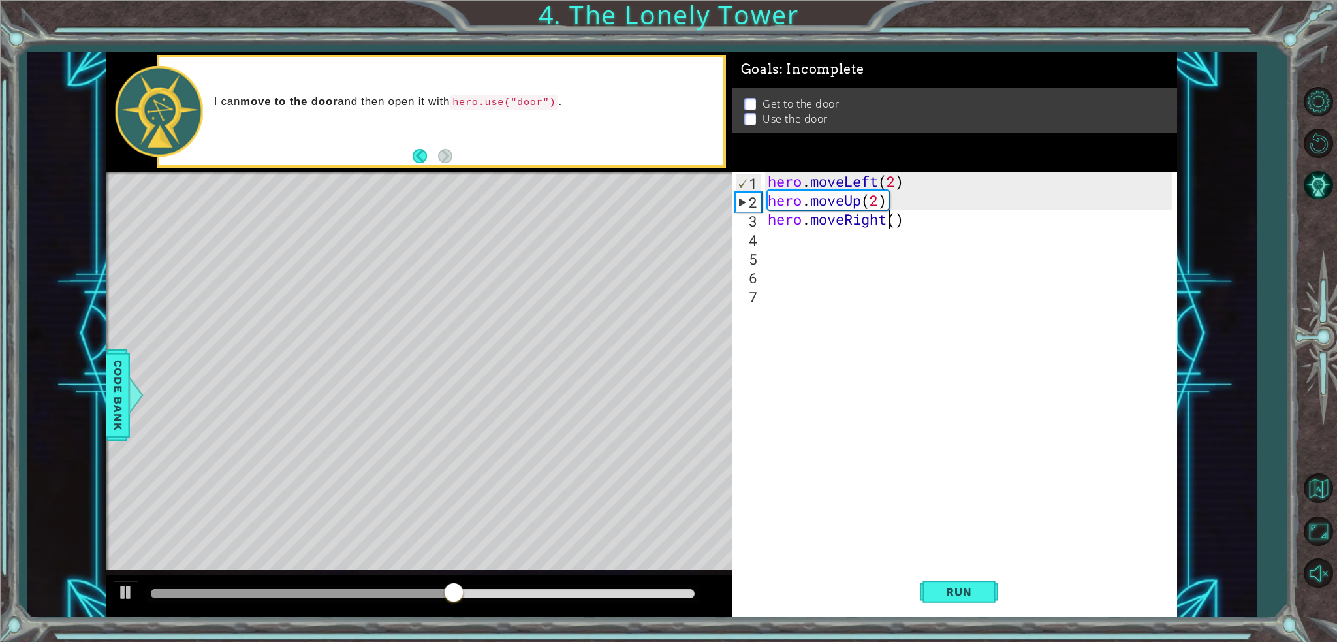
click at [892, 222] on div "hero . moveLeft ( 2 ) hero . moveUp ( 2 ) hero . moveRight ( )" at bounding box center [972, 389] width 414 height 435
type textarea "hero.moveRight()"
click at [892, 222] on div "hero . moveLeft ( 2 ) hero . moveUp ( 2 ) hero . moveRight ( )" at bounding box center [972, 389] width 414 height 435
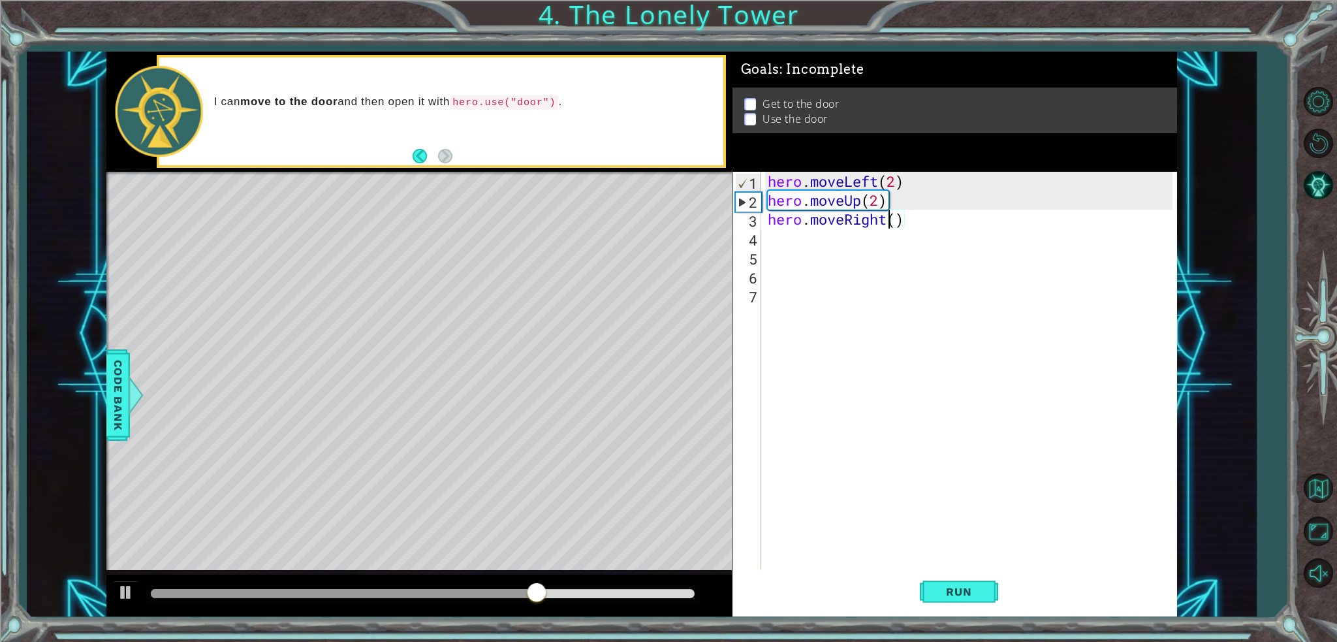
click at [893, 271] on div "hero . moveLeft ( 2 ) hero . moveUp ( 2 ) hero . moveRight ( )" at bounding box center [972, 389] width 414 height 435
click at [897, 221] on div "hero . moveLeft ( 2 ) hero . moveUp ( 2 ) hero . moveRight ( )" at bounding box center [972, 389] width 414 height 435
type textarea "hero.moveRight(2)"
